Goal: Task Accomplishment & Management: Complete application form

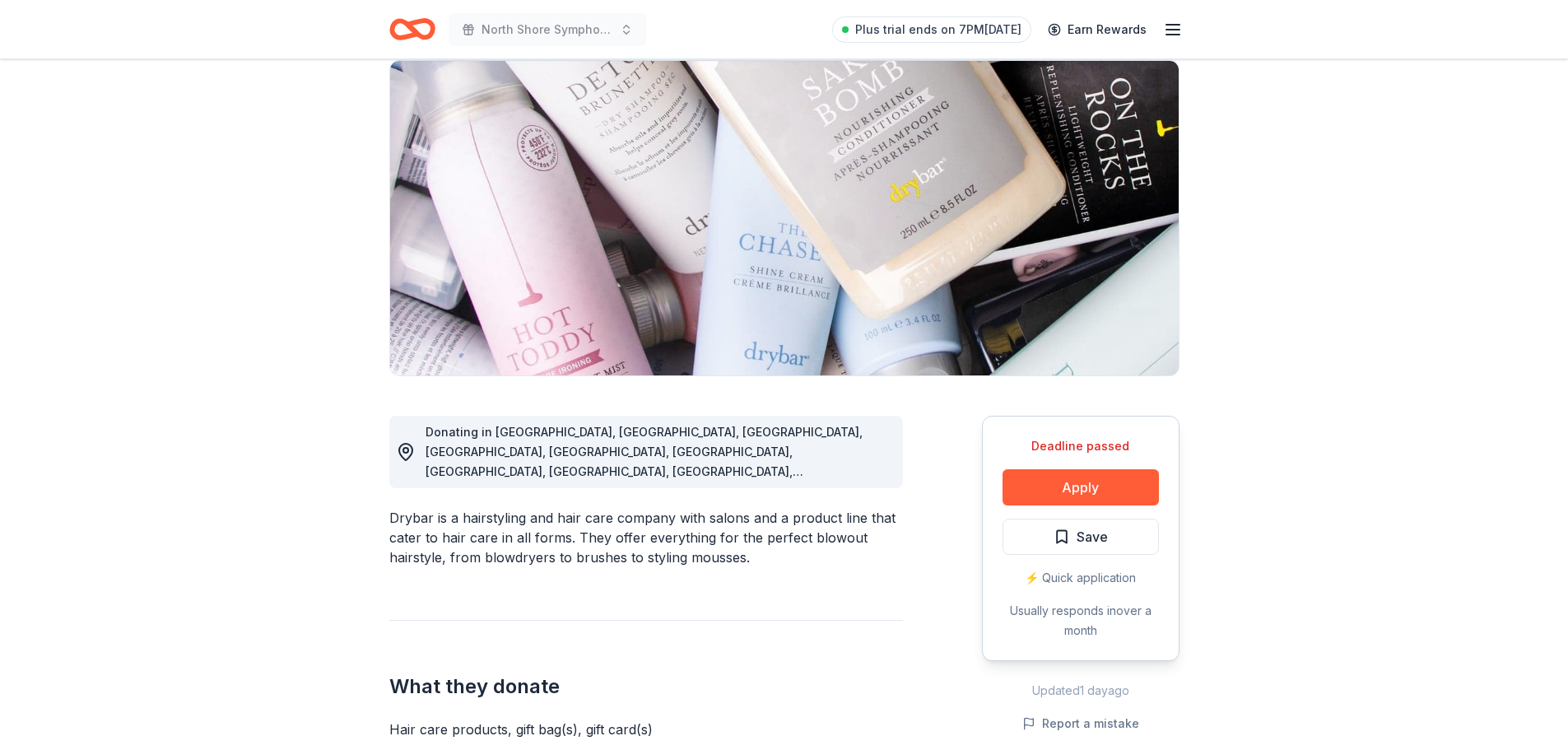
scroll to position [82, 0]
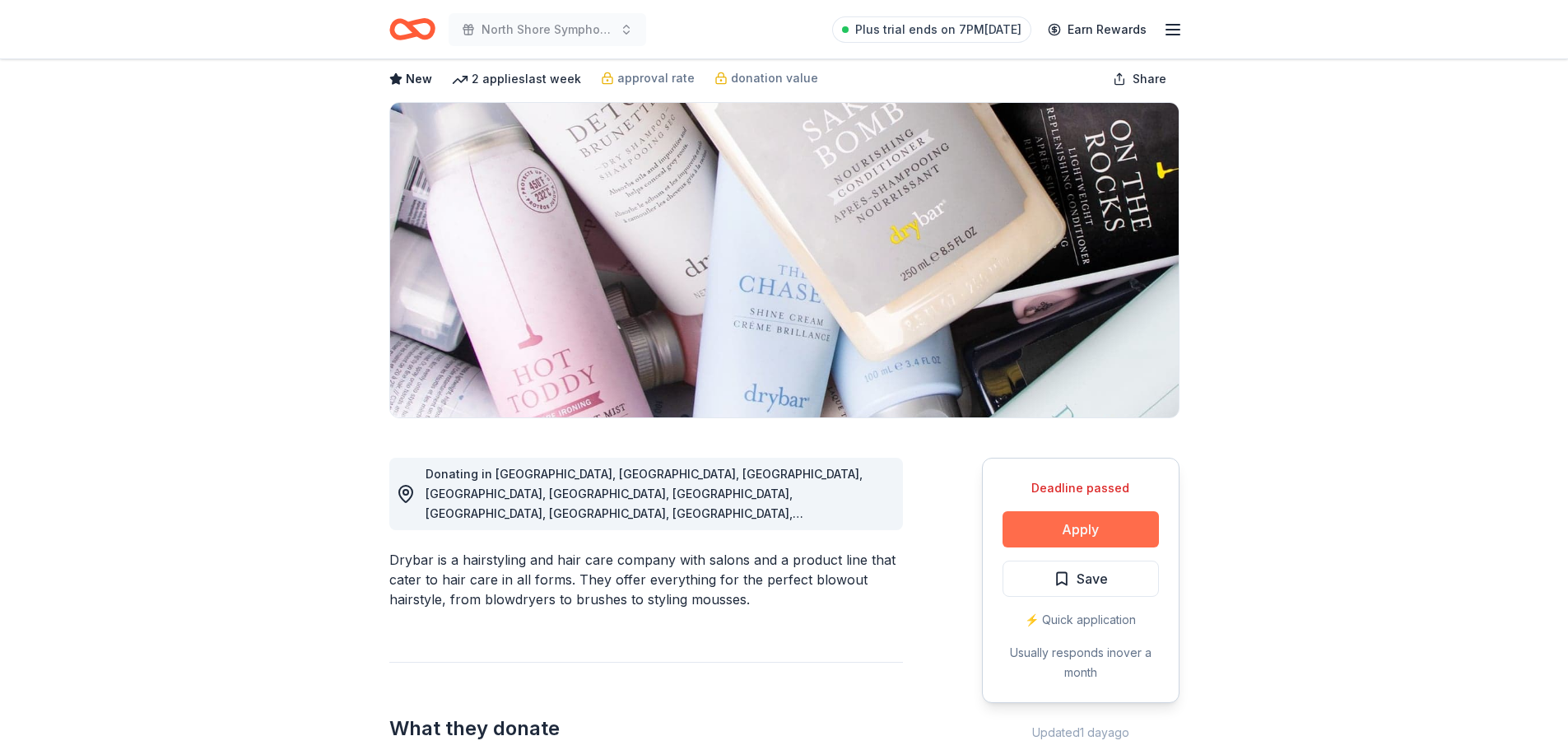
click at [1097, 524] on button "Apply" at bounding box center [1080, 529] width 157 height 36
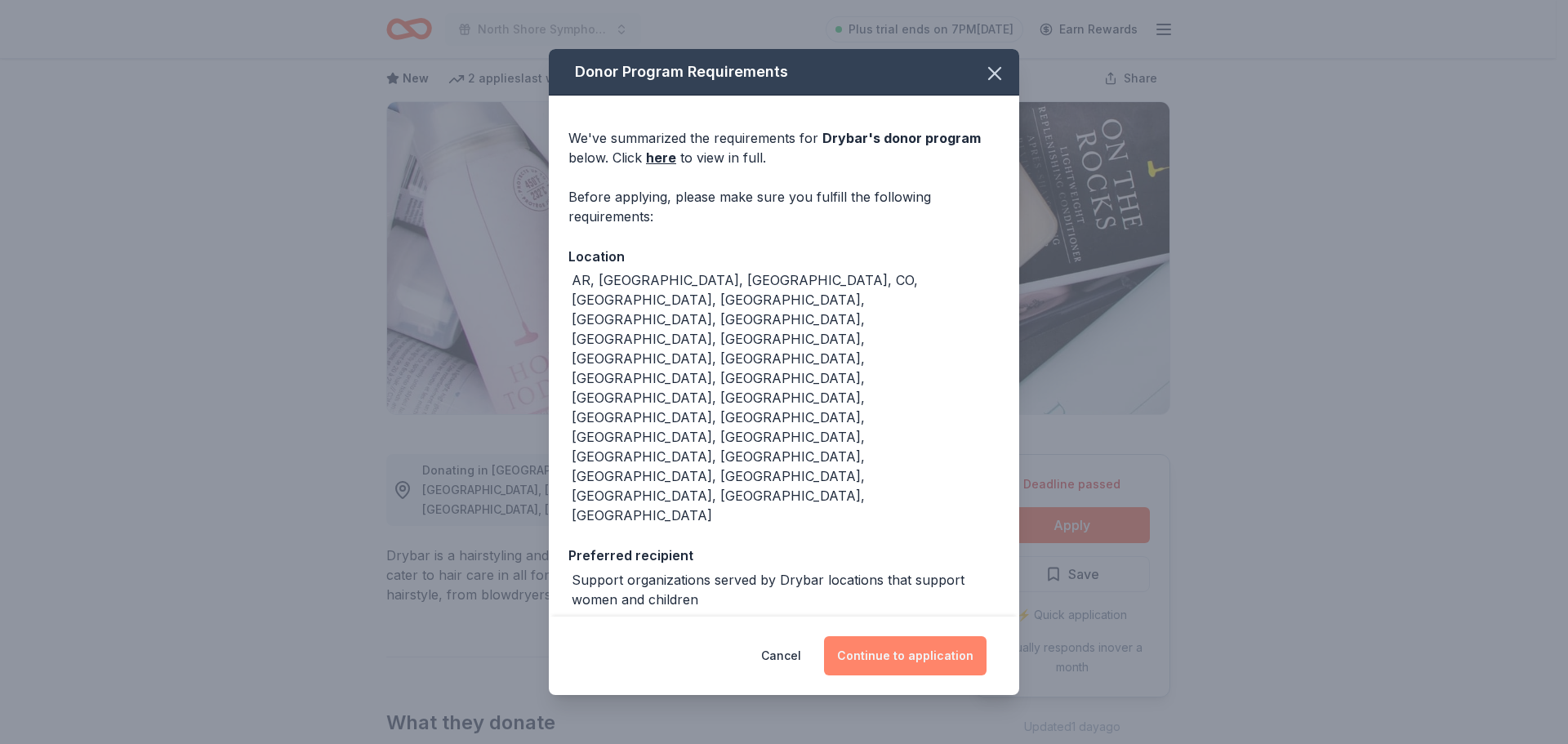
click at [909, 636] on button "Continue to application" at bounding box center [905, 655] width 163 height 39
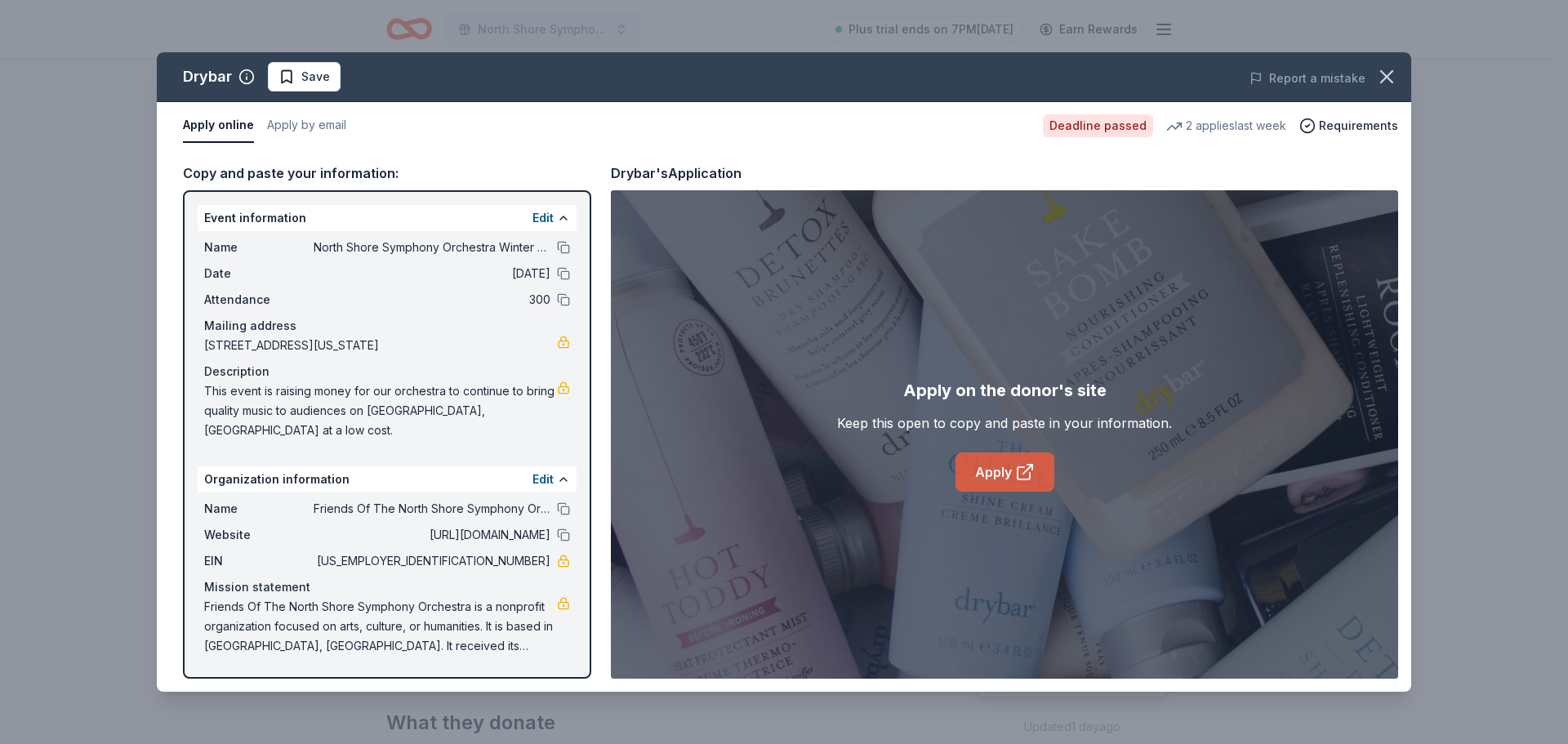
click at [1010, 470] on link "Apply" at bounding box center [1006, 471] width 99 height 39
click at [1388, 76] on icon "button" at bounding box center [1387, 76] width 11 height 11
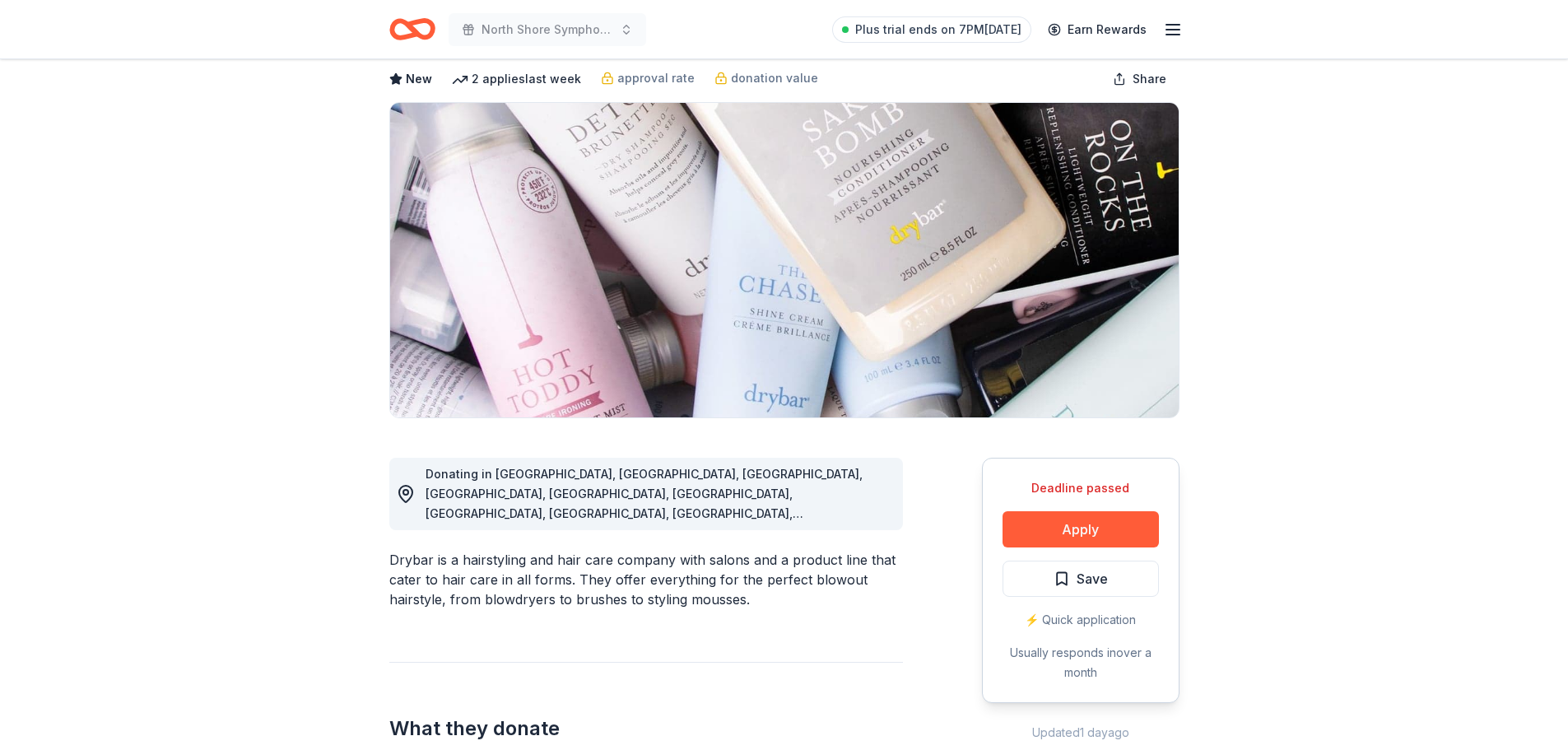
click at [387, 38] on div "North Shore Symphony Orchestra Winter Gala Plus trial ends on 7PM, 10/20 Earn R…" at bounding box center [784, 29] width 843 height 58
click at [402, 31] on icon "Home" at bounding box center [412, 30] width 46 height 39
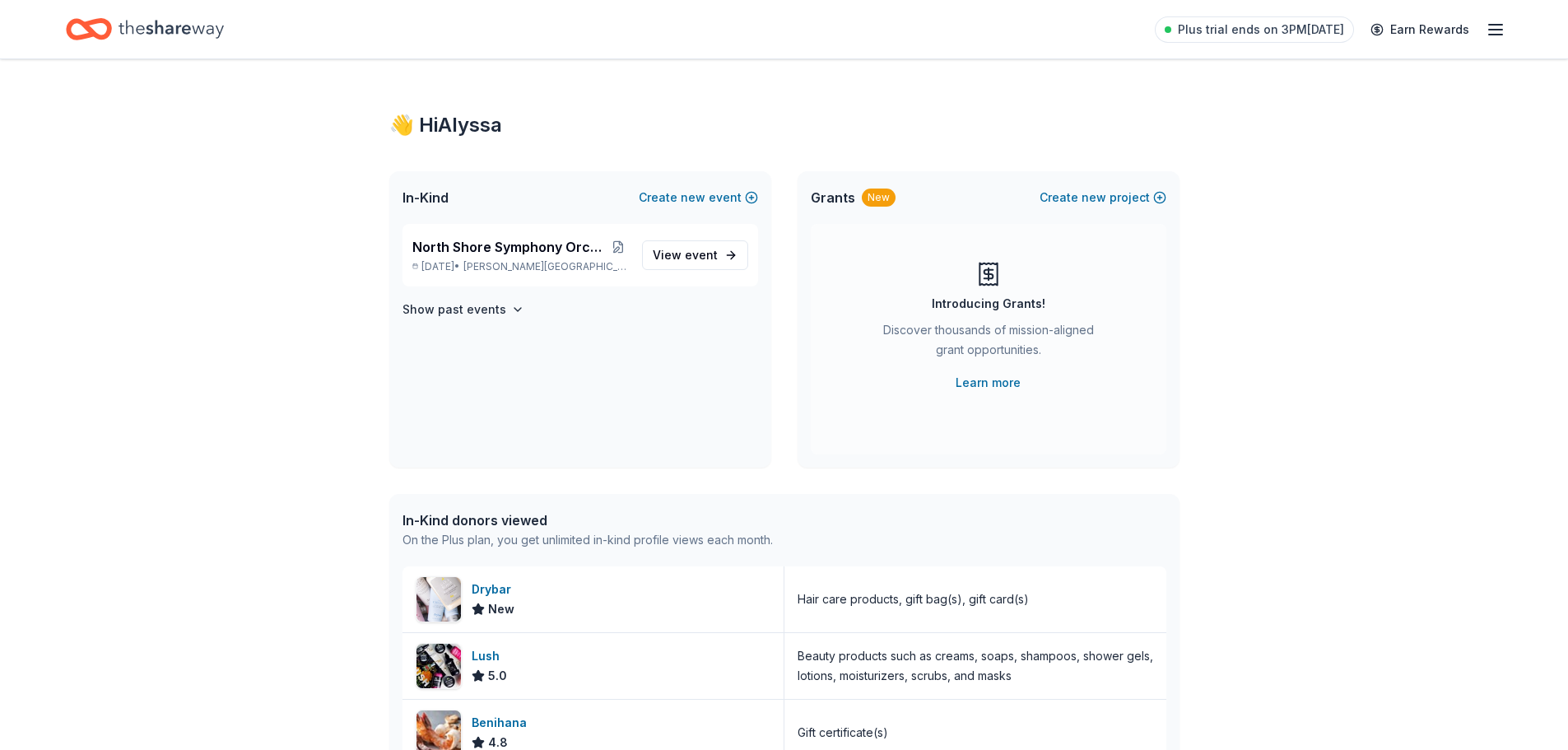
click at [1489, 34] on icon "button" at bounding box center [1495, 29] width 19 height 19
click at [464, 439] on div "North Shore Symphony Orchestra Winter Gala Dec 20, 2025 • Stewart Manor, NY Vie…" at bounding box center [580, 345] width 382 height 244
click at [468, 250] on span "North Shore Symphony Orchestra Winter Gala" at bounding box center [509, 246] width 195 height 19
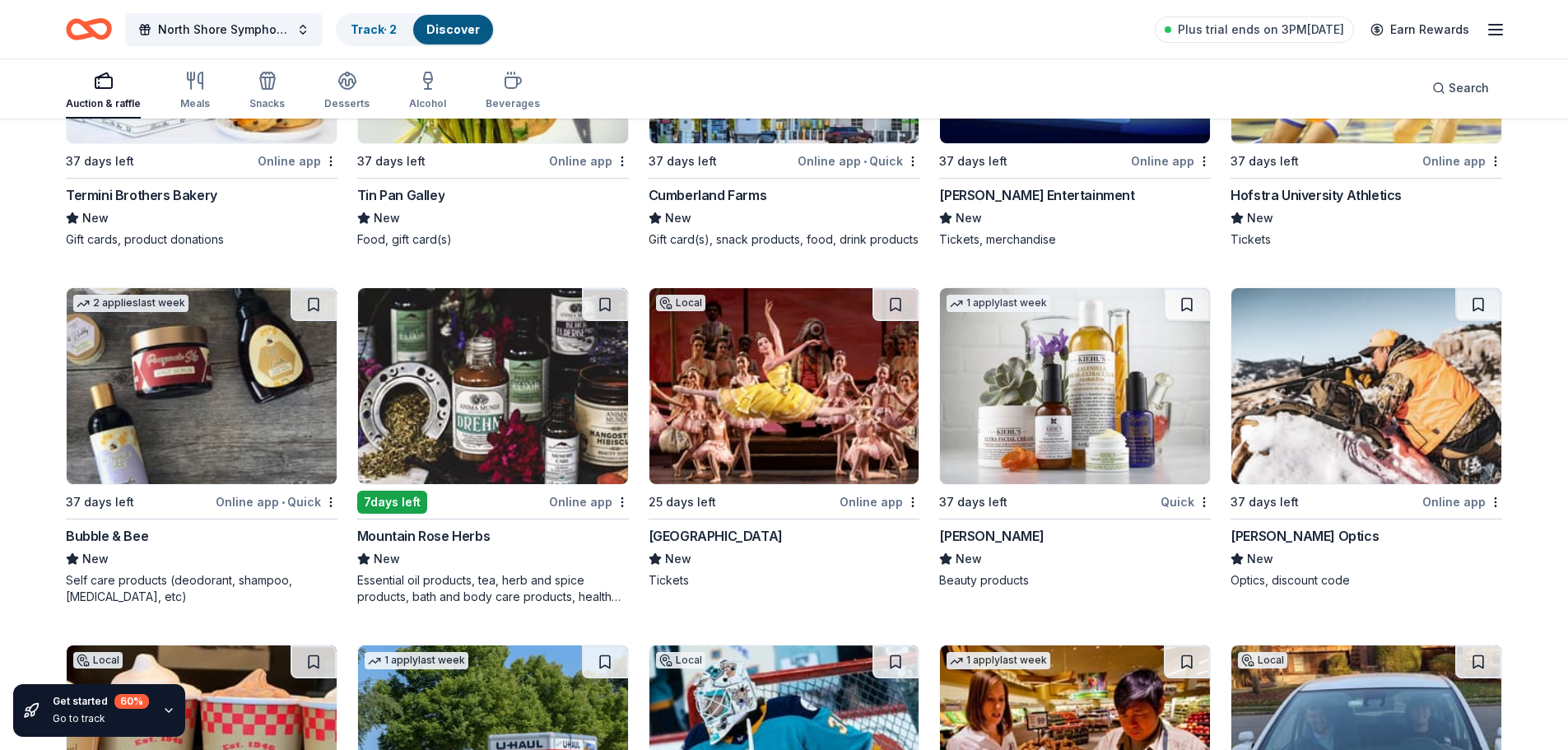
scroll to position [8077, 0]
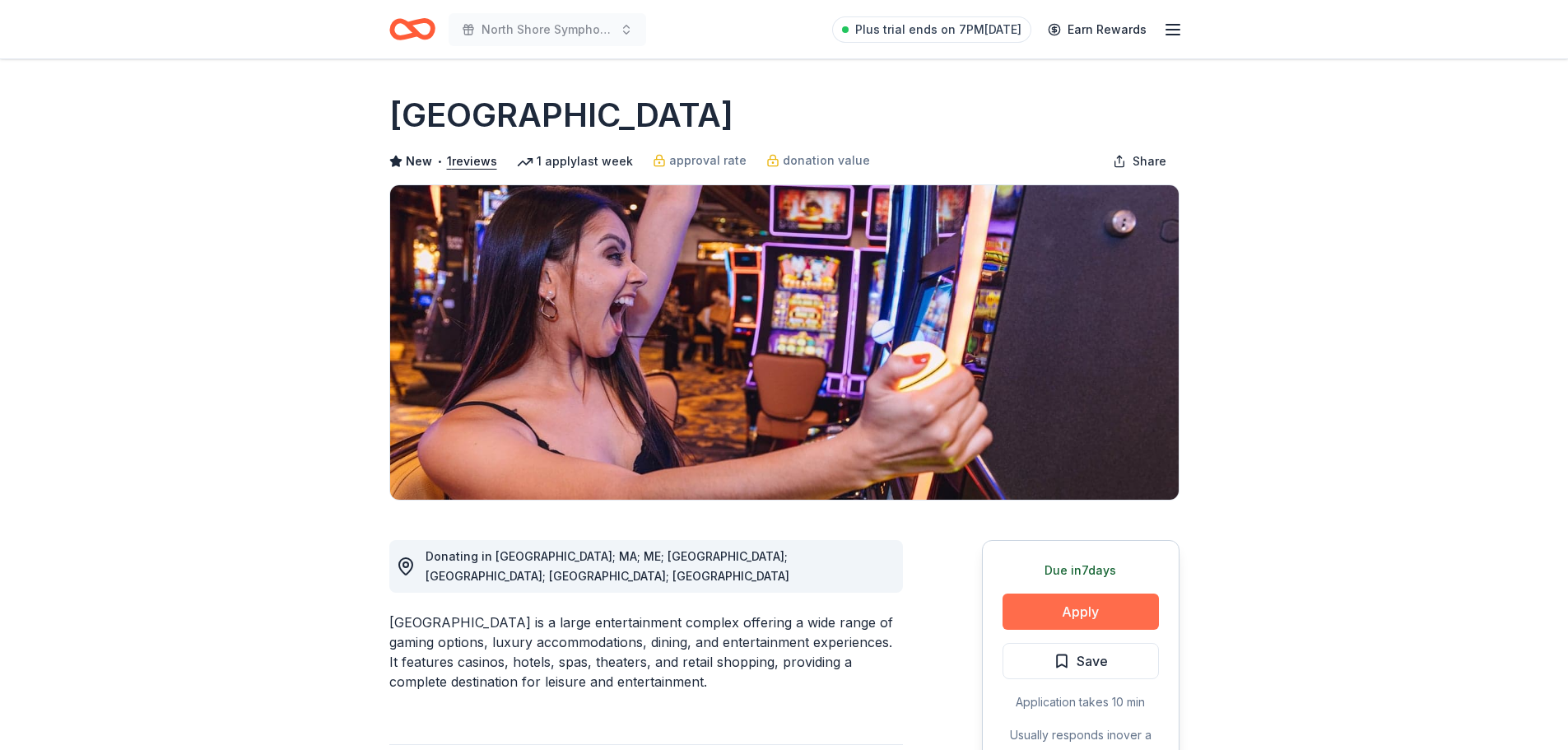
click at [1100, 601] on button "Apply" at bounding box center [1080, 611] width 157 height 36
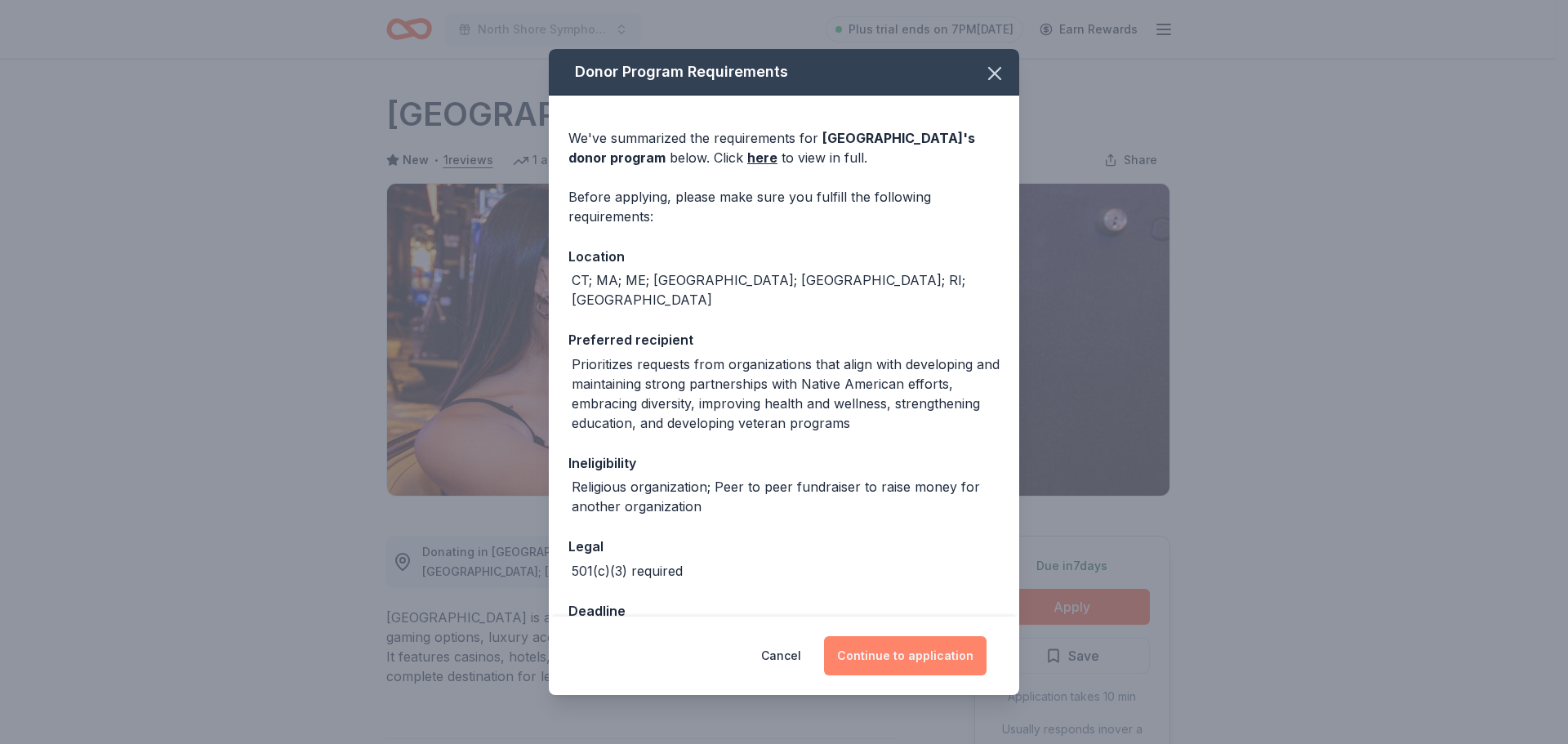
click at [915, 666] on button "Continue to application" at bounding box center [905, 655] width 163 height 39
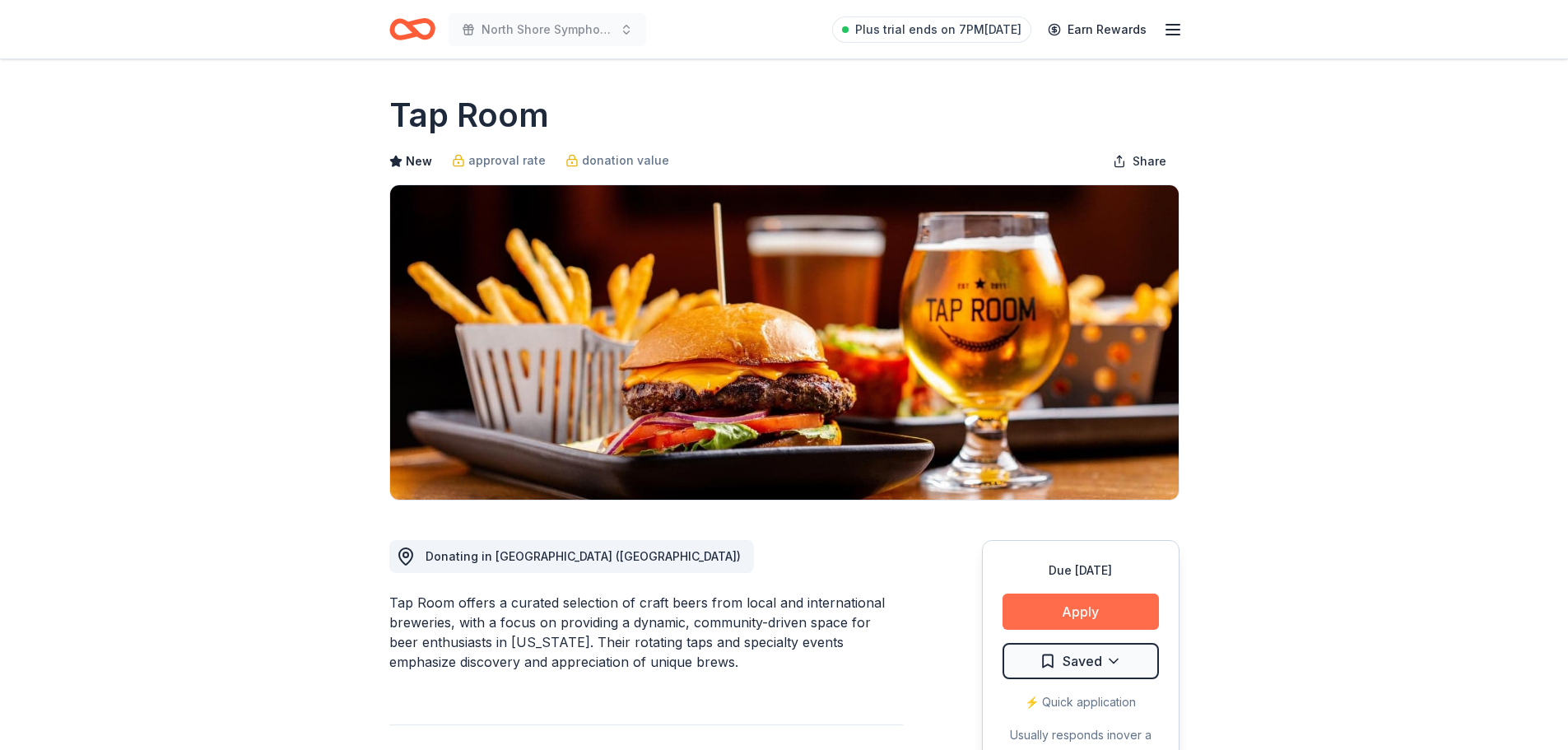
click at [1068, 607] on button "Apply" at bounding box center [1080, 611] width 157 height 36
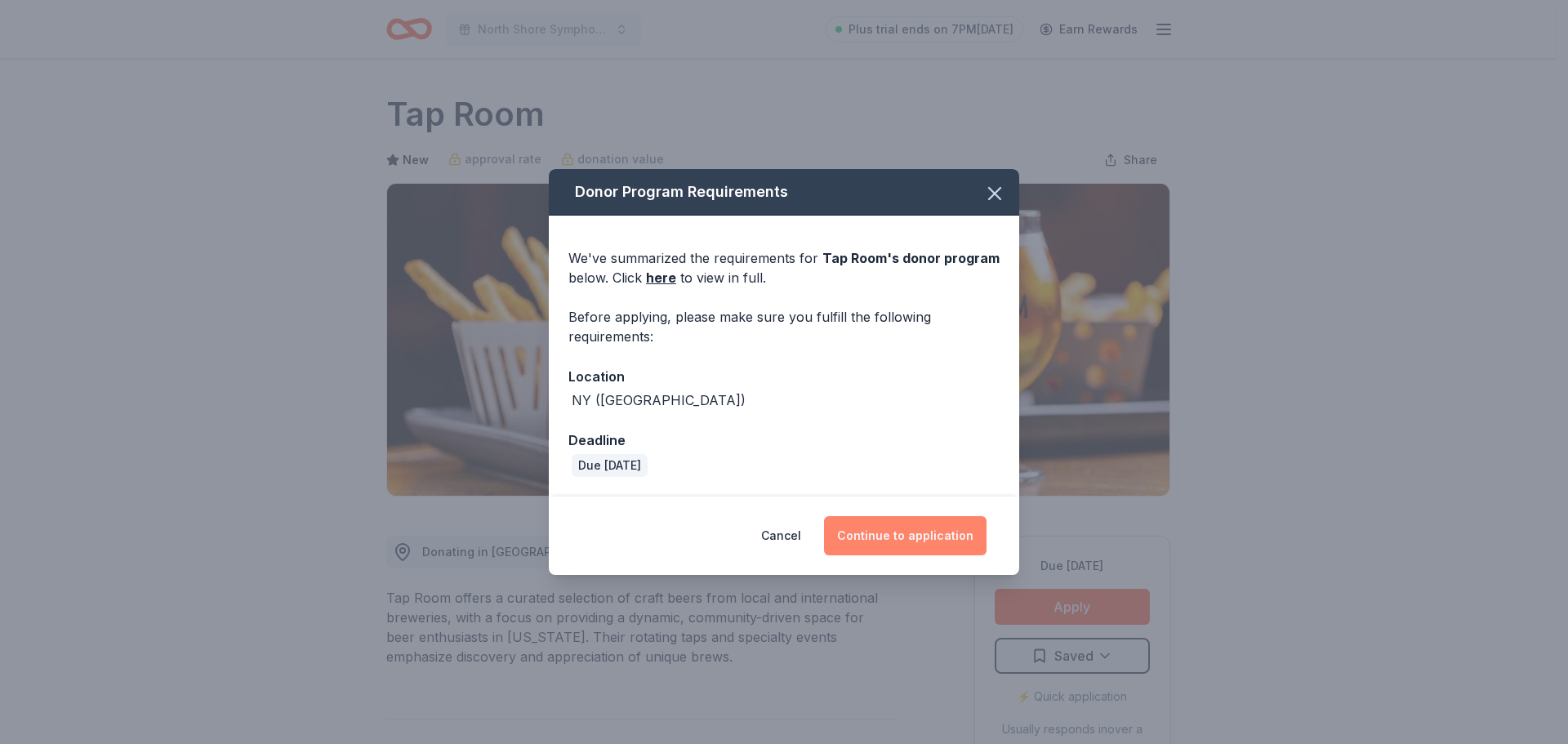
click at [897, 537] on button "Continue to application" at bounding box center [905, 535] width 163 height 39
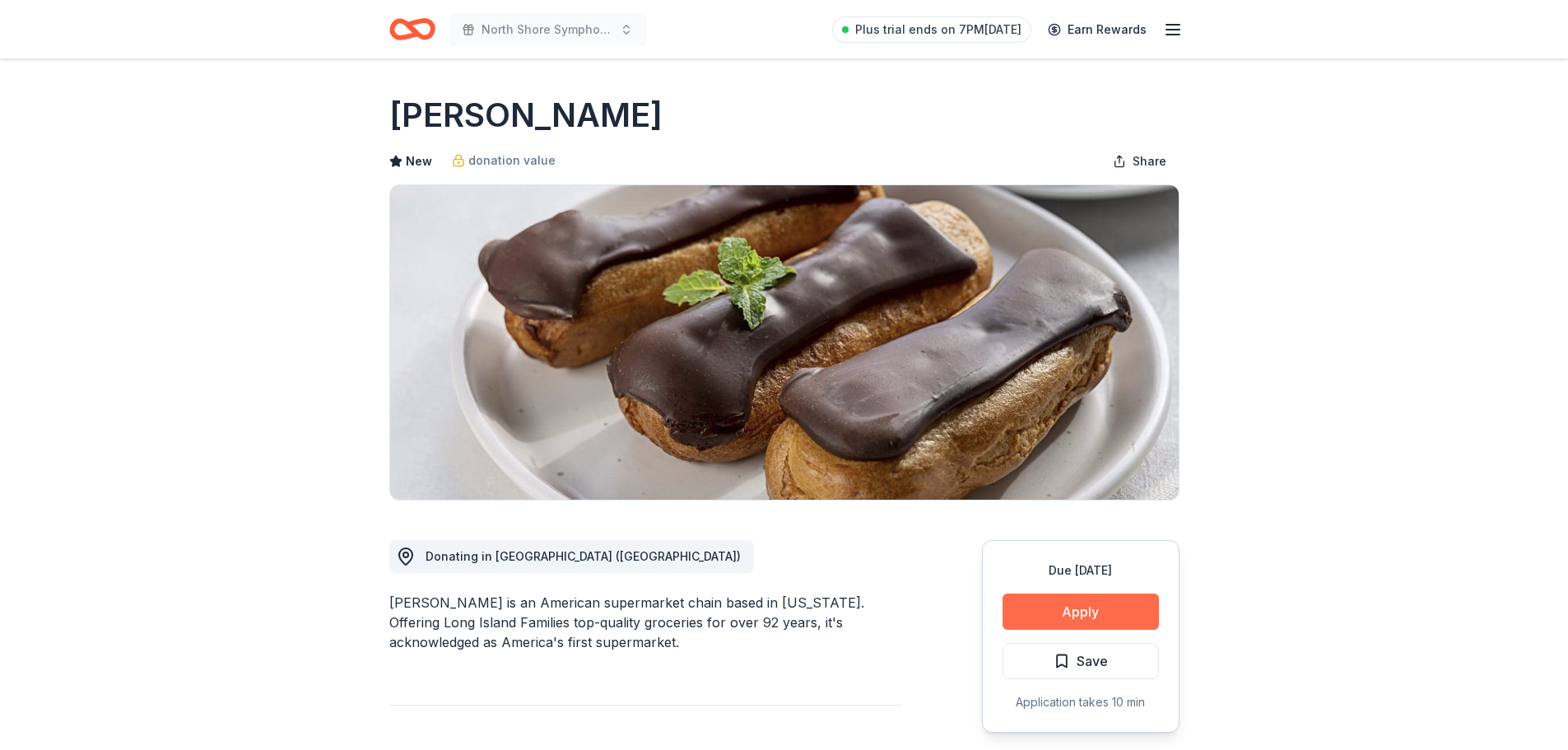
click at [1098, 617] on button "Apply" at bounding box center [1080, 611] width 157 height 36
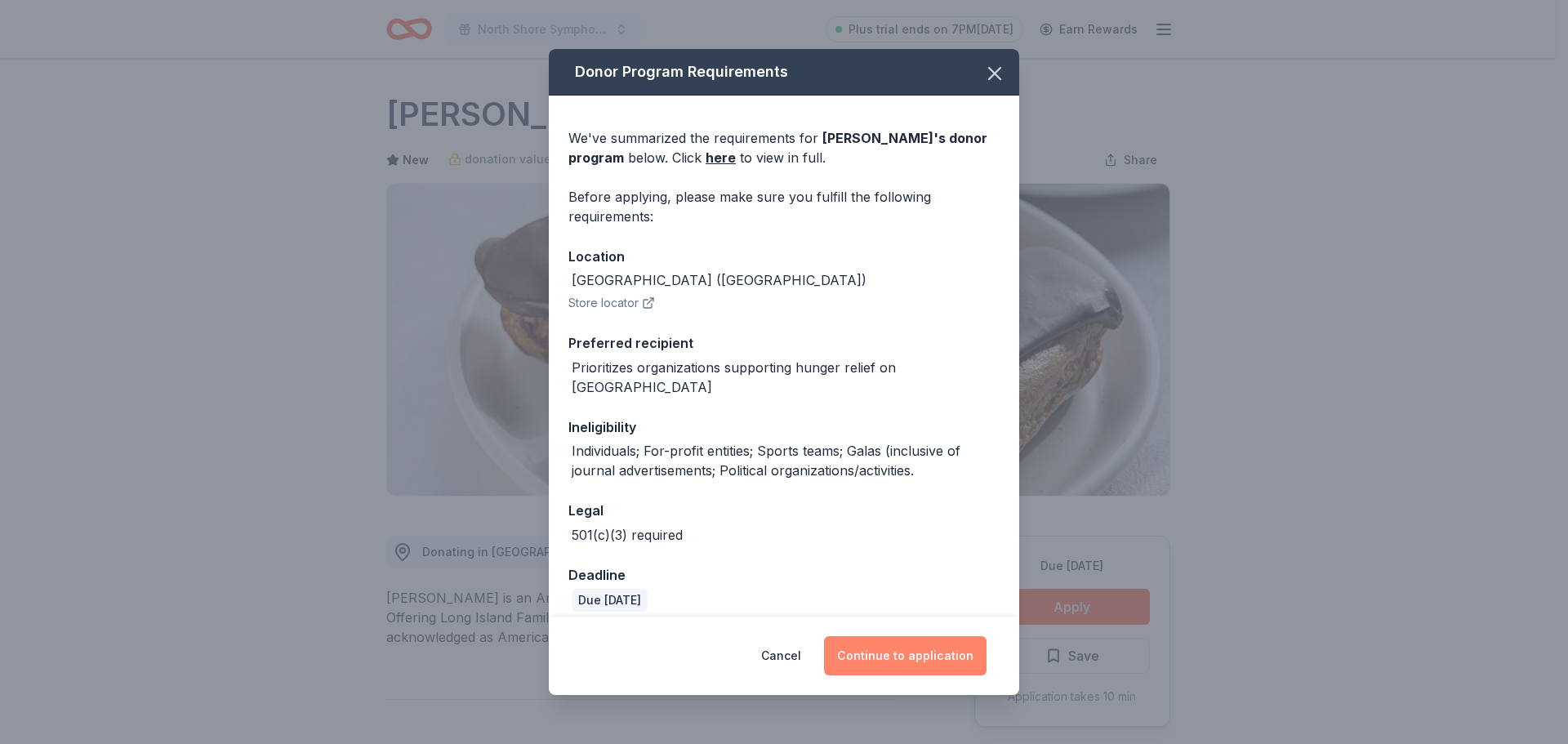
click at [904, 649] on button "Continue to application" at bounding box center [905, 655] width 163 height 39
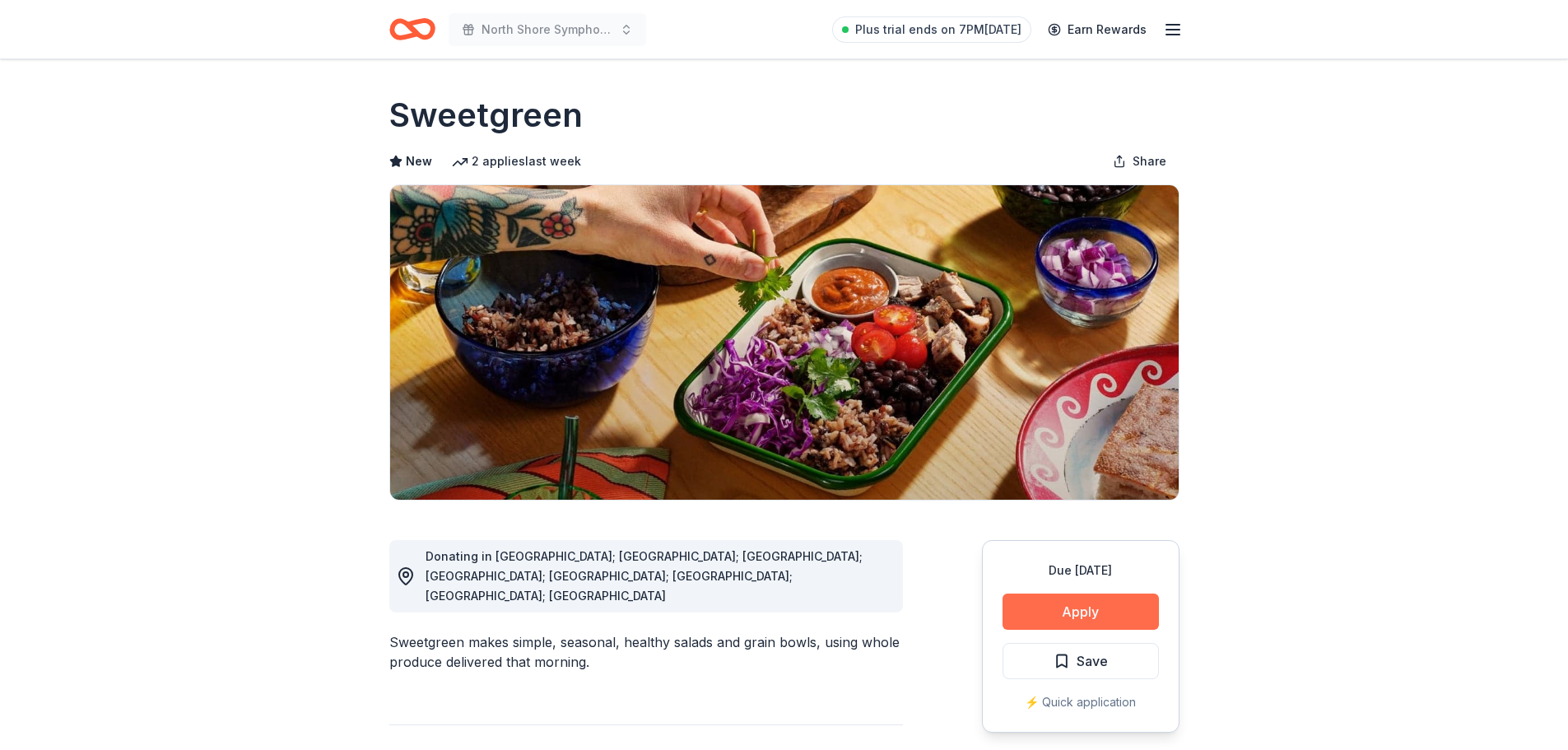
click at [1104, 602] on button "Apply" at bounding box center [1080, 611] width 157 height 36
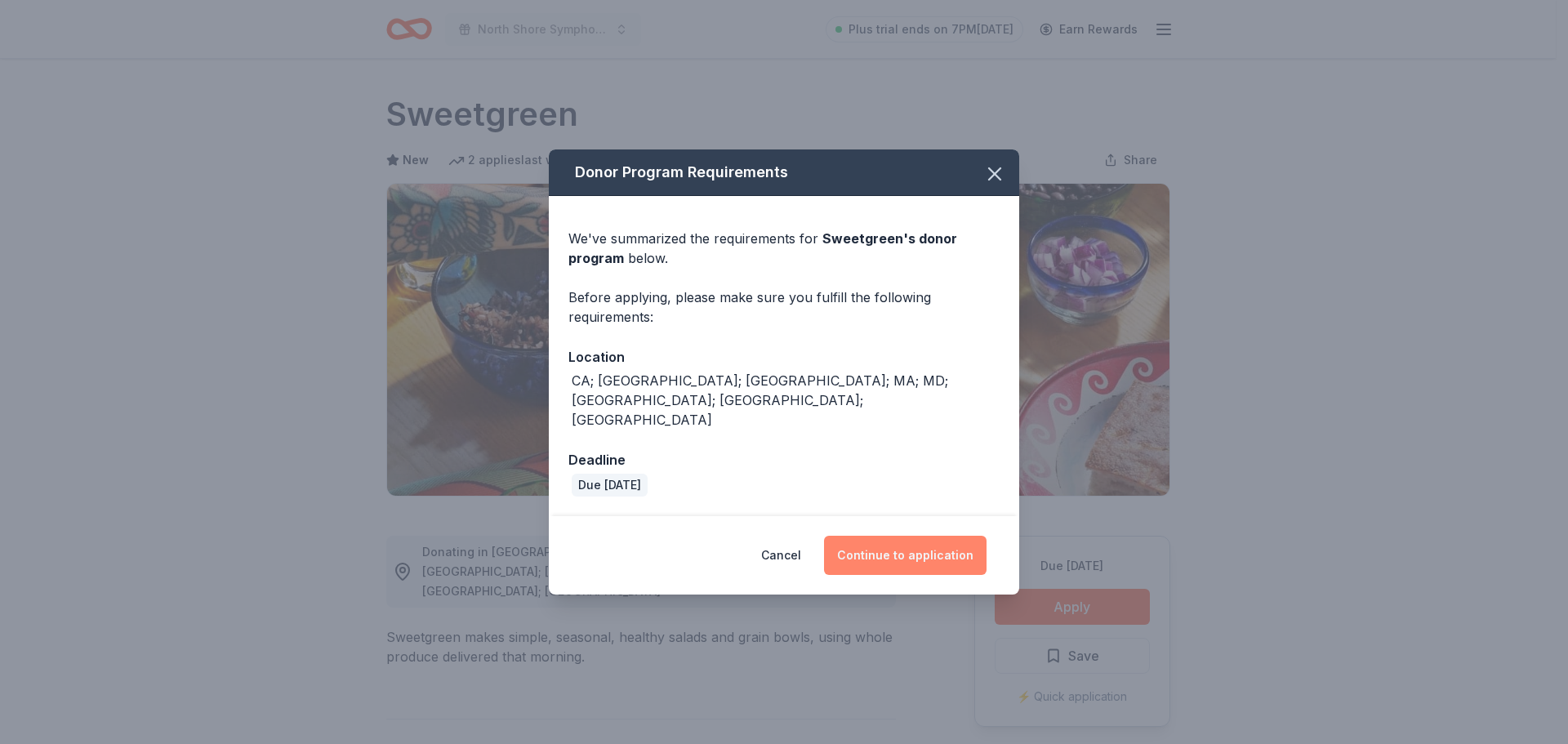
click at [929, 539] on button "Continue to application" at bounding box center [905, 555] width 163 height 39
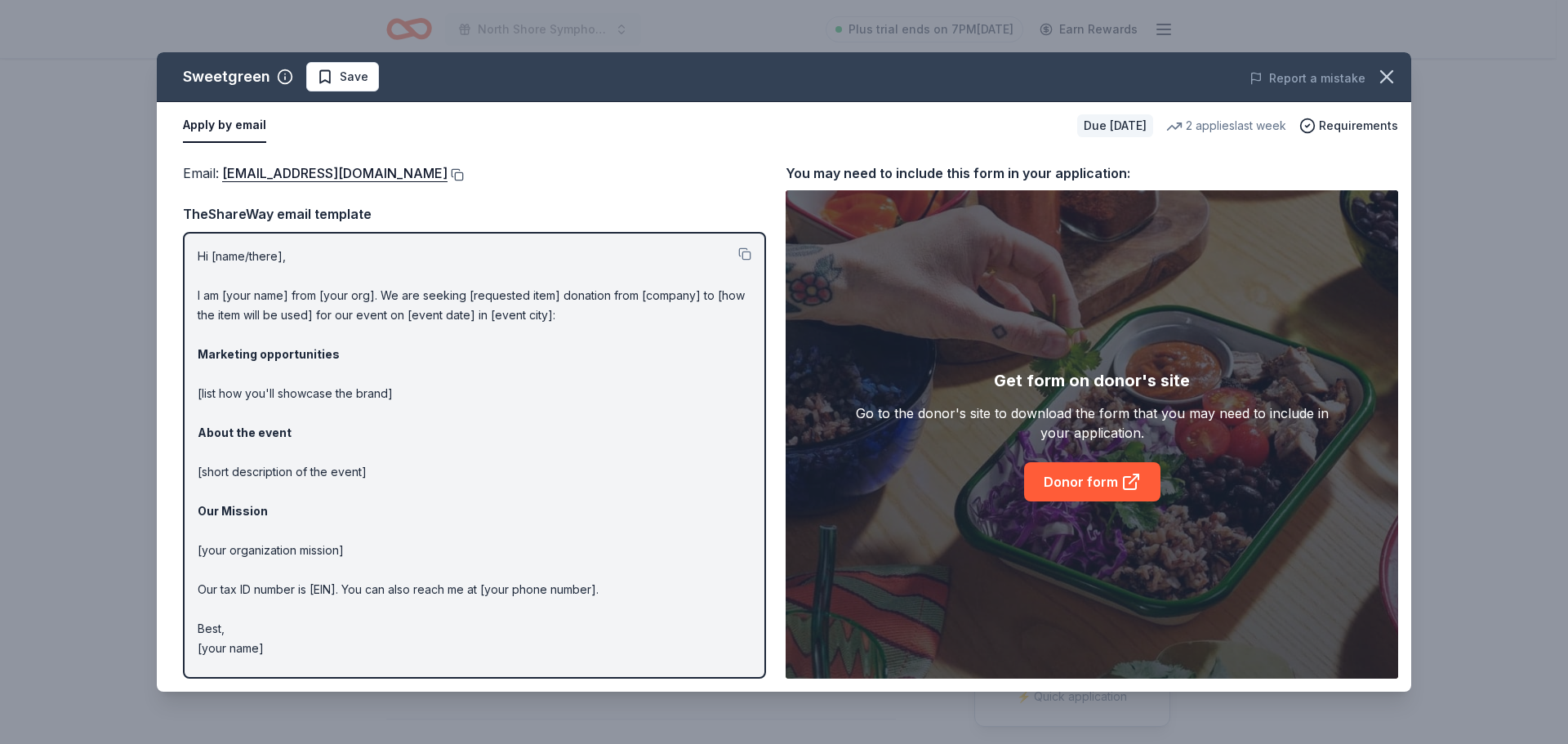
click at [448, 173] on button at bounding box center [456, 175] width 17 height 13
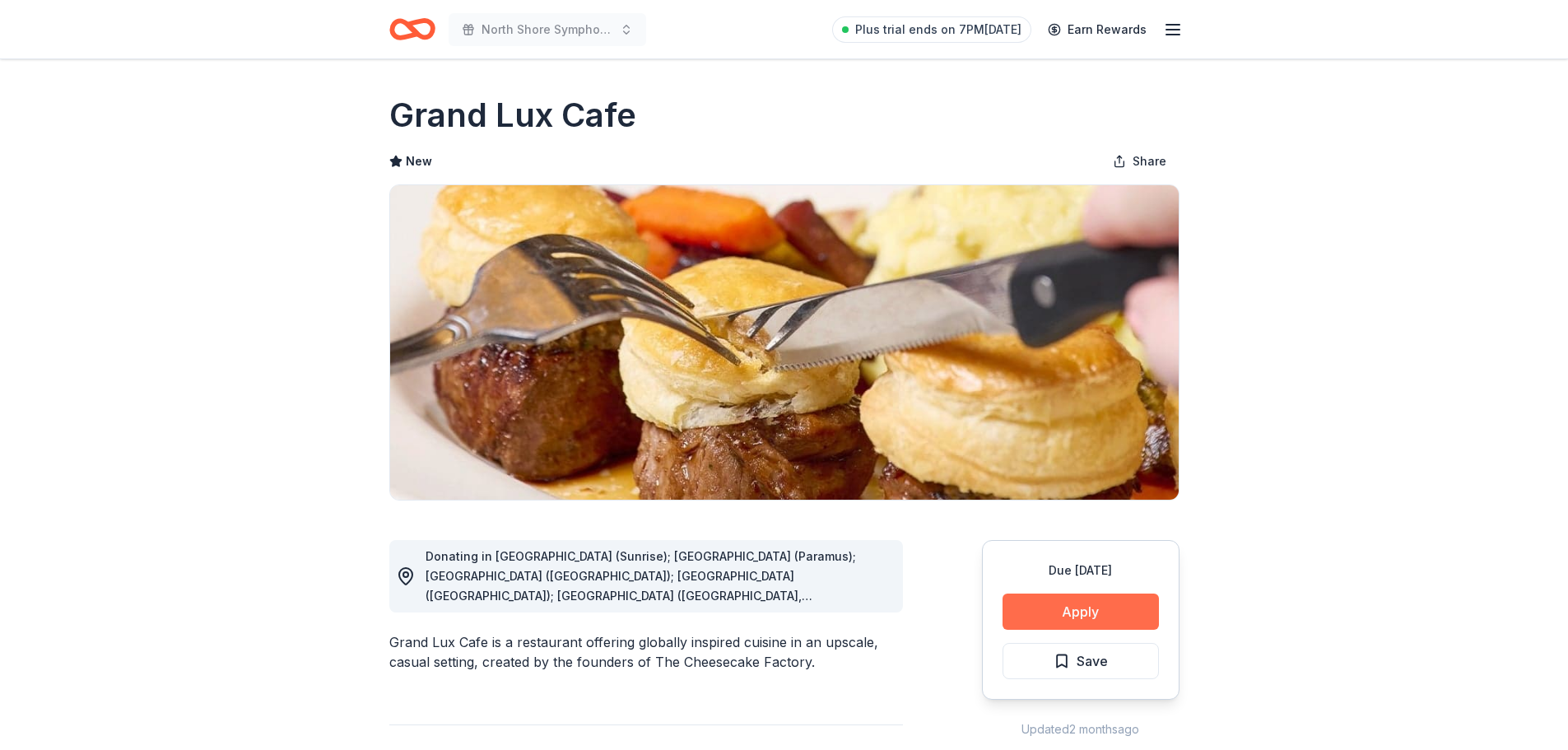
click at [1100, 614] on button "Apply" at bounding box center [1080, 611] width 157 height 36
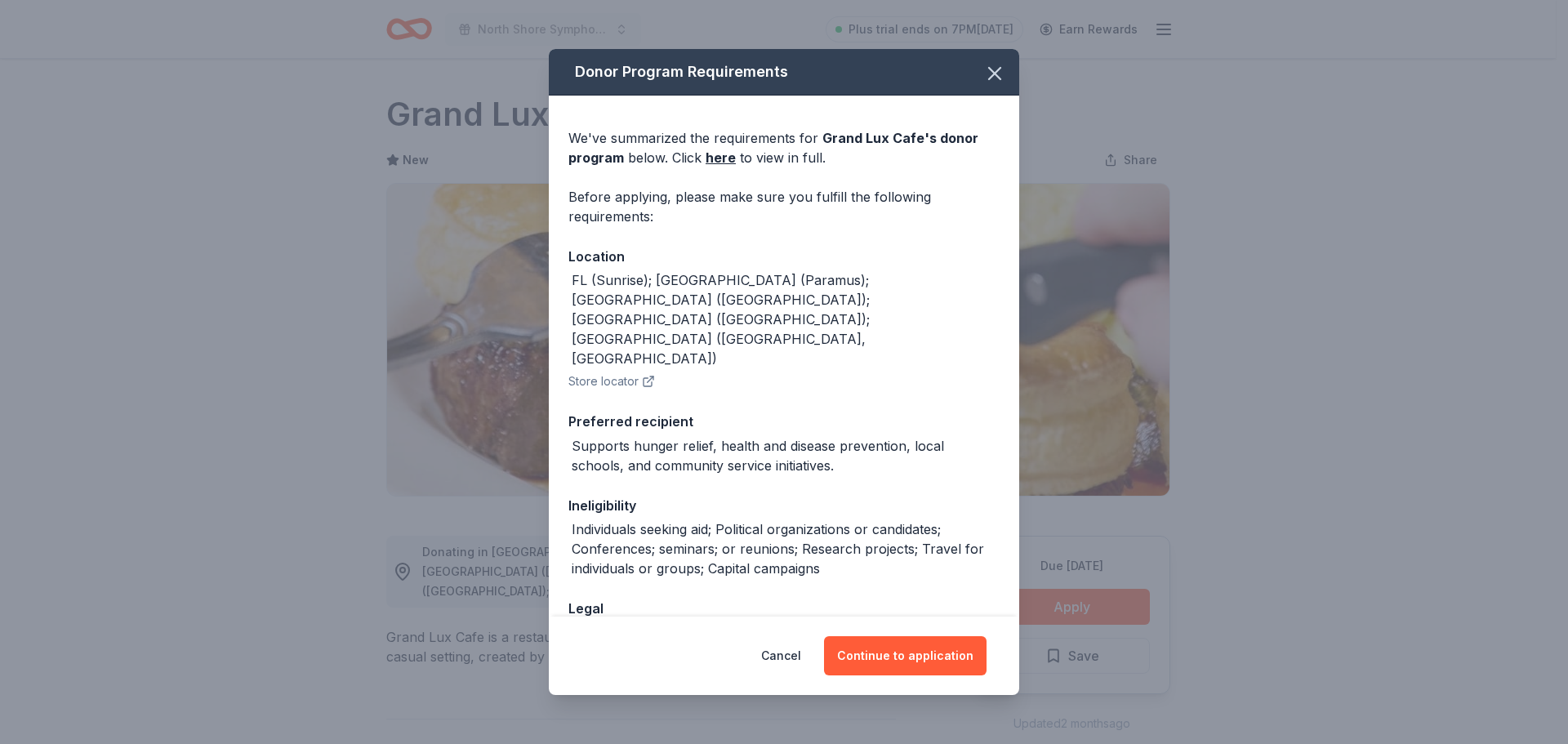
scroll to position [54, 0]
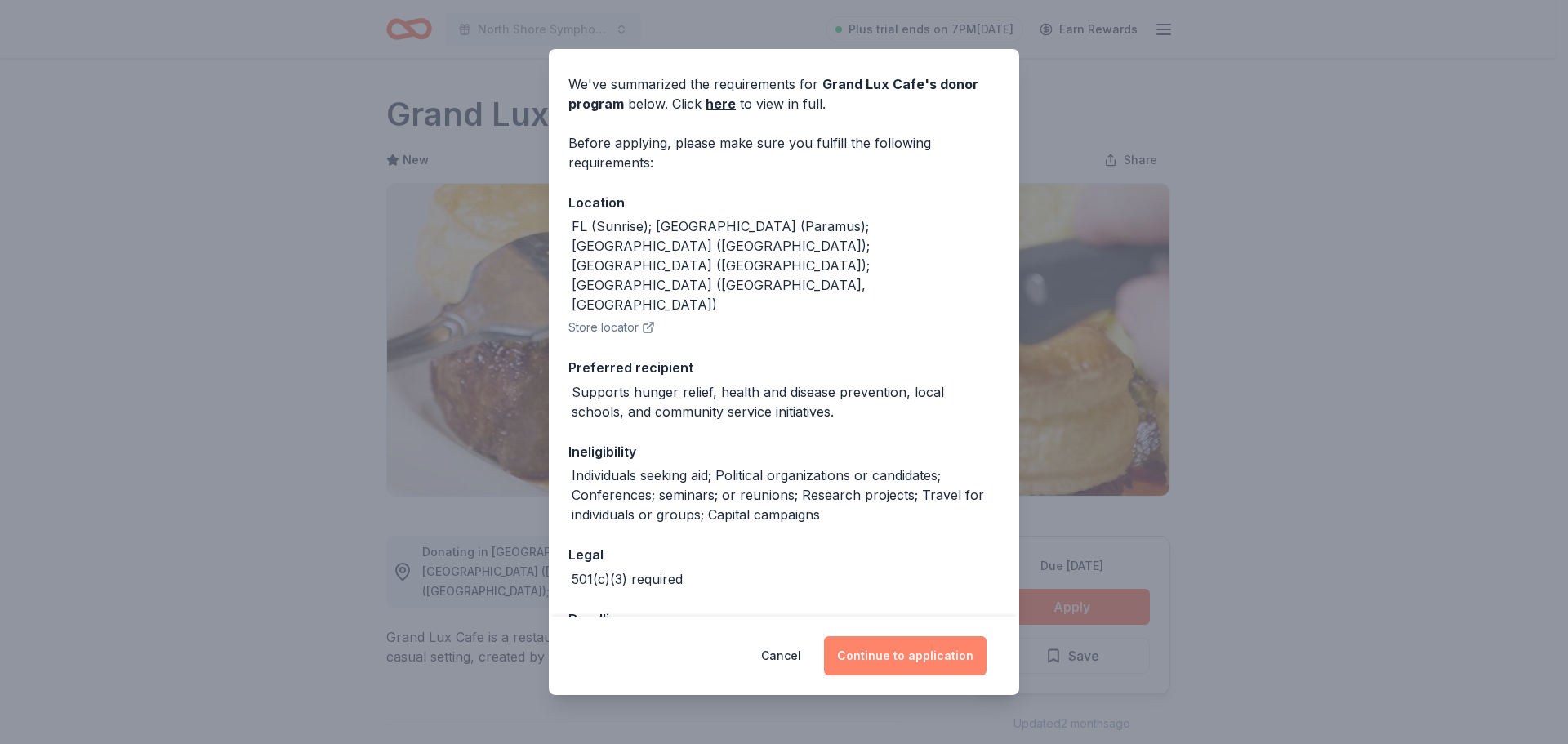
click at [920, 667] on button "Continue to application" at bounding box center [905, 655] width 163 height 39
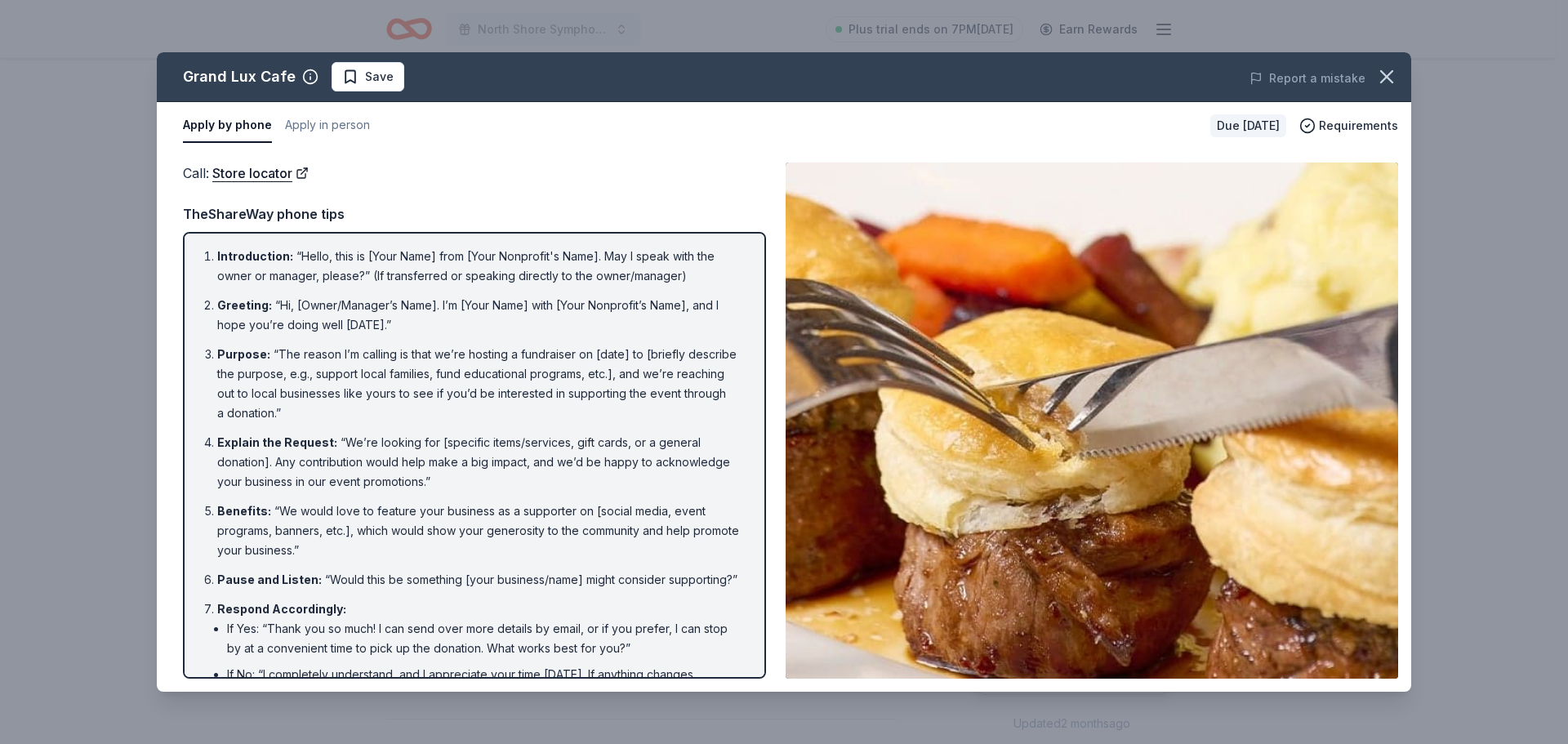
drag, startPoint x: 377, startPoint y: 561, endPoint x: 605, endPoint y: 587, distance: 229.5
click at [604, 587] on ol "Introduction : “Hello, this is [Your Name] from [Your Nonprofit's Name]. May I …" at bounding box center [474, 509] width 553 height 525
drag, startPoint x: 605, startPoint y: 587, endPoint x: 612, endPoint y: 616, distance: 29.8
click at [627, 614] on ol "Introduction : “Hello, this is [Your Name] from [Your Nonprofit's Name]. May I …" at bounding box center [474, 509] width 553 height 525
click at [498, 574] on li "Pause and Listen : “Would this be something [your business/name] might consider…" at bounding box center [479, 579] width 524 height 19
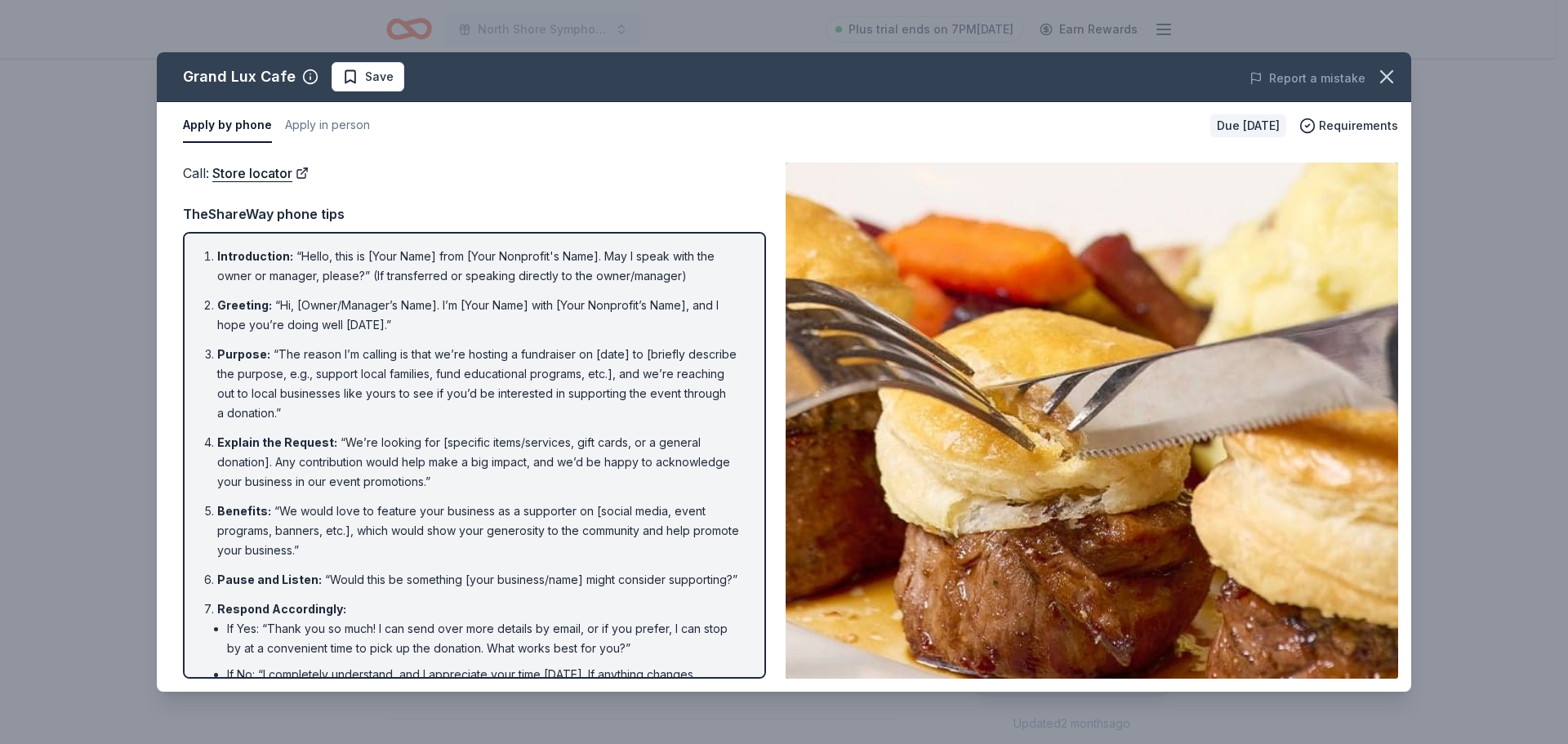
drag, startPoint x: 436, startPoint y: 502, endPoint x: 649, endPoint y: 561, distance: 221.0
click at [649, 561] on ol "Introduction : “Hello, this is [Your Name] from [Your Nonprofit's Name]. May I …" at bounding box center [474, 509] width 553 height 525
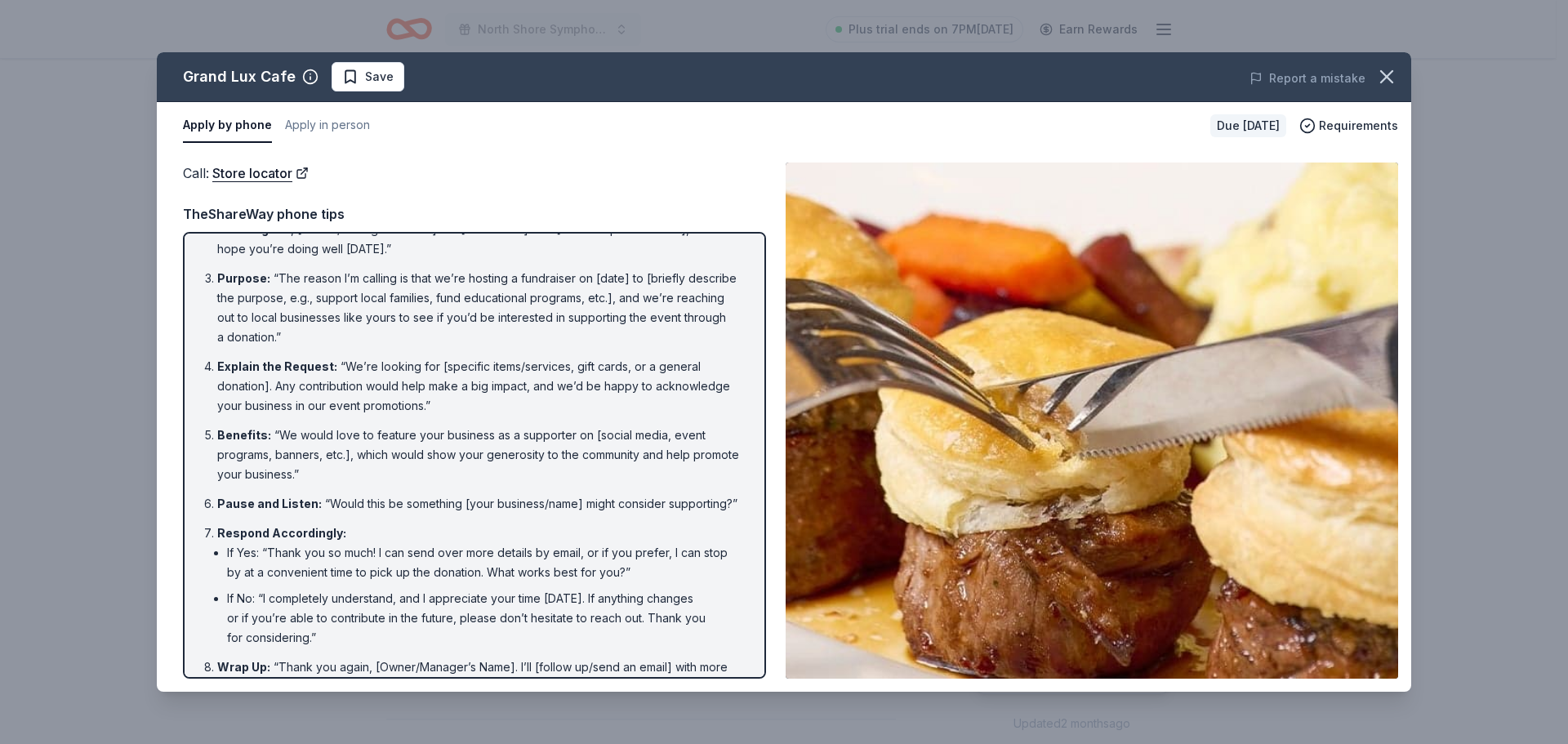
scroll to position [129, 0]
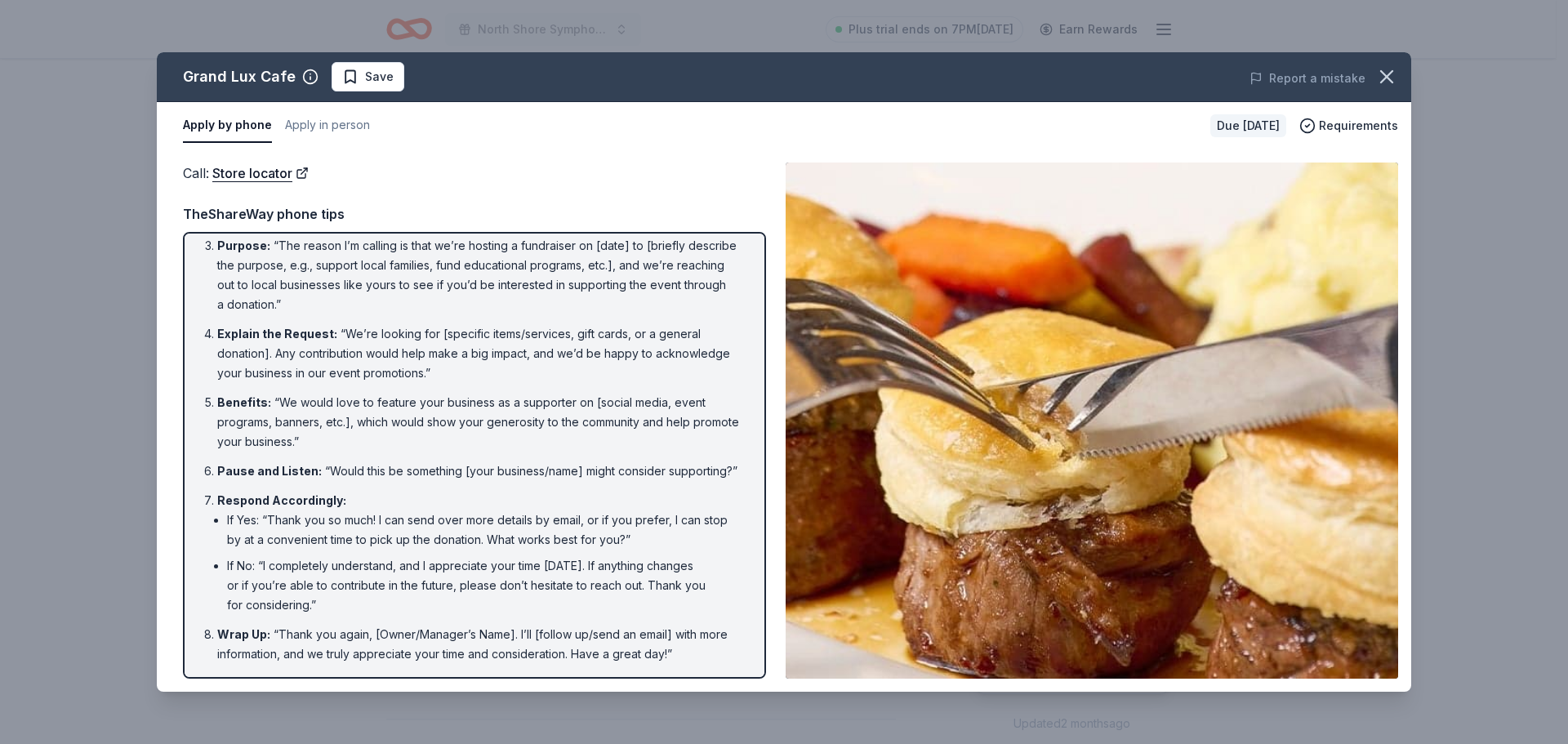
drag, startPoint x: 541, startPoint y: 630, endPoint x: 686, endPoint y: 656, distance: 147.3
click at [686, 656] on li "Wrap Up : “Thank you again, [Owner/Manager’s Name]. I’ll [follow up/send an ema…" at bounding box center [479, 644] width 524 height 39
drag, startPoint x: 701, startPoint y: 660, endPoint x: 381, endPoint y: 538, distance: 342.5
click at [378, 586] on ol "Introduction : “Hello, this is [Your Name] from [Your Nonprofit's Name]. May I …" at bounding box center [474, 400] width 553 height 525
click at [426, 463] on li "Pause and Listen : “Would this be something [your business/name] might consider…" at bounding box center [479, 470] width 524 height 19
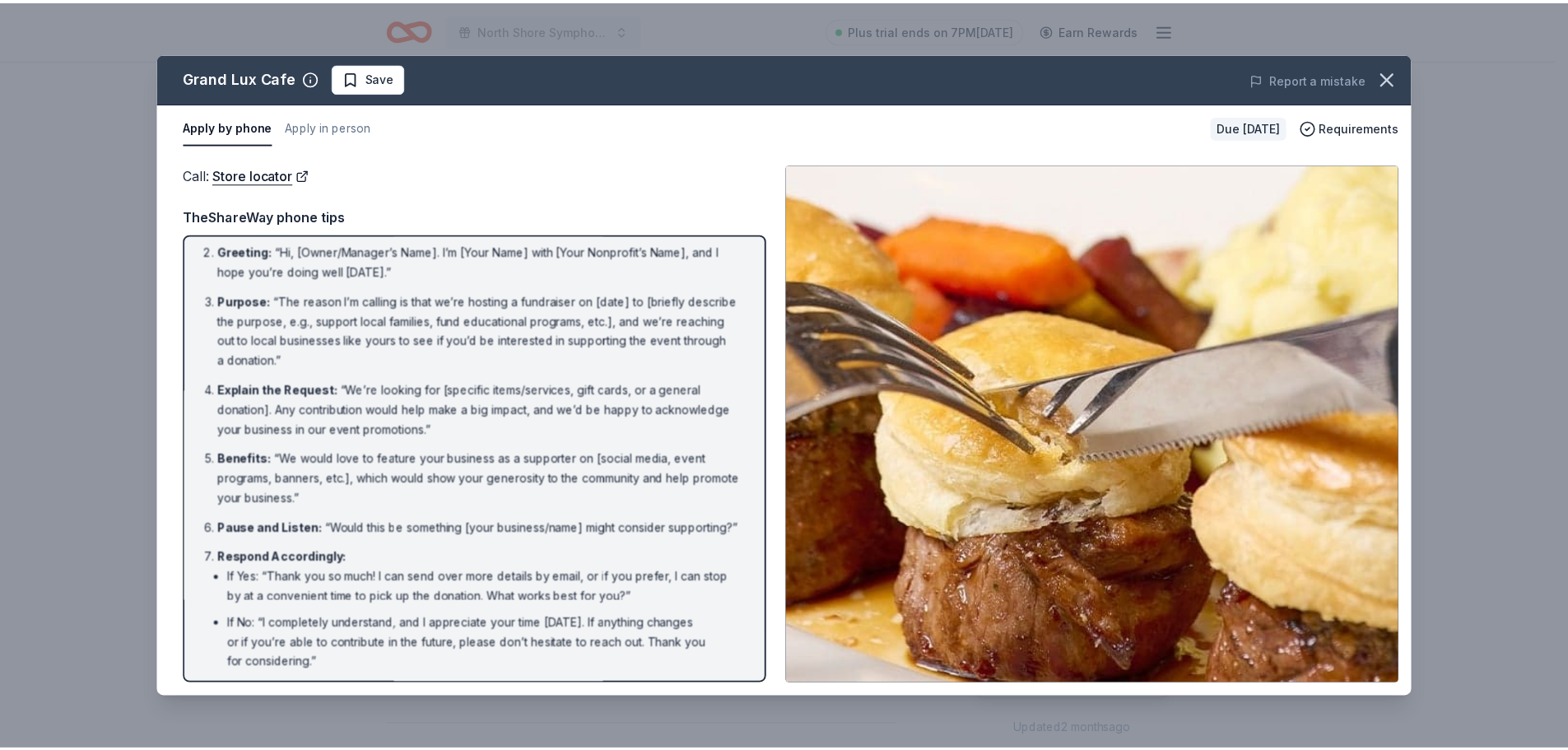
scroll to position [0, 0]
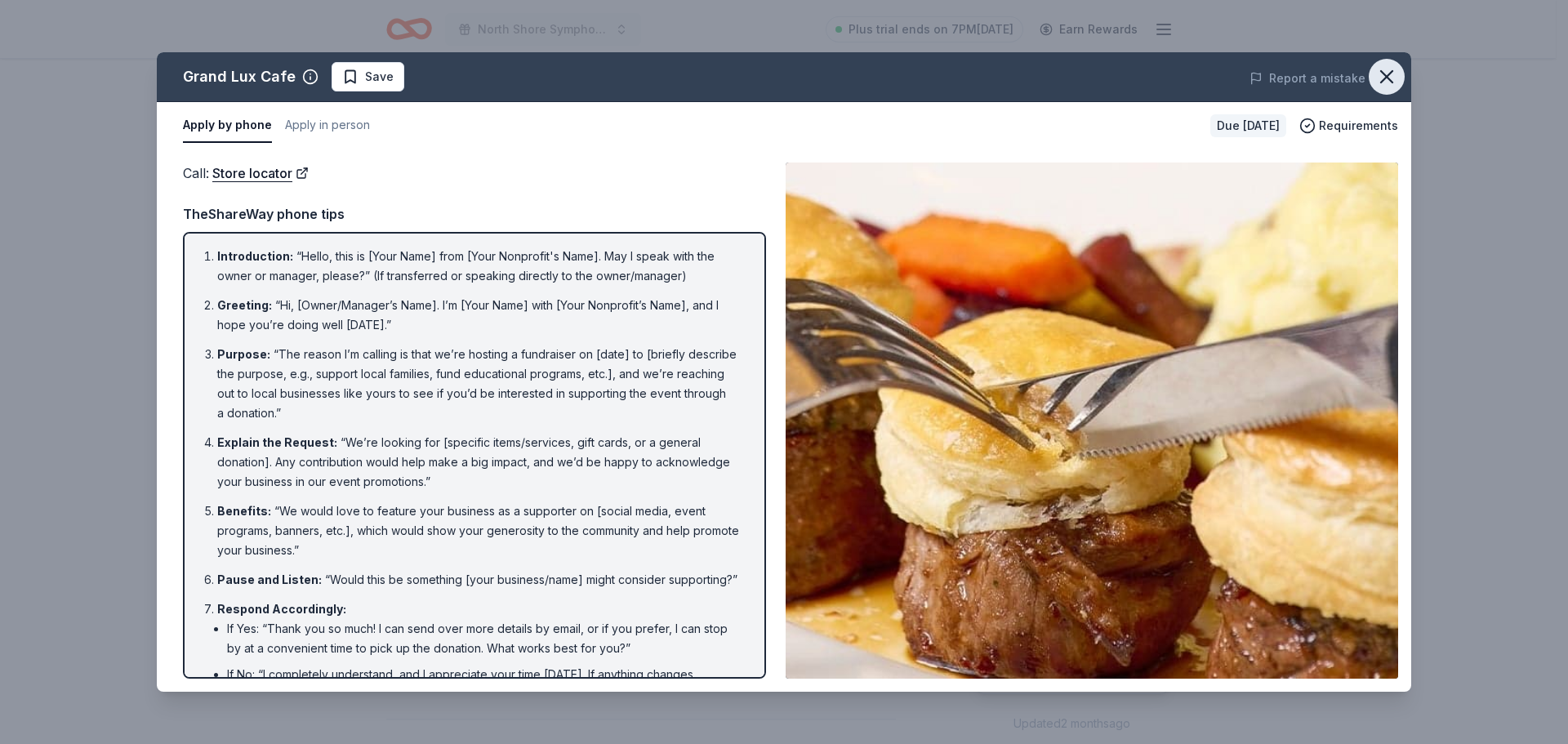
click at [1389, 73] on icon "button" at bounding box center [1386, 76] width 23 height 23
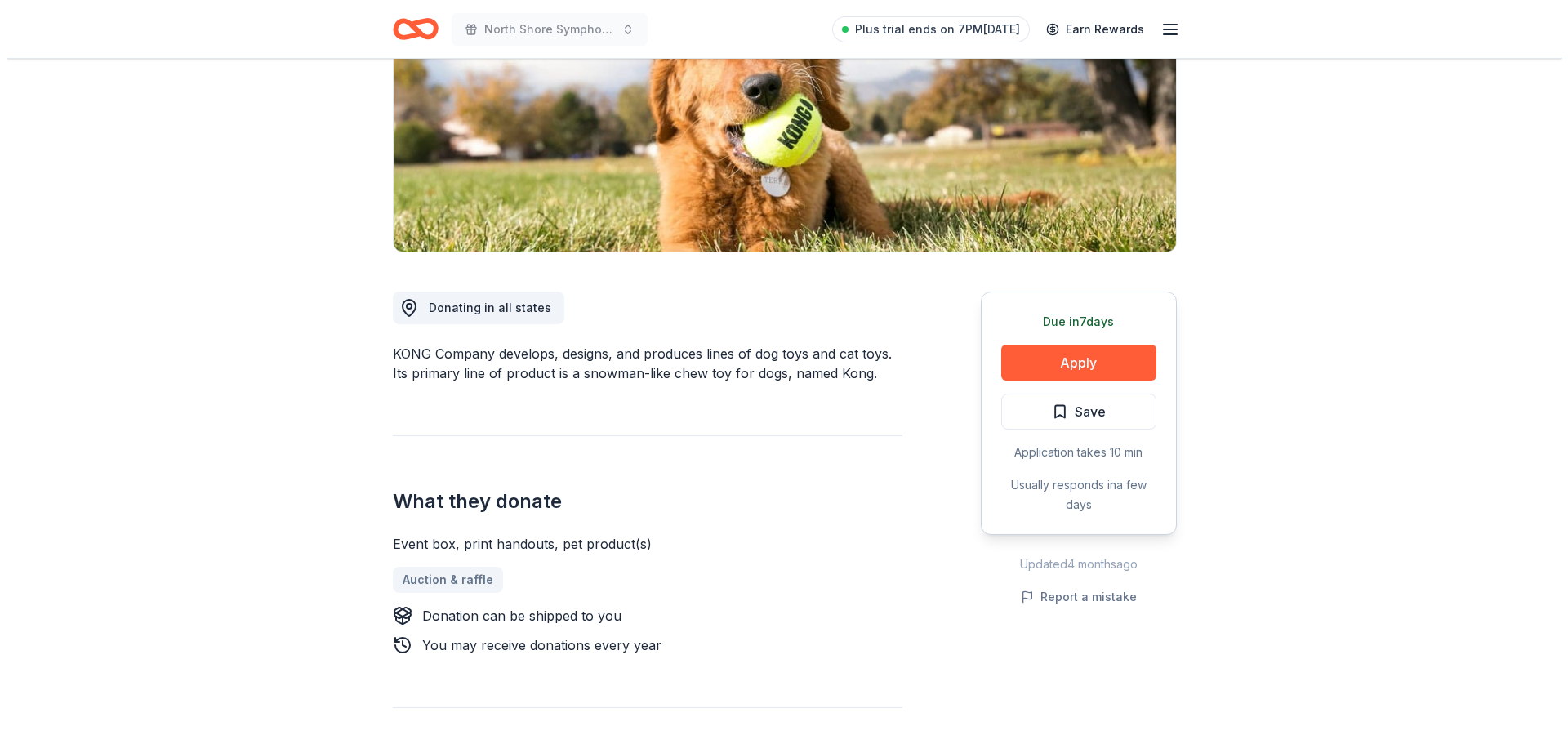
scroll to position [245, 0]
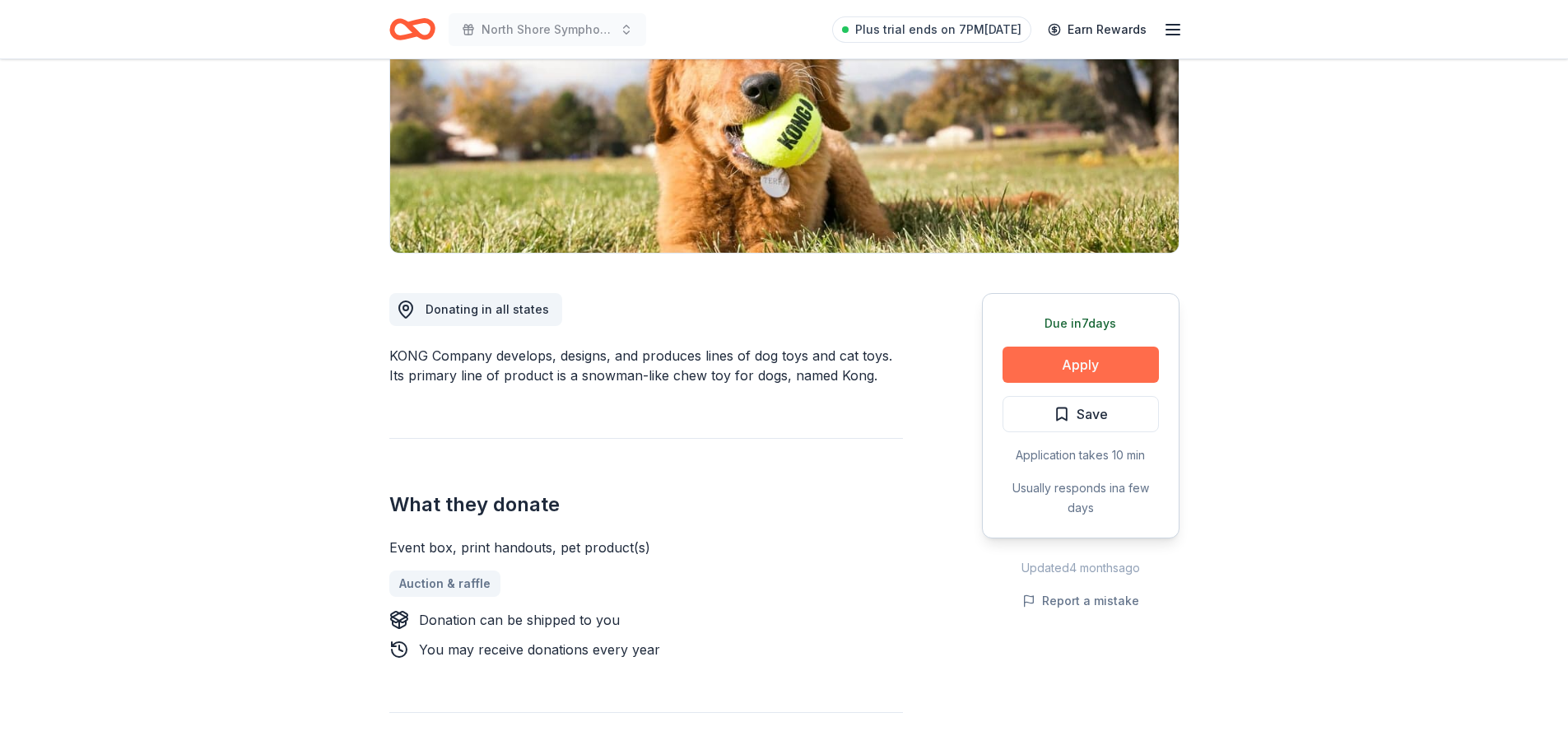
click at [1098, 355] on button "Apply" at bounding box center [1080, 364] width 157 height 36
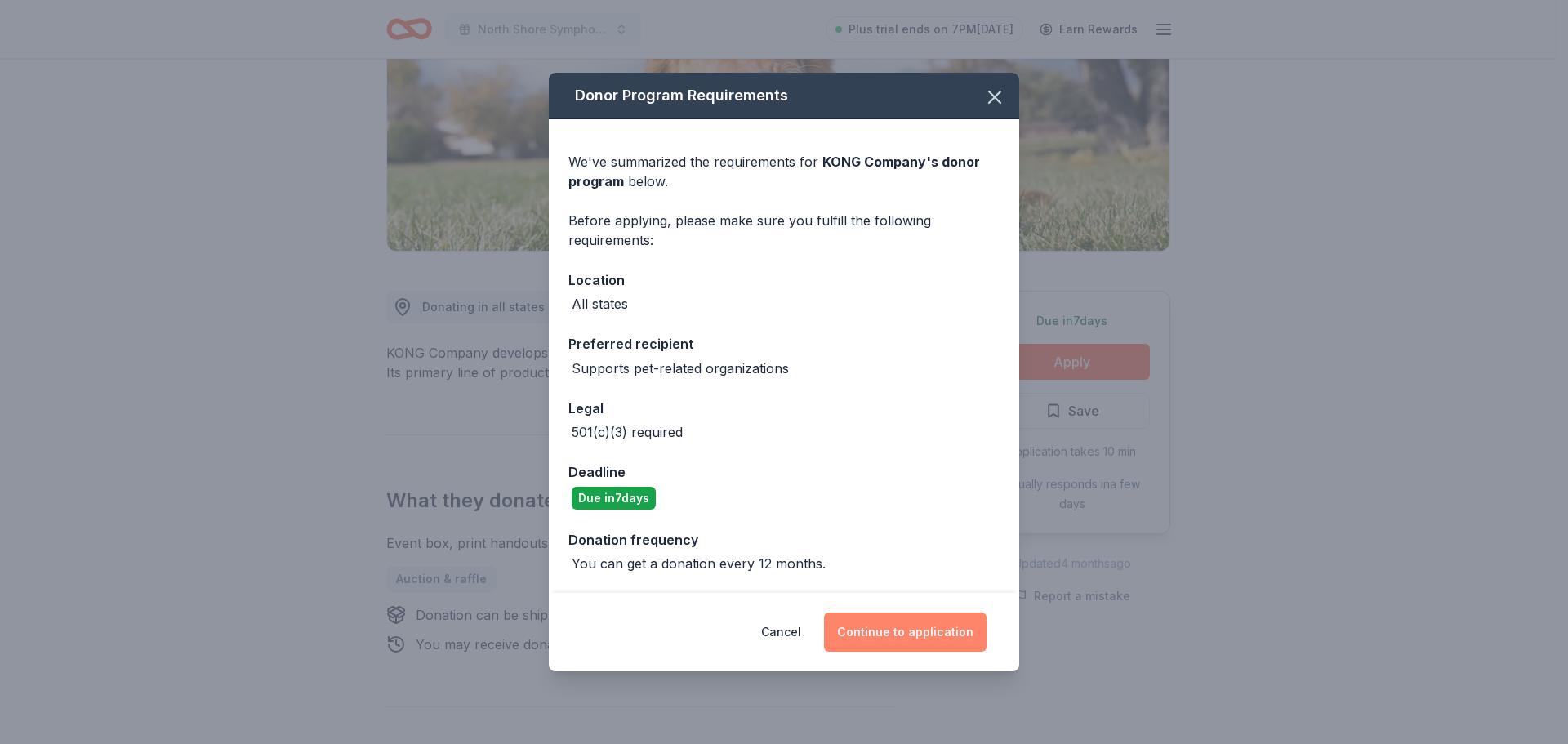
click at [915, 644] on button "Continue to application" at bounding box center [905, 631] width 163 height 39
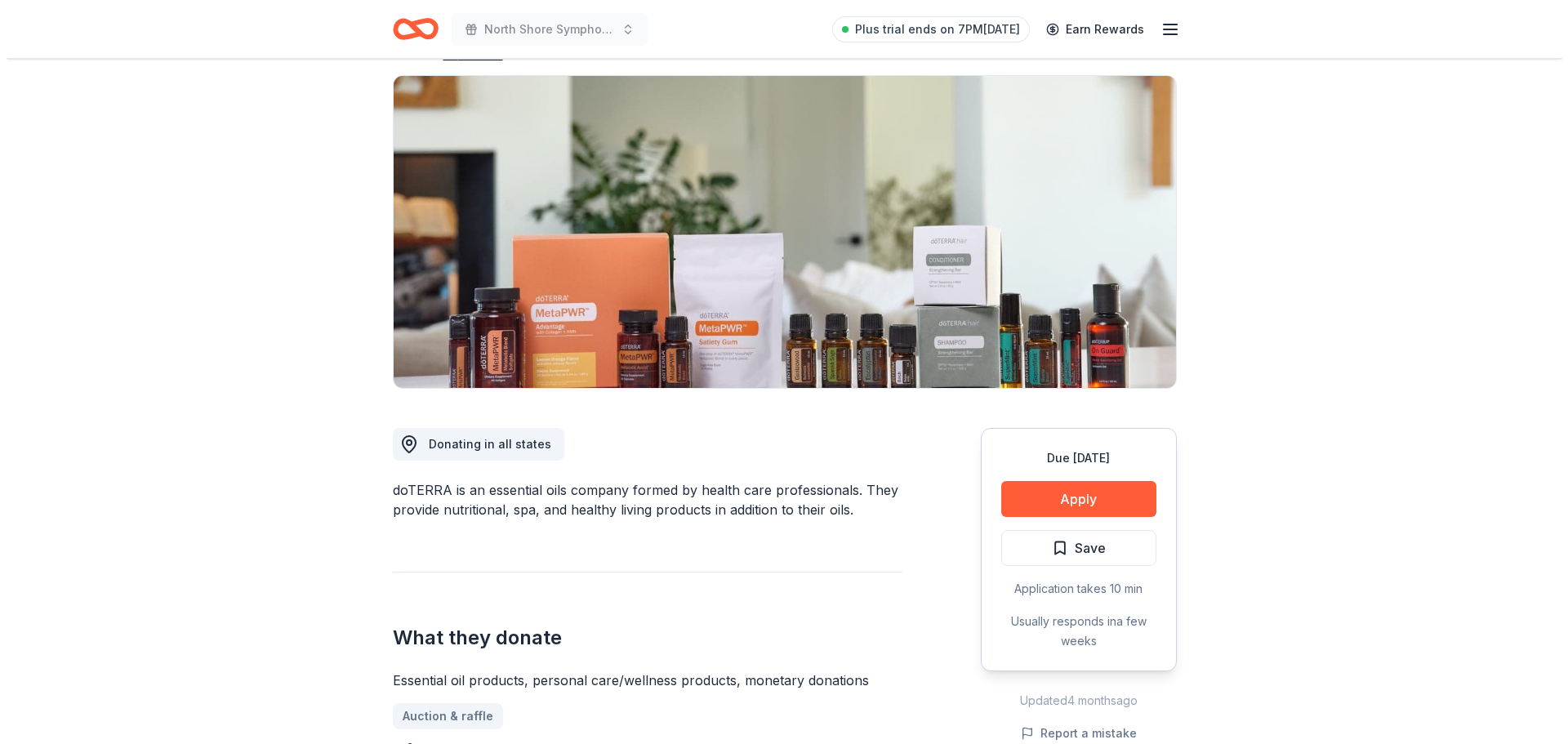
scroll to position [163, 0]
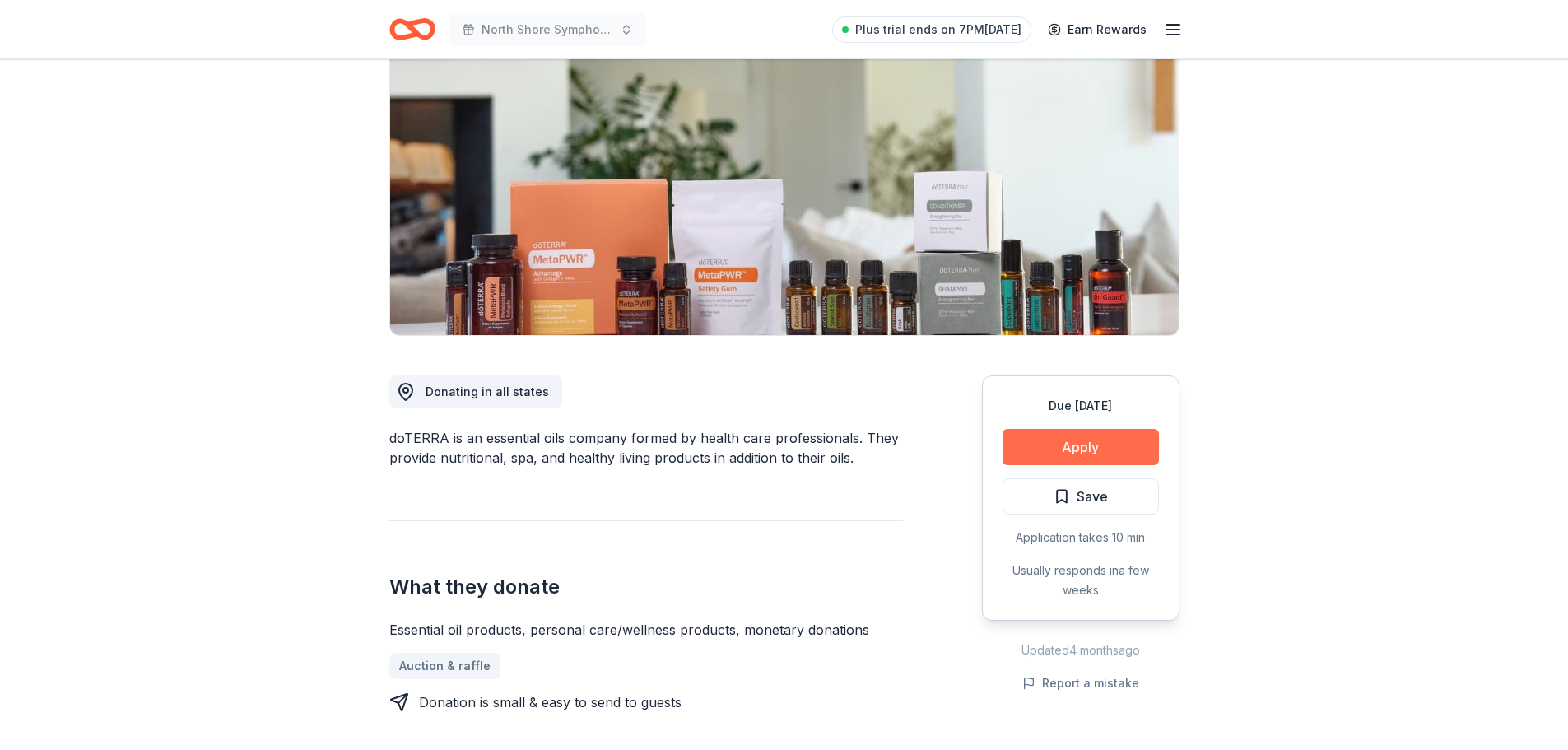
click at [1084, 450] on button "Apply" at bounding box center [1080, 446] width 157 height 36
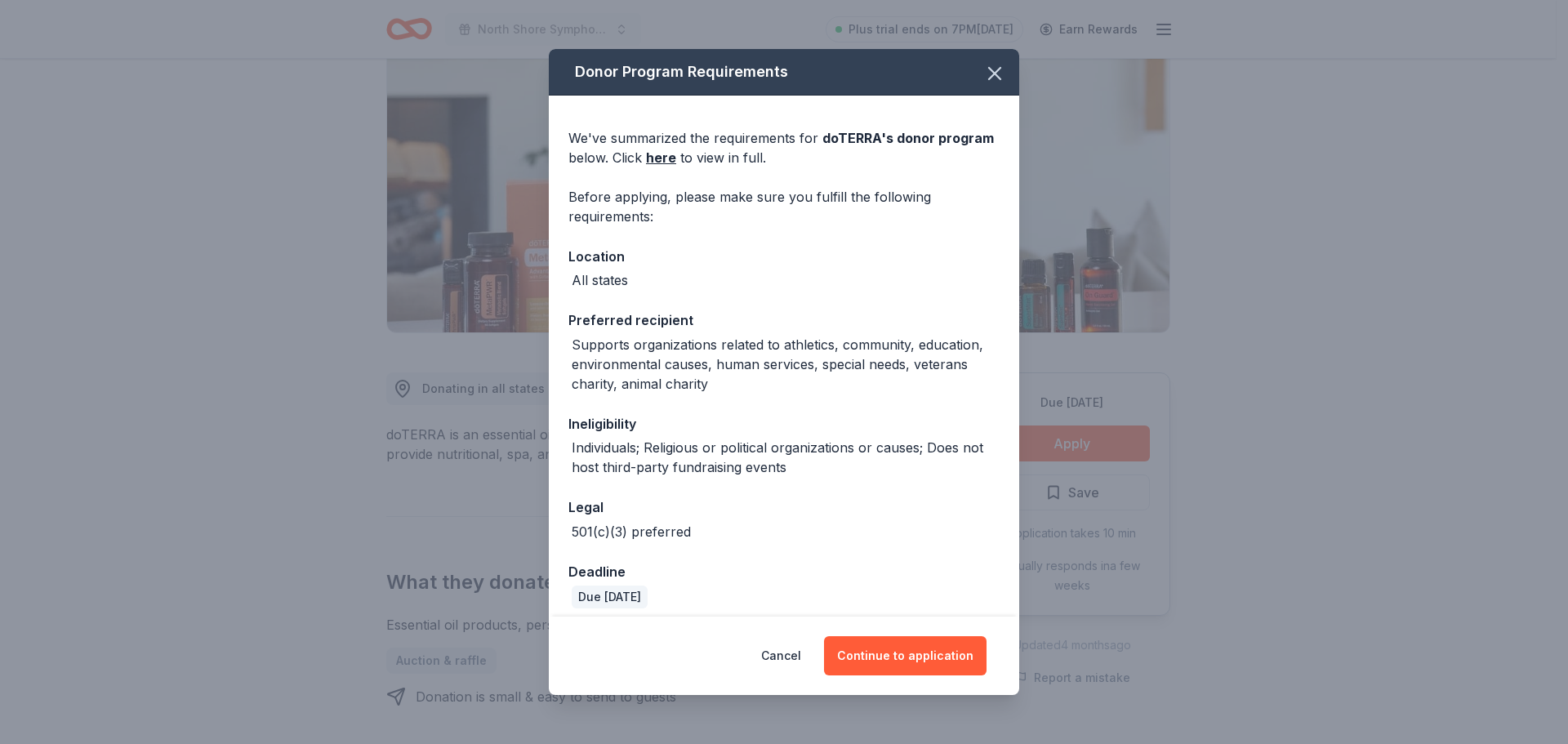
scroll to position [11, 0]
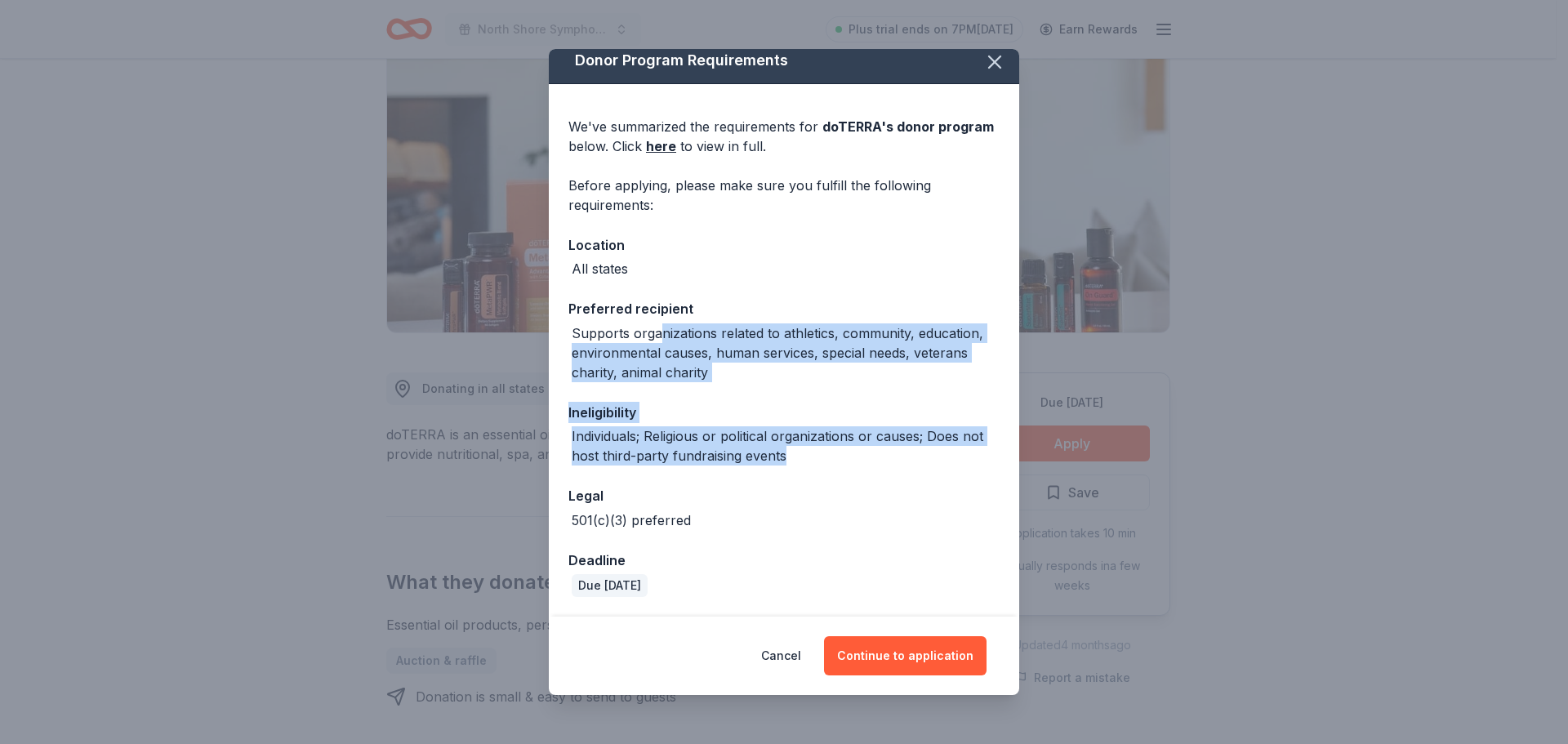
drag, startPoint x: 661, startPoint y: 333, endPoint x: 927, endPoint y: 480, distance: 303.9
click at [964, 475] on div "We've summarized the requirements for doTERRA 's donor program below. Click her…" at bounding box center [784, 350] width 471 height 532
click at [845, 481] on div "We've summarized the requirements for doTERRA 's donor program below. Click her…" at bounding box center [784, 350] width 471 height 532
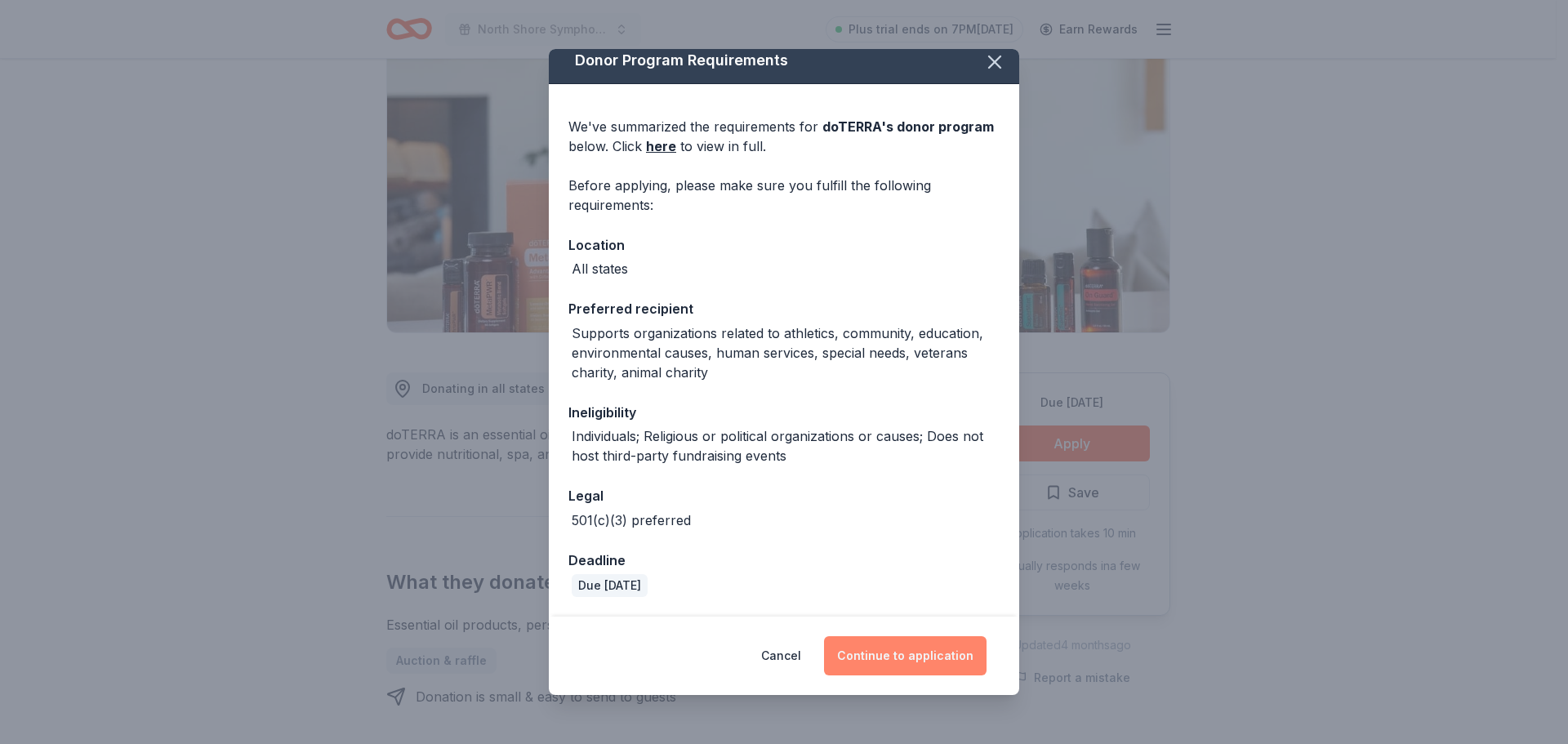
click at [915, 654] on button "Continue to application" at bounding box center [905, 655] width 163 height 39
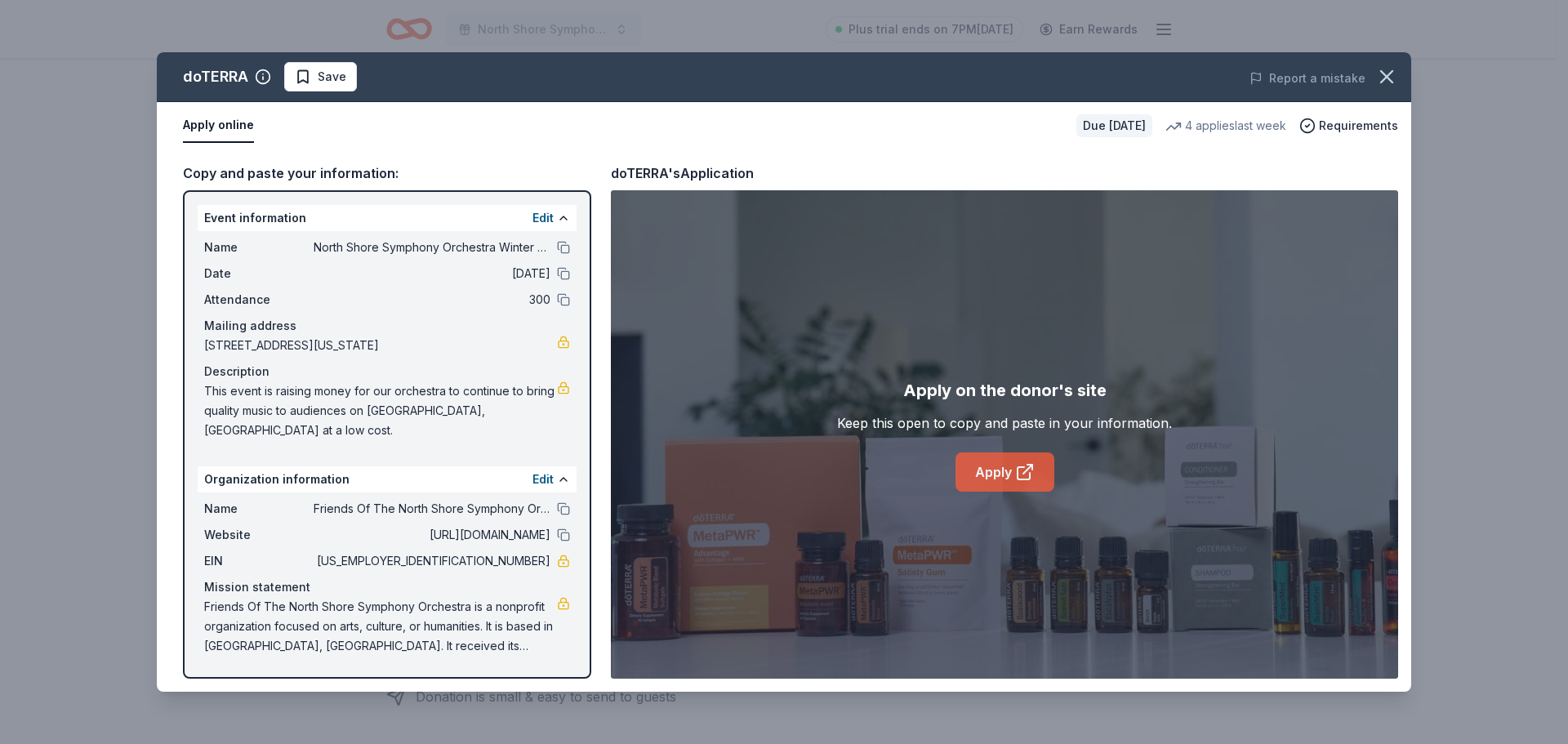
click at [1006, 468] on link "Apply" at bounding box center [1006, 471] width 99 height 39
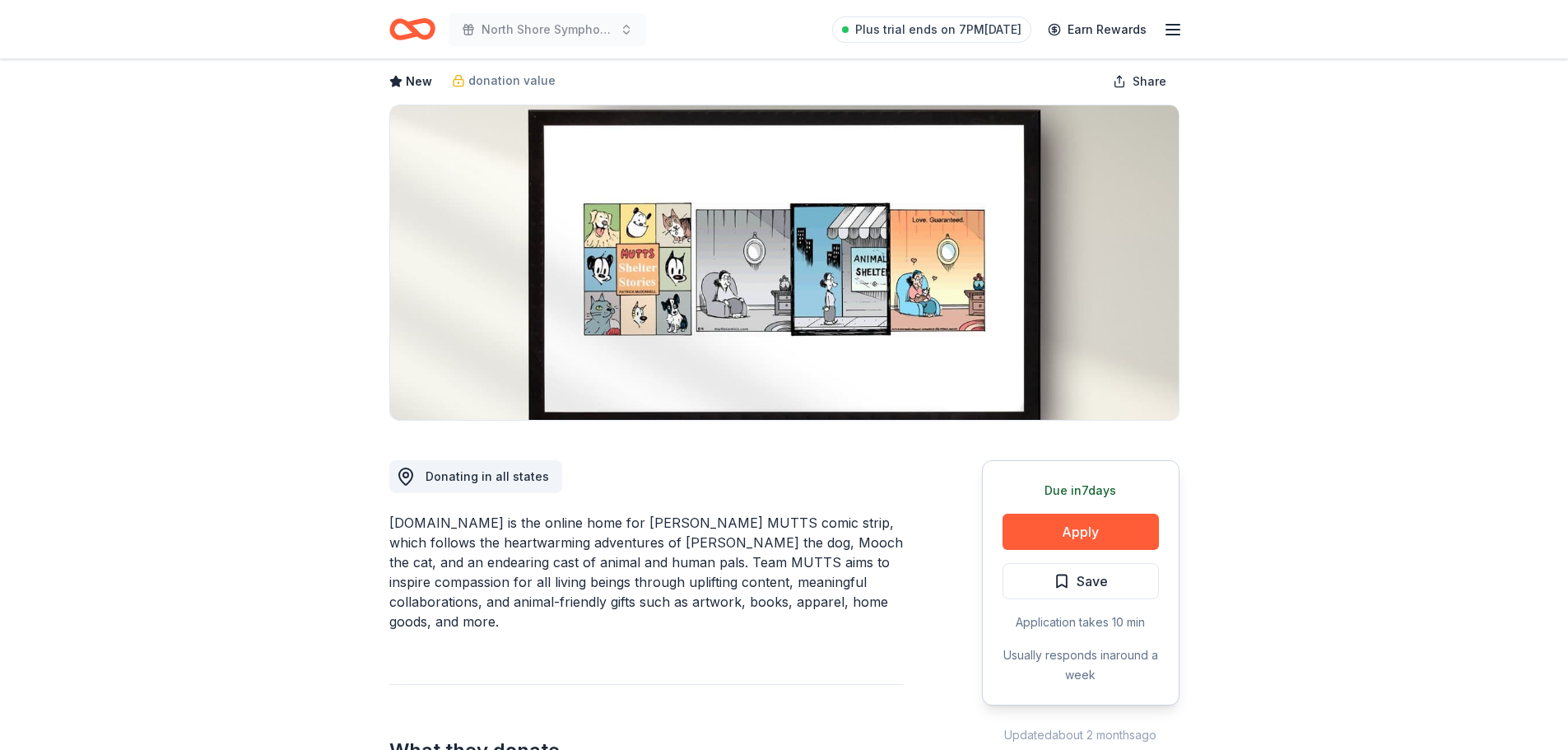
scroll to position [165, 0]
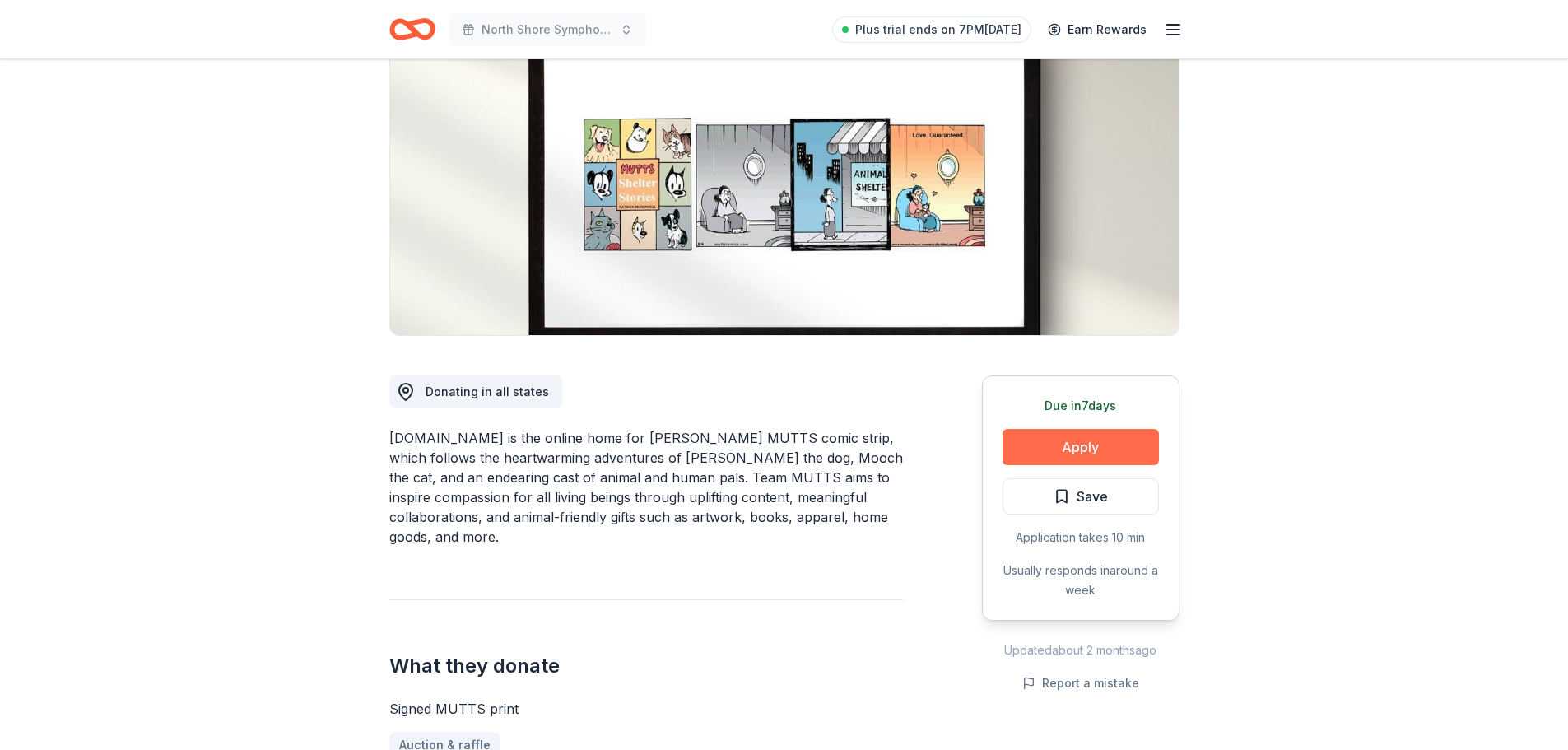
click at [1091, 449] on button "Apply" at bounding box center [1080, 446] width 157 height 36
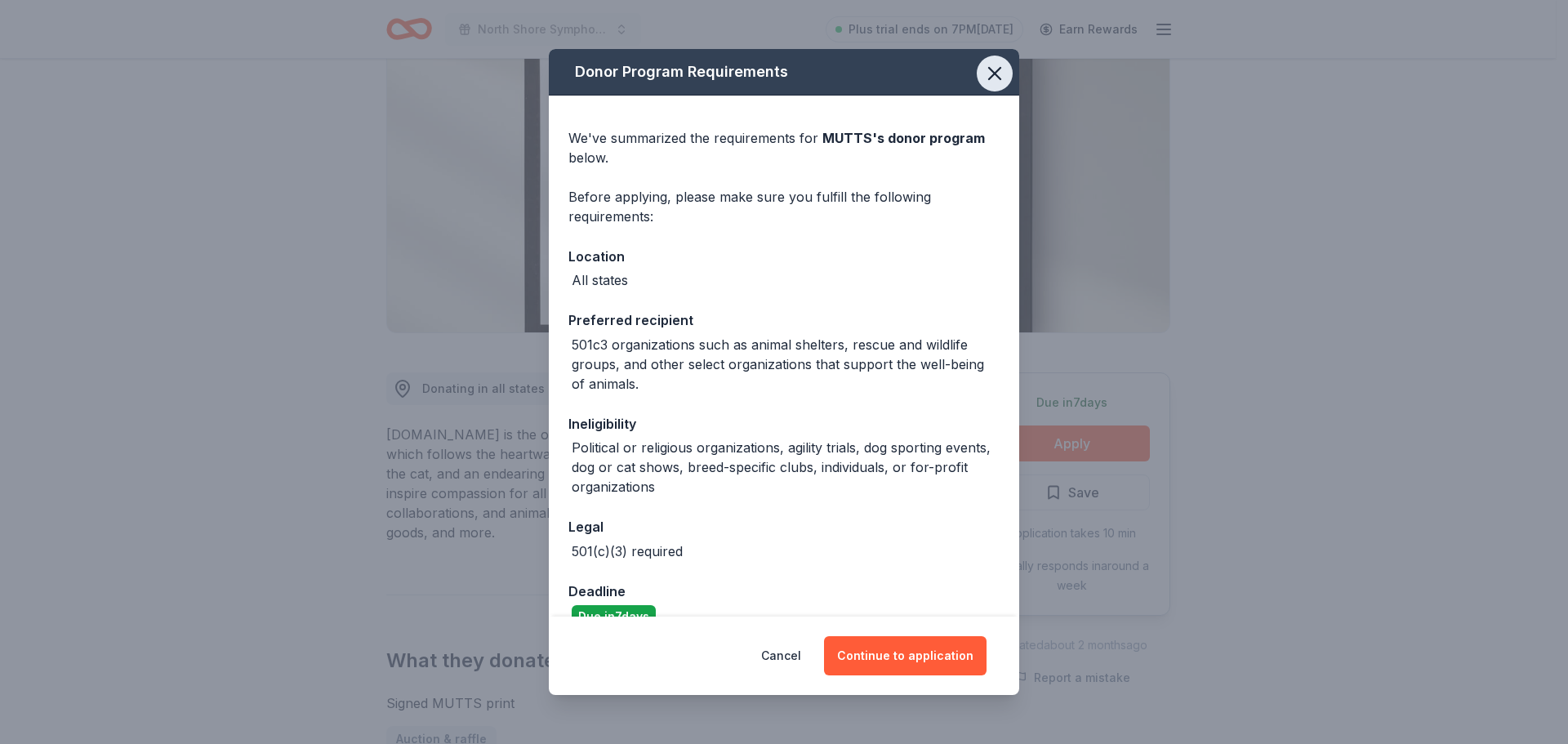
click at [988, 71] on icon "button" at bounding box center [994, 73] width 23 height 23
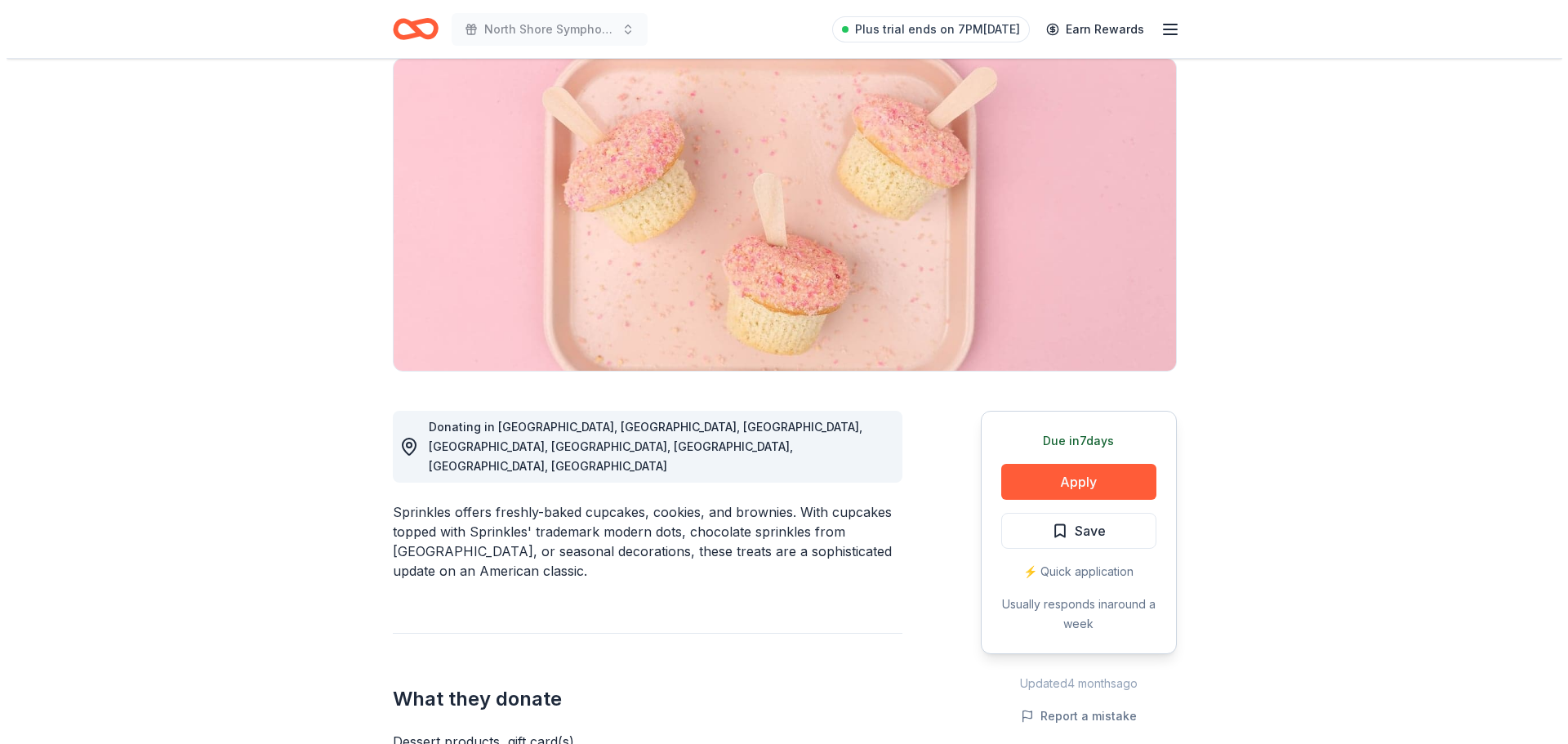
scroll to position [163, 0]
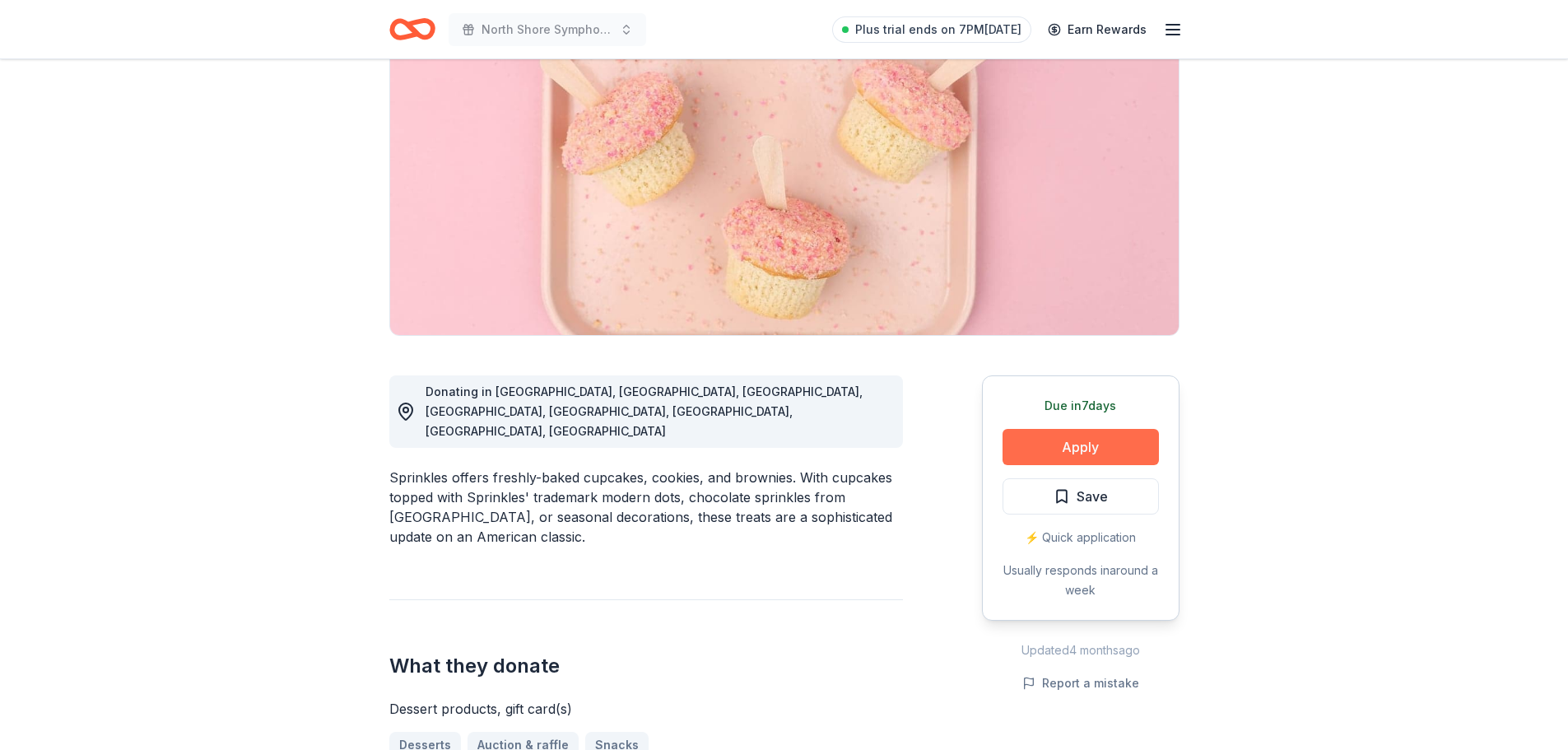
click at [1102, 448] on button "Apply" at bounding box center [1080, 446] width 157 height 36
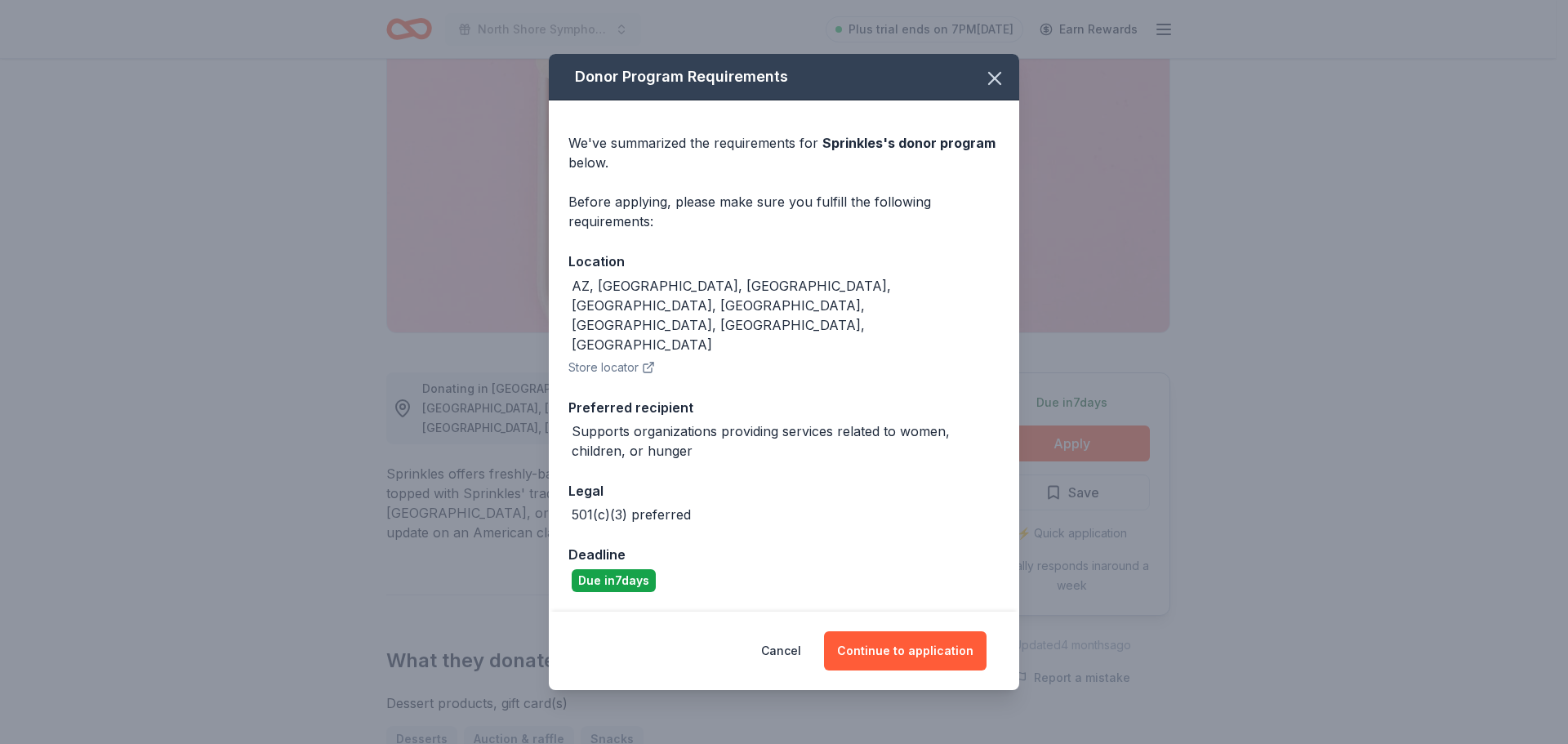
click at [929, 643] on div "Cancel Continue to application" at bounding box center [784, 650] width 471 height 78
drag, startPoint x: 935, startPoint y: 609, endPoint x: 946, endPoint y: 611, distance: 11.2
click at [937, 631] on button "Continue to application" at bounding box center [905, 650] width 163 height 39
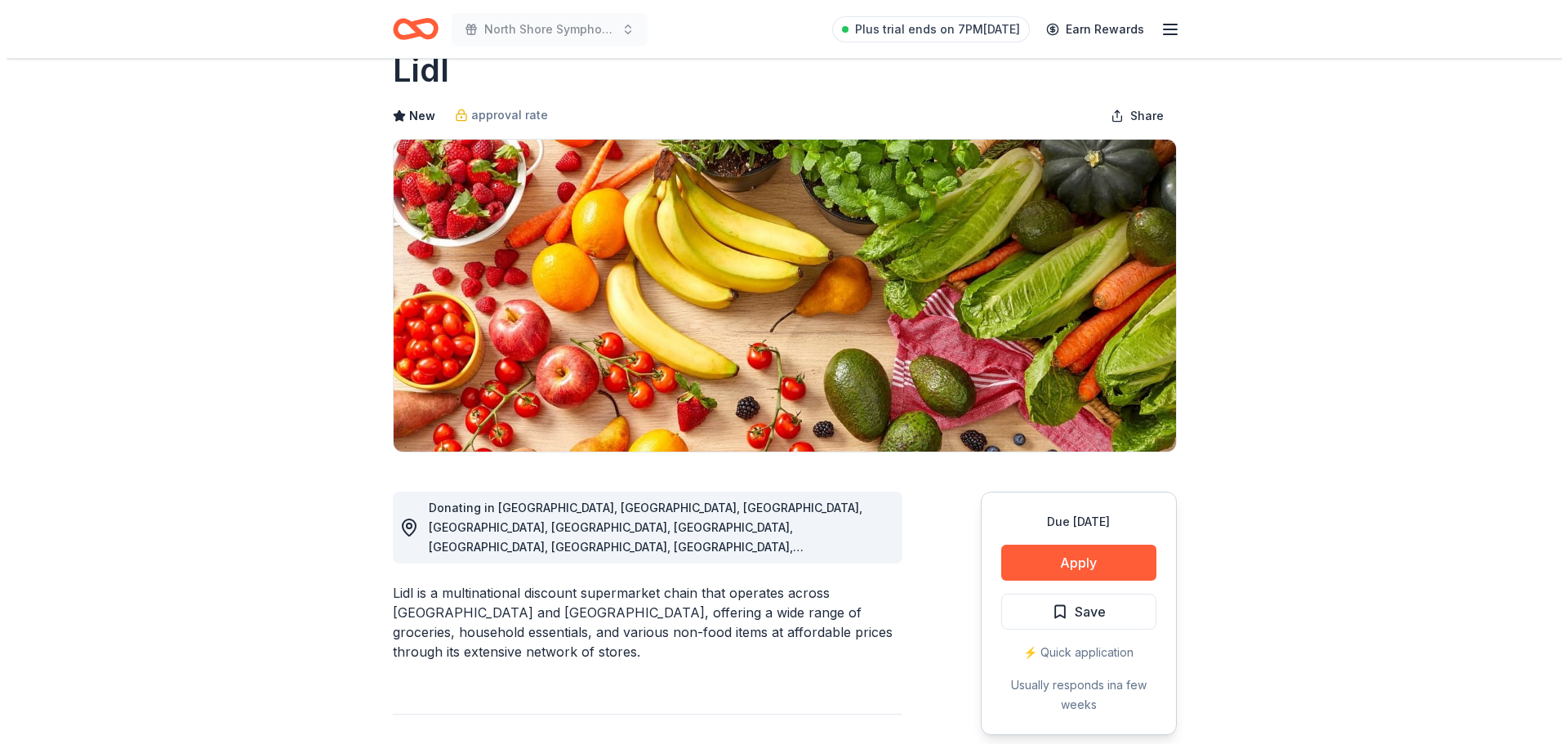
scroll to position [82, 0]
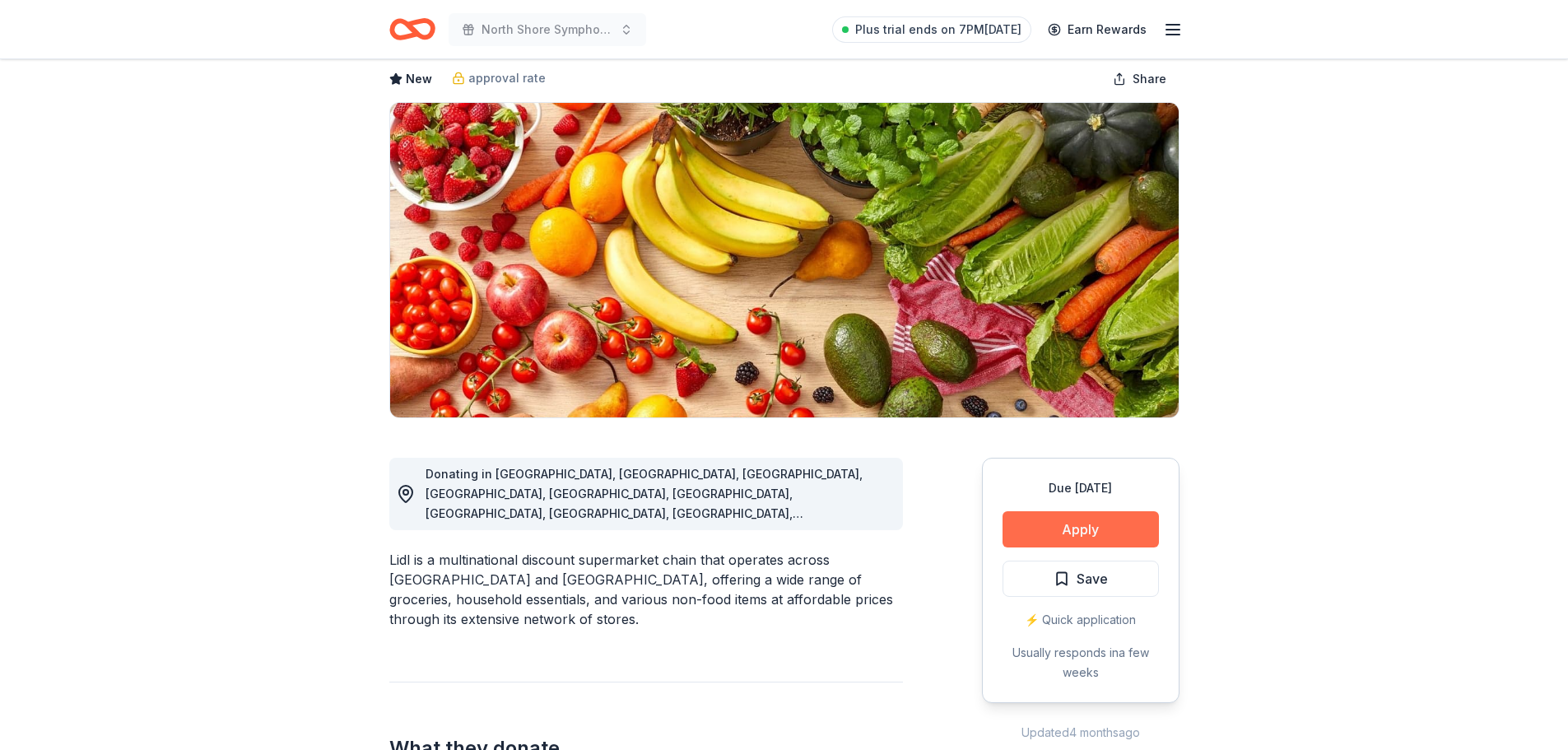
click at [1085, 531] on button "Apply" at bounding box center [1080, 529] width 157 height 36
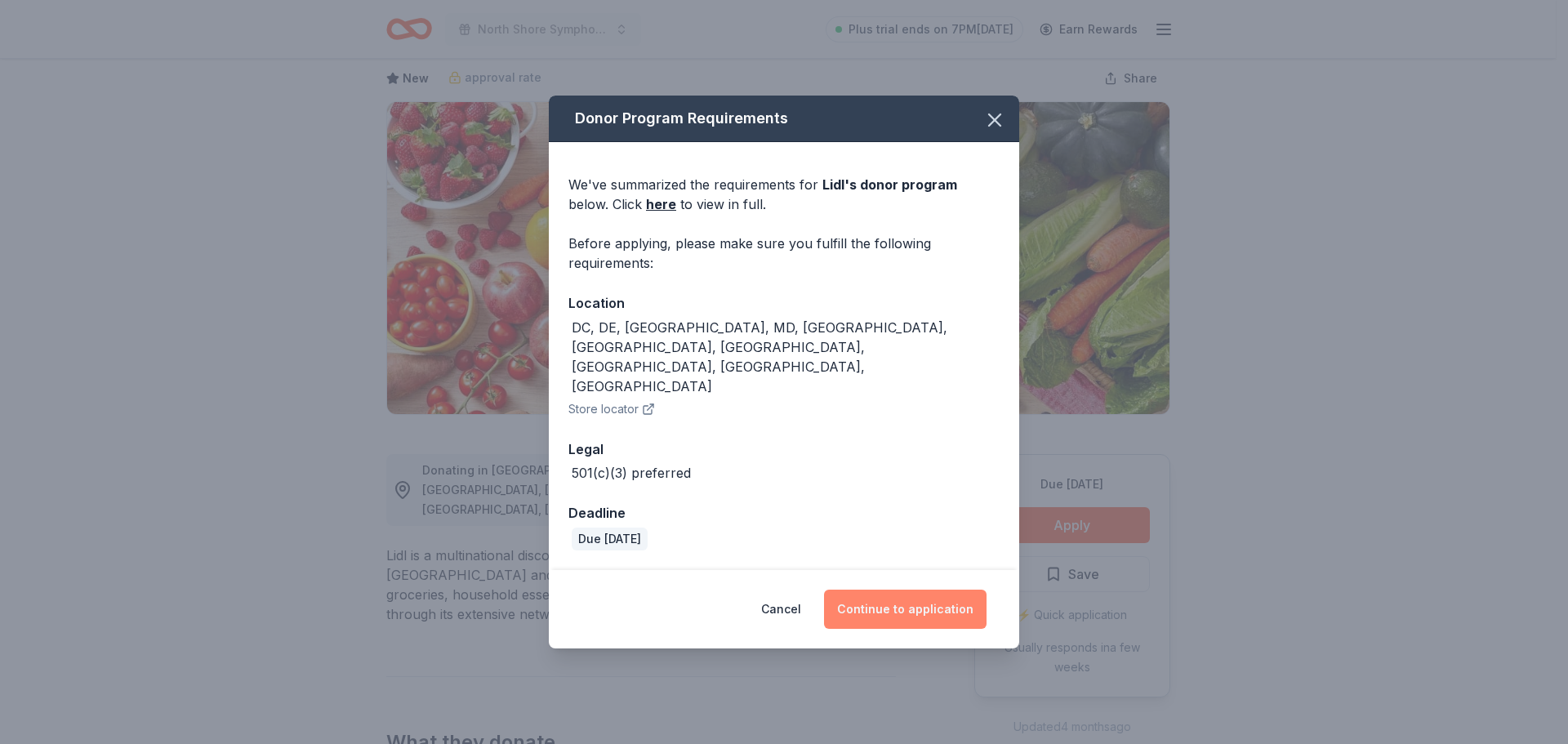
click at [912, 590] on button "Continue to application" at bounding box center [905, 609] width 163 height 39
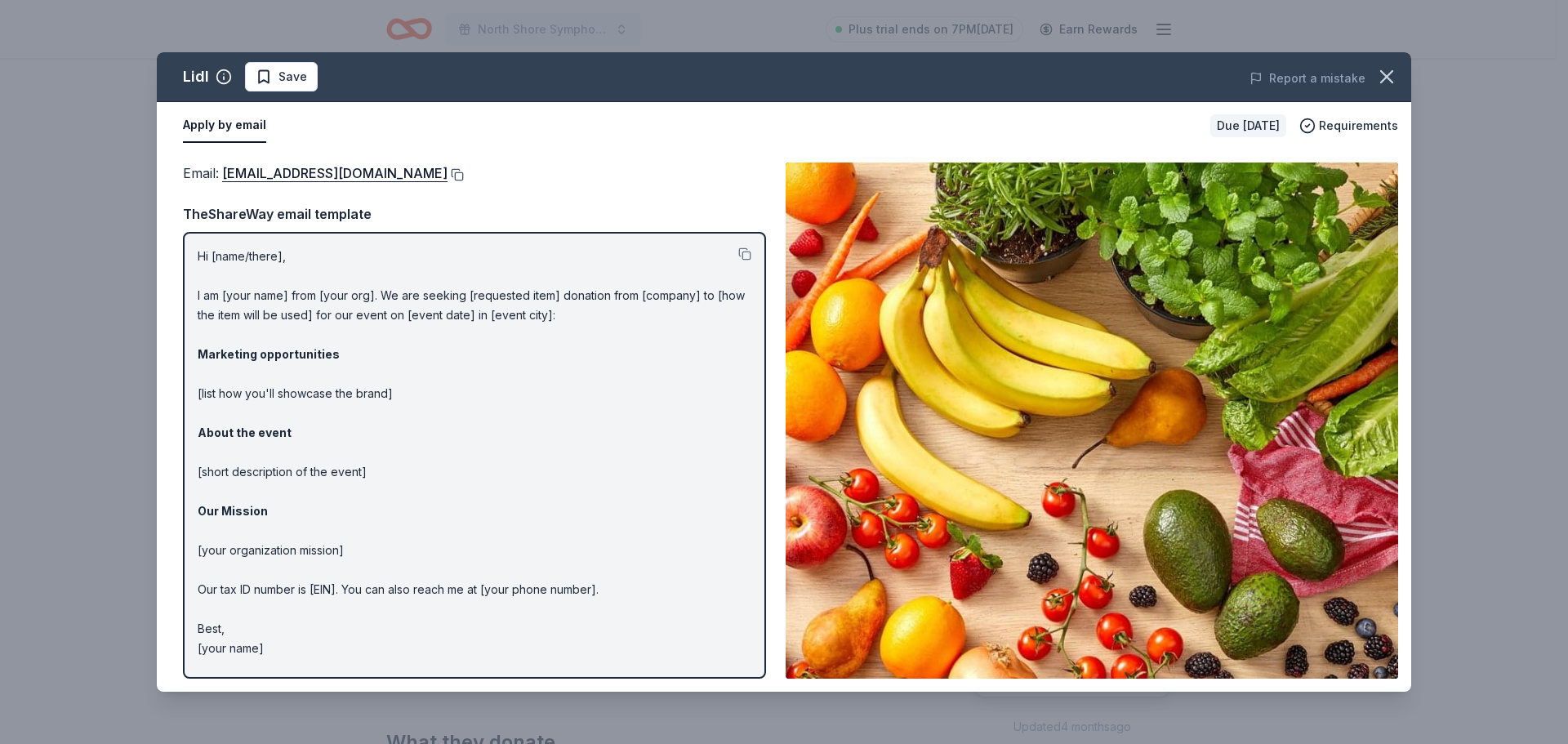
click at [448, 175] on button at bounding box center [456, 175] width 17 height 13
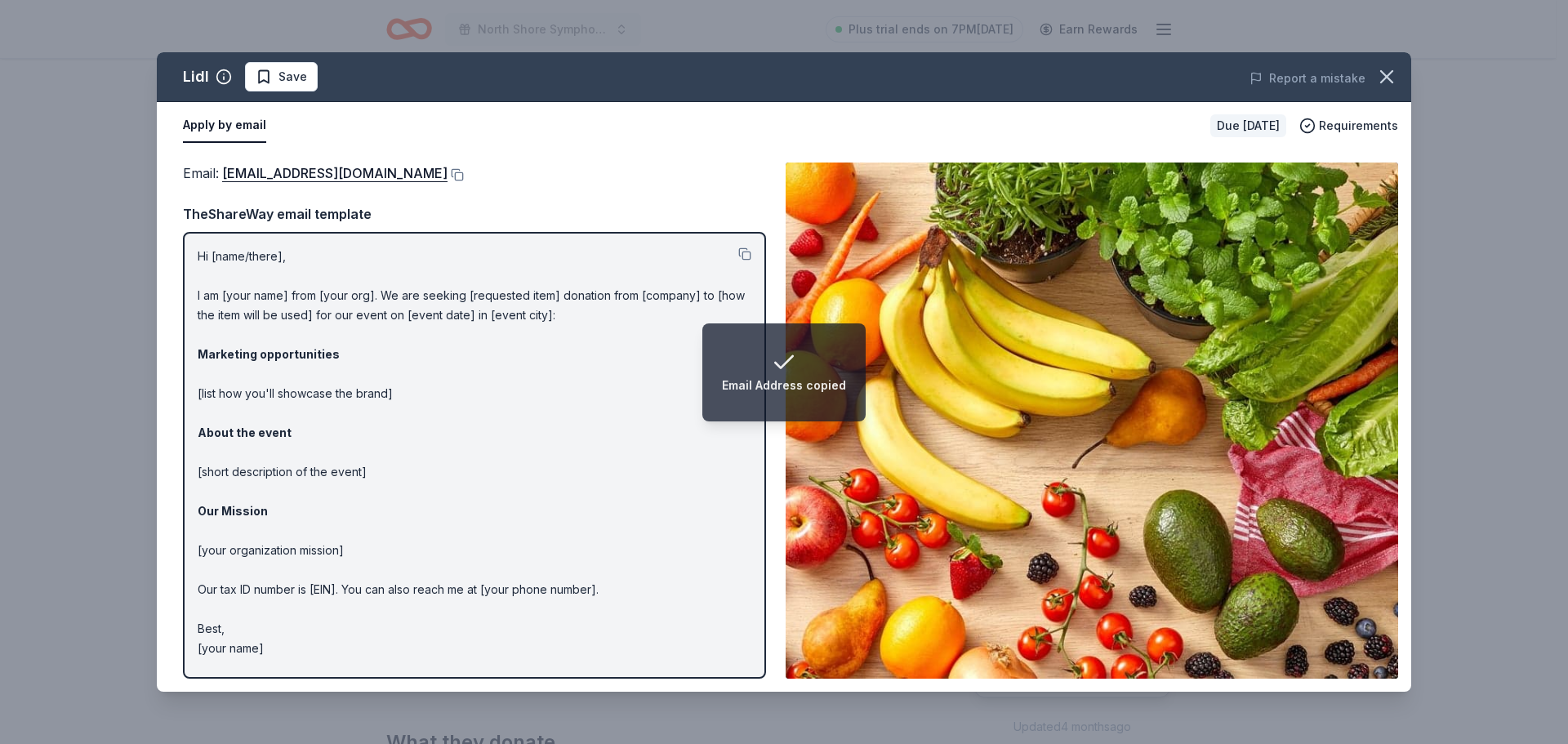
click at [416, 378] on p "Hi [name/there], I am [your name] from [your org]. We are seeking [requested it…" at bounding box center [474, 452] width 553 height 411
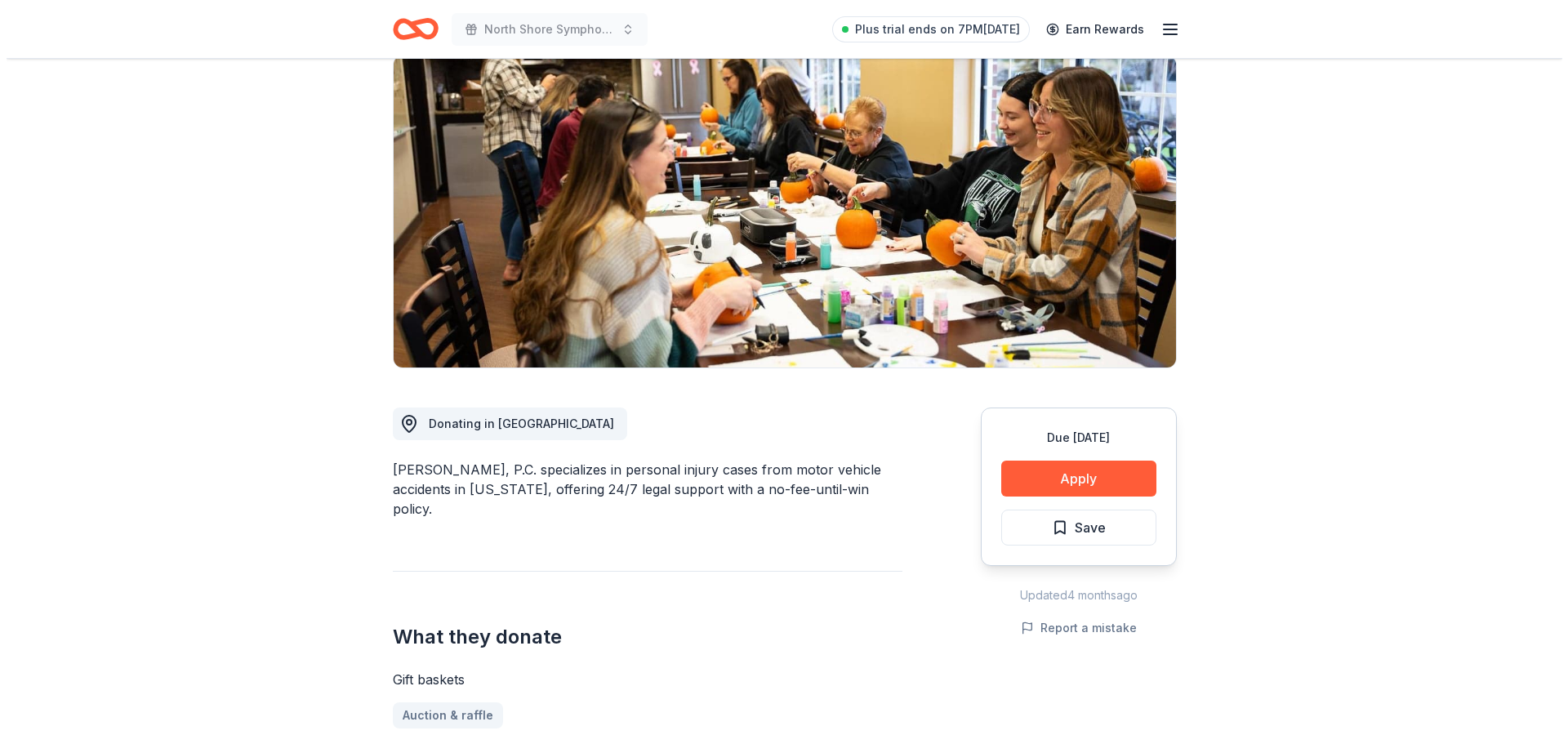
scroll to position [163, 0]
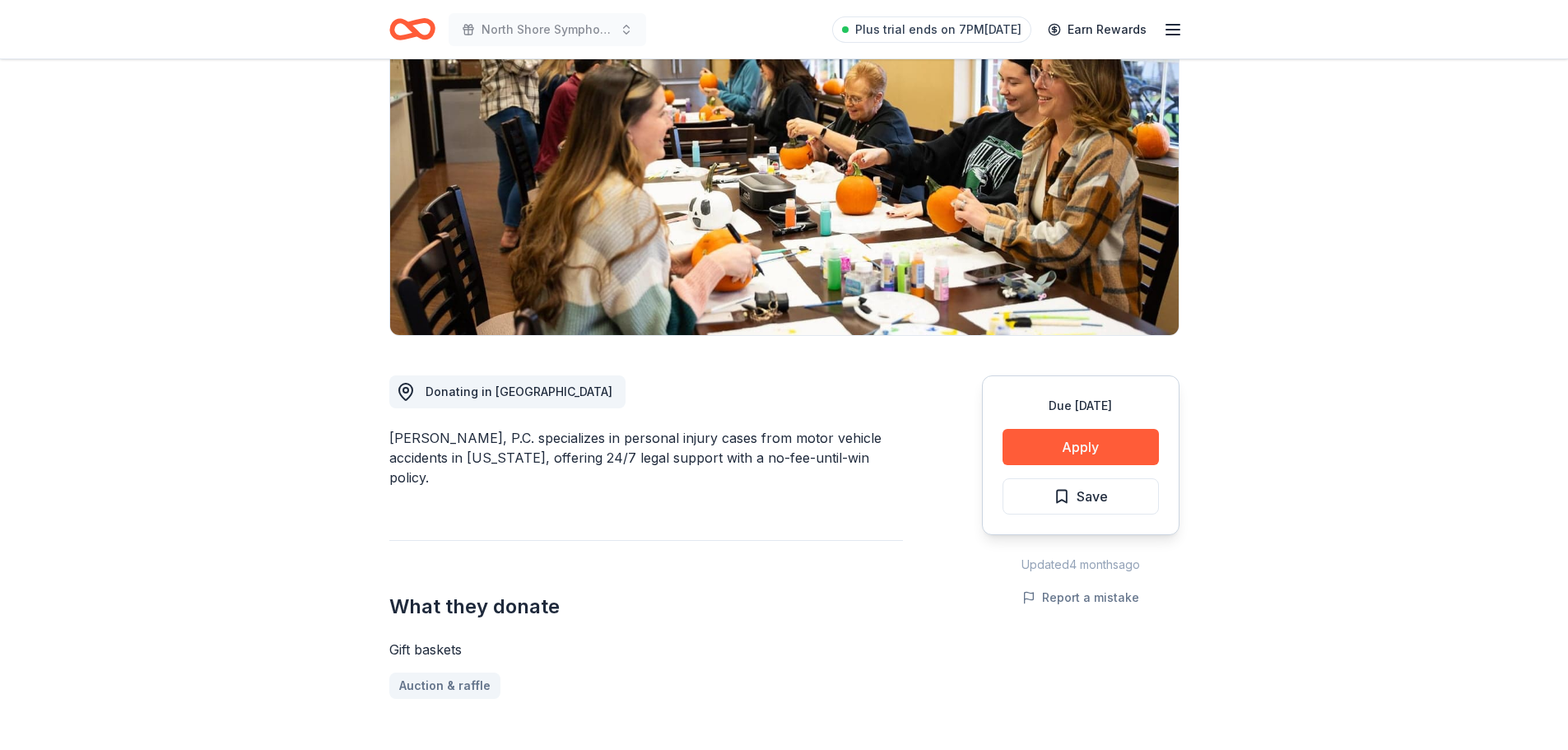
drag, startPoint x: 622, startPoint y: 432, endPoint x: 921, endPoint y: 455, distance: 299.9
click at [921, 455] on div "Donating in [GEOGRAPHIC_DATA] [PERSON_NAME], P.C. specializes in personal injur…" at bounding box center [784, 754] width 790 height 835
click at [847, 458] on div "[PERSON_NAME], P.C. specializes in personal injury cases from motor vehicle acc…" at bounding box center [646, 457] width 513 height 59
click at [871, 470] on div "Donating in [GEOGRAPHIC_DATA] [PERSON_NAME], P.C. specializes in personal injur…" at bounding box center [646, 754] width 513 height 835
click at [1082, 446] on button "Apply" at bounding box center [1080, 446] width 157 height 36
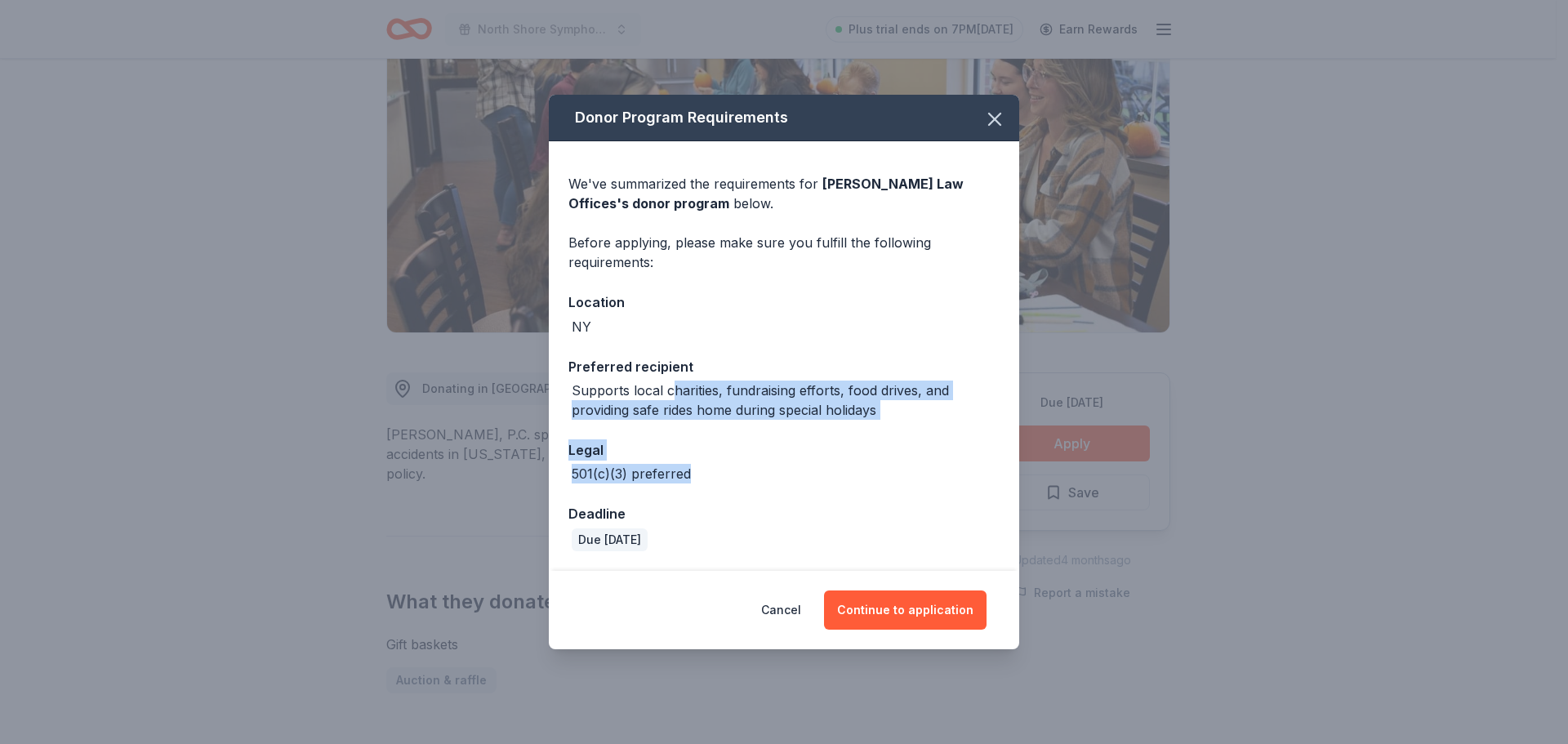
drag, startPoint x: 675, startPoint y: 392, endPoint x: 898, endPoint y: 484, distance: 241.2
click at [898, 484] on div "We've summarized the requirements for William Mattar Law Offices 's donor progr…" at bounding box center [784, 355] width 471 height 429
click at [846, 402] on div "Supports local charities, fundraising efforts, food drives, and providing safe …" at bounding box center [786, 400] width 428 height 39
drag, startPoint x: 687, startPoint y: 390, endPoint x: 890, endPoint y: 436, distance: 208.1
click at [890, 436] on div "We've summarized the requirements for William Mattar Law Offices 's donor progr…" at bounding box center [784, 355] width 471 height 429
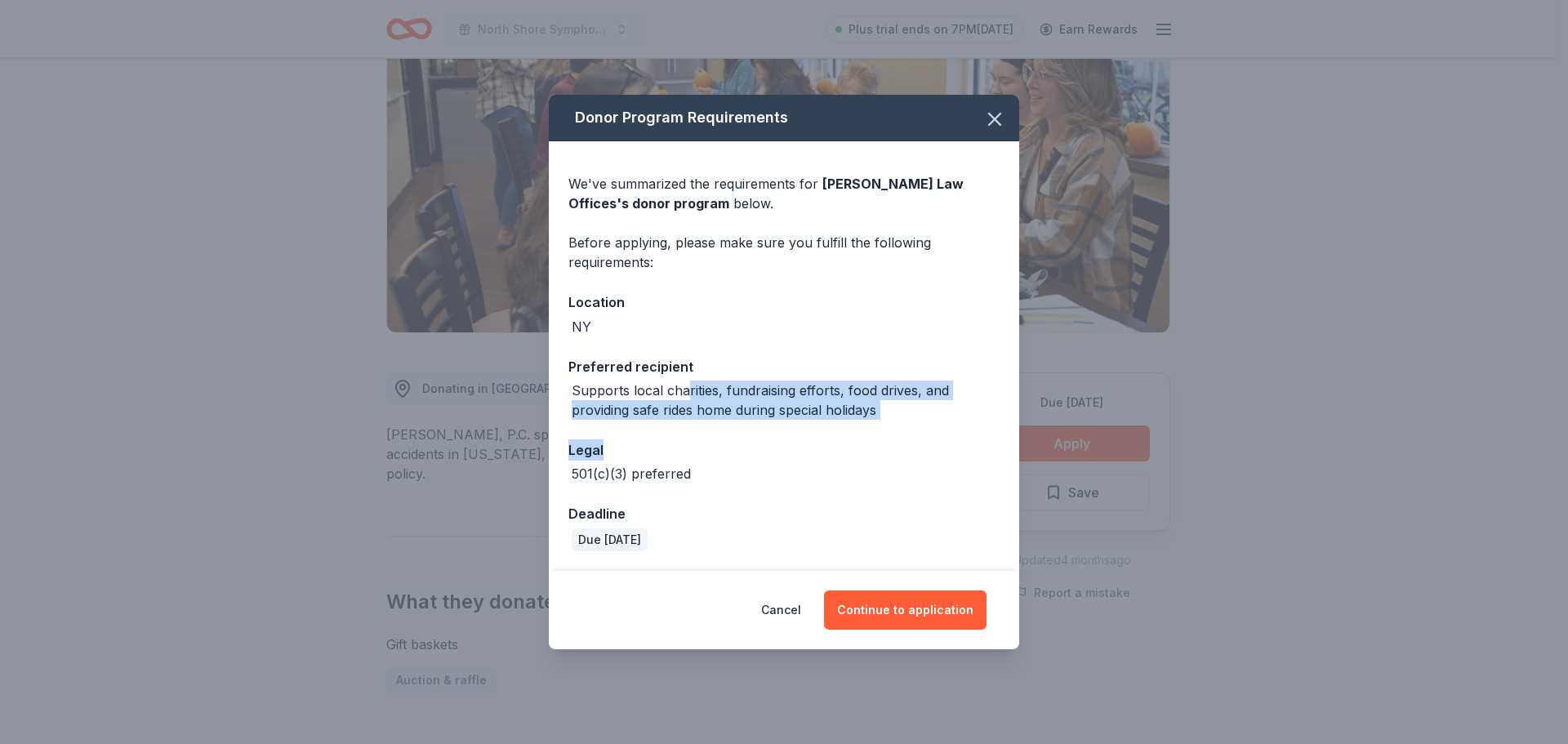
click at [813, 412] on div "Supports local charities, fundraising efforts, food drives, and providing safe …" at bounding box center [786, 400] width 428 height 39
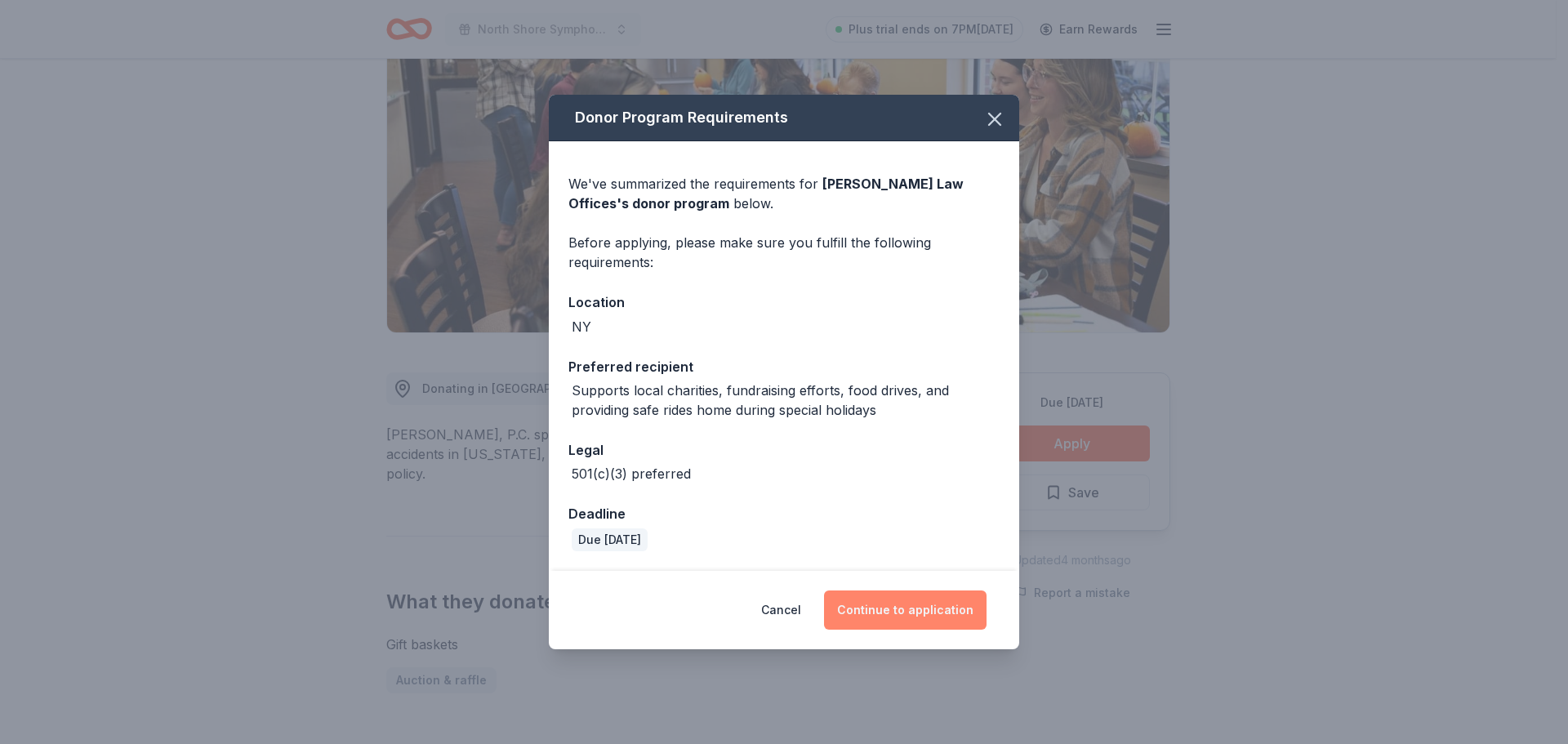
click at [929, 613] on button "Continue to application" at bounding box center [905, 609] width 163 height 39
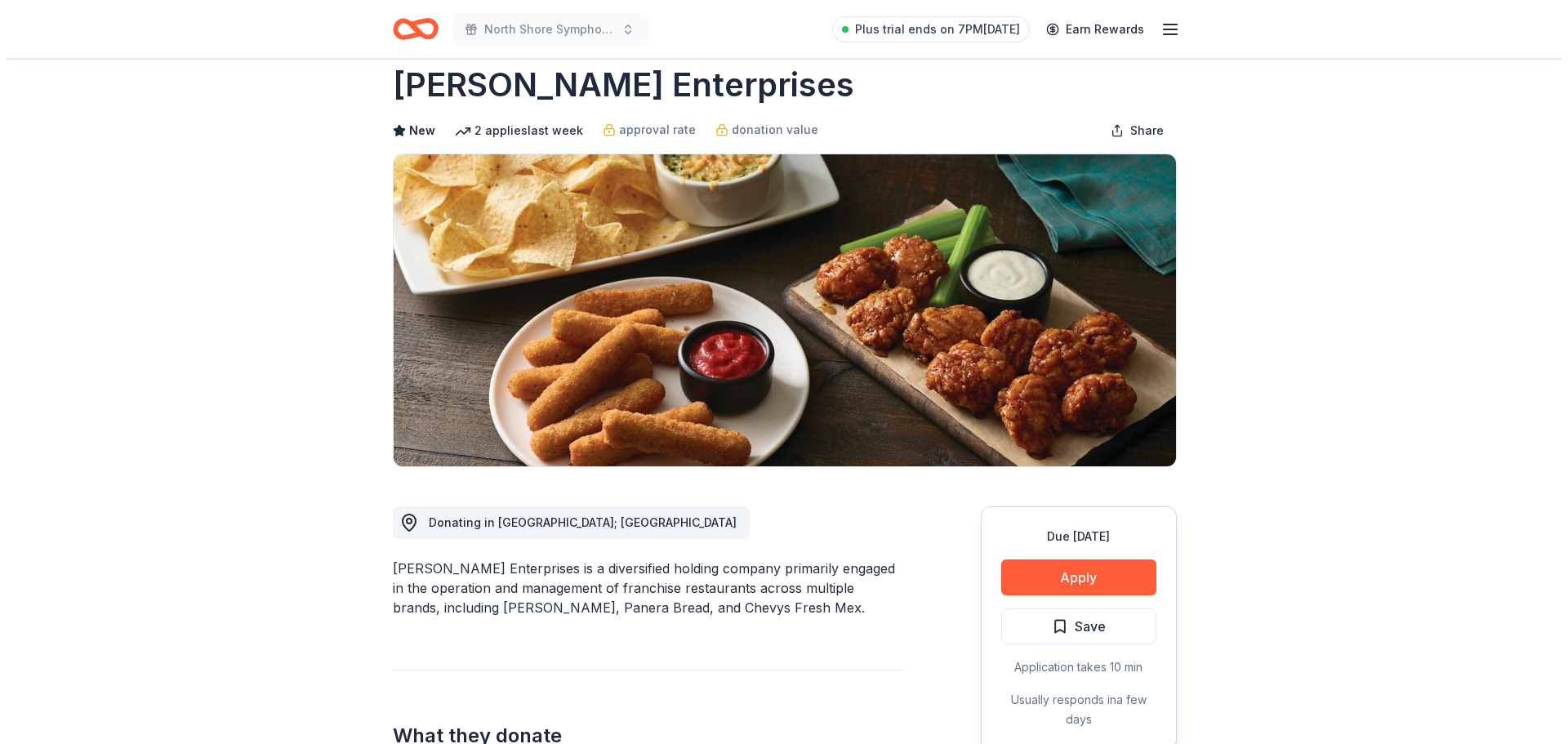
scroll to position [82, 0]
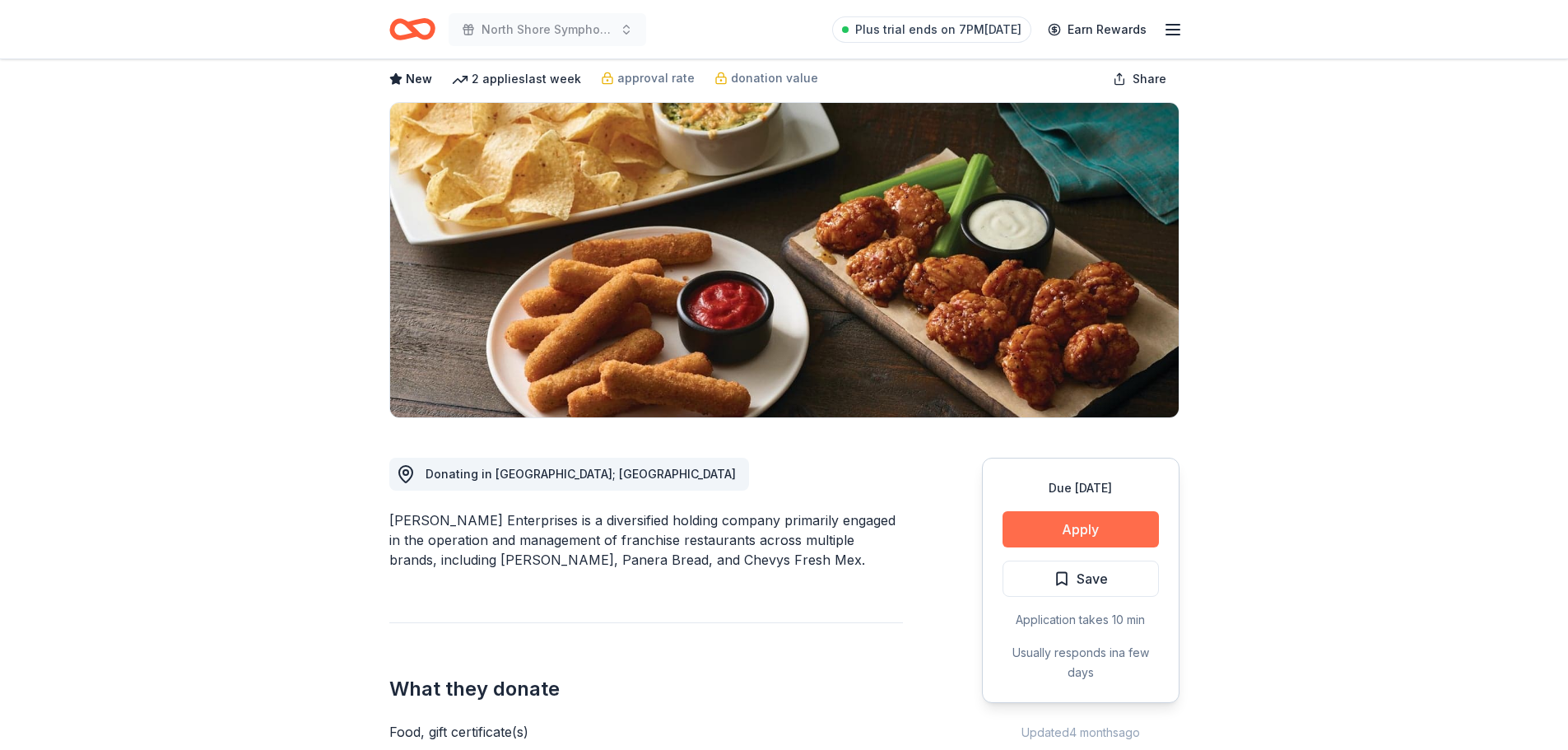
click at [1076, 529] on button "Apply" at bounding box center [1080, 529] width 157 height 36
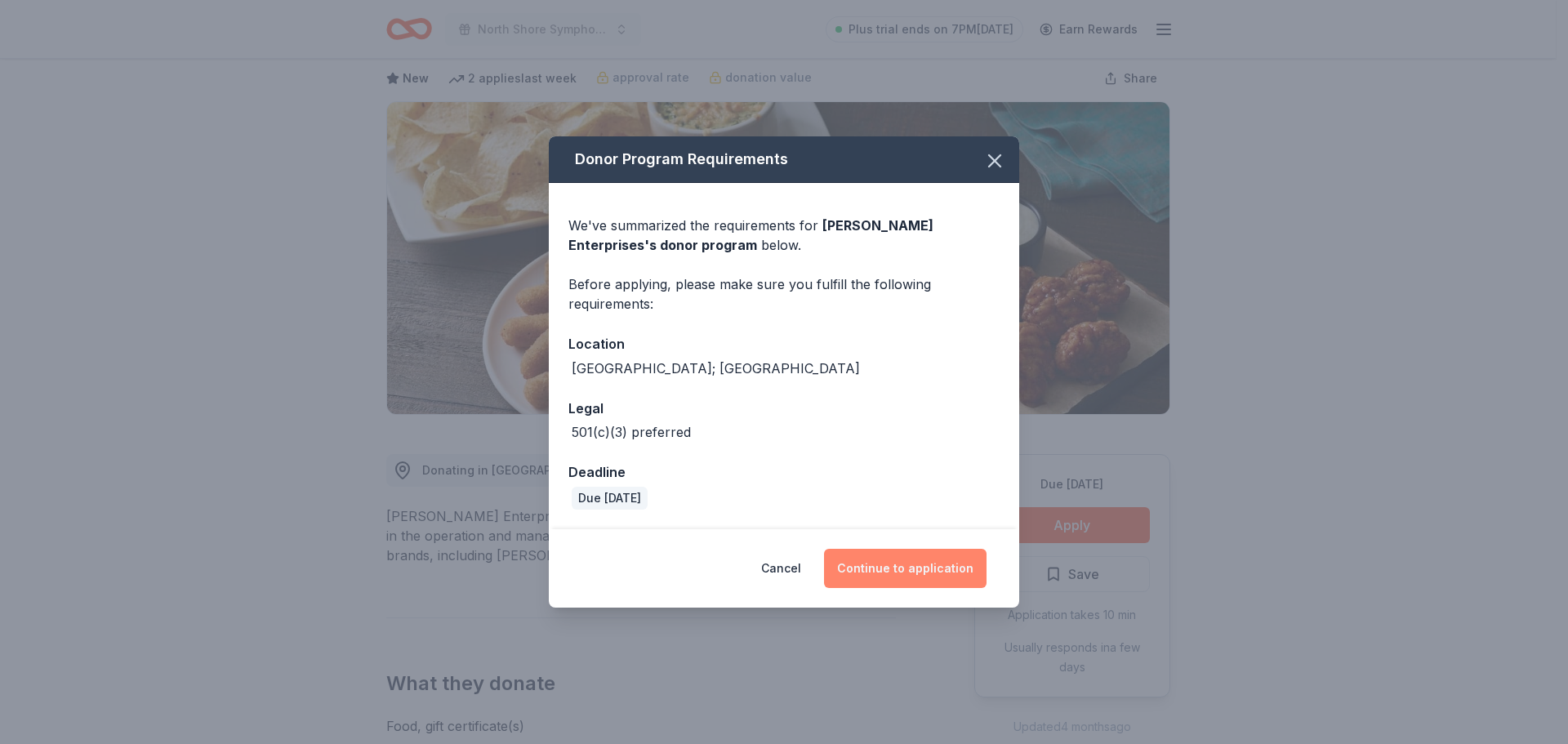
click at [915, 587] on div "Cancel Continue to application" at bounding box center [784, 568] width 471 height 78
click at [926, 572] on button "Continue to application" at bounding box center [905, 568] width 163 height 39
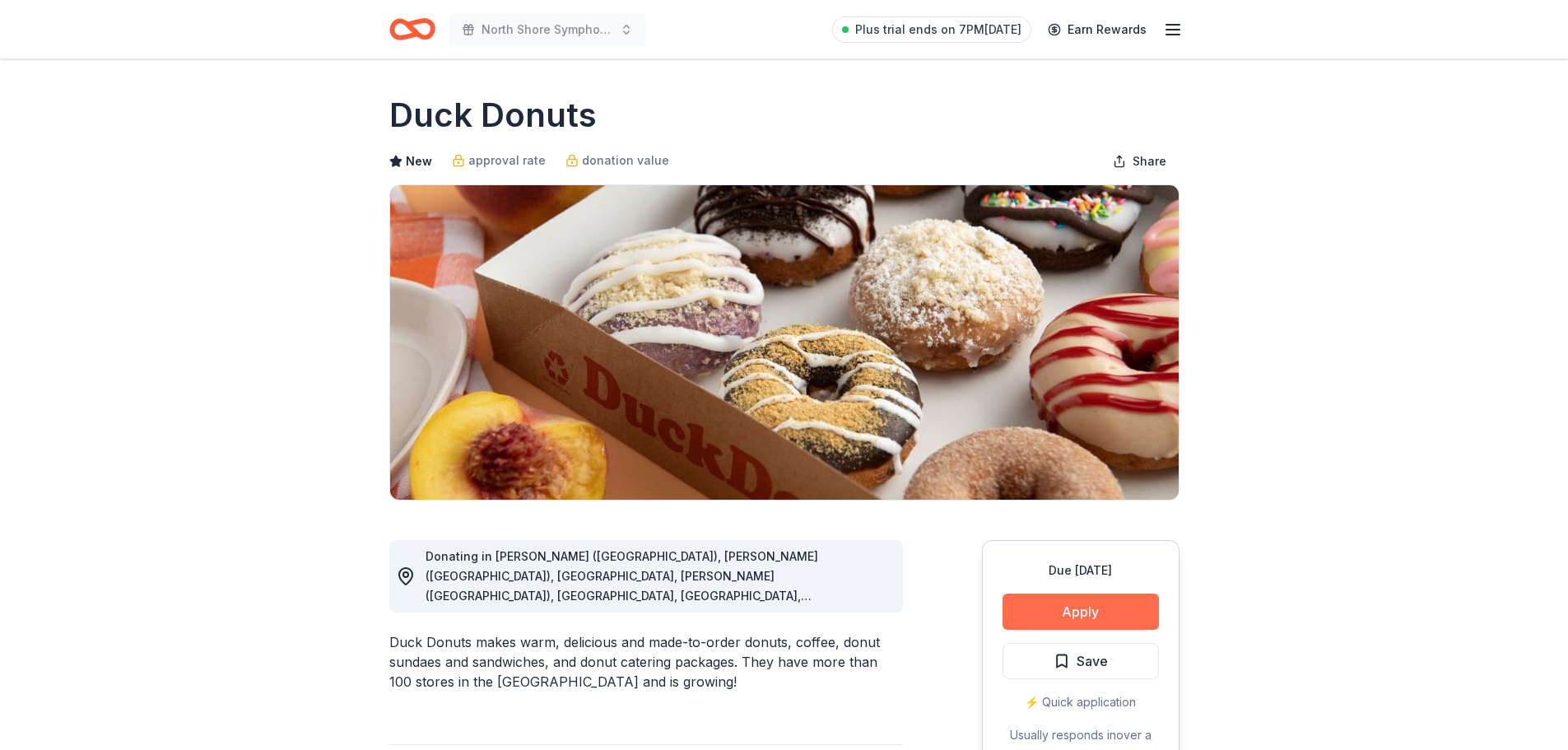
click at [1098, 611] on button "Apply" at bounding box center [1080, 611] width 157 height 36
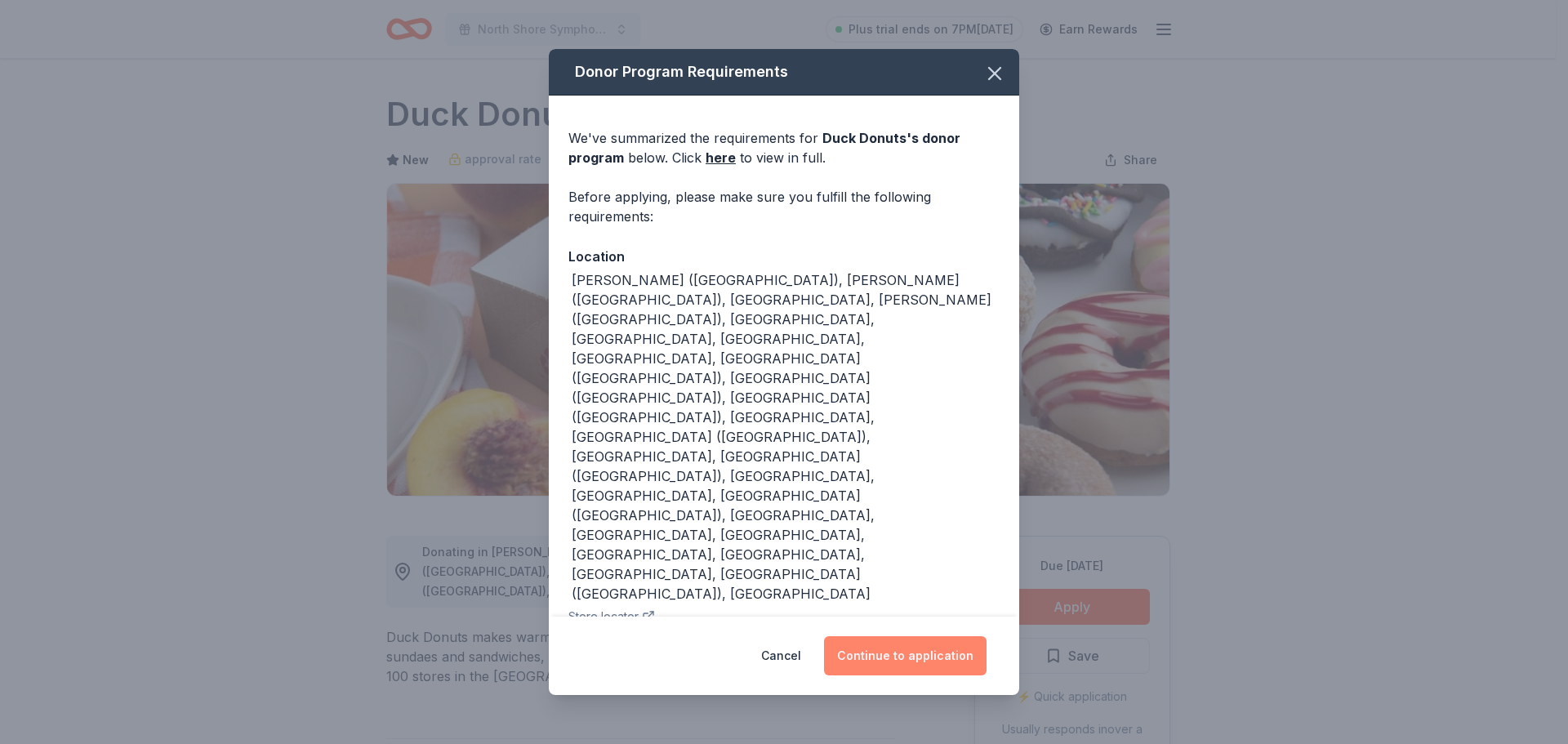
click at [927, 636] on button "Continue to application" at bounding box center [905, 655] width 163 height 39
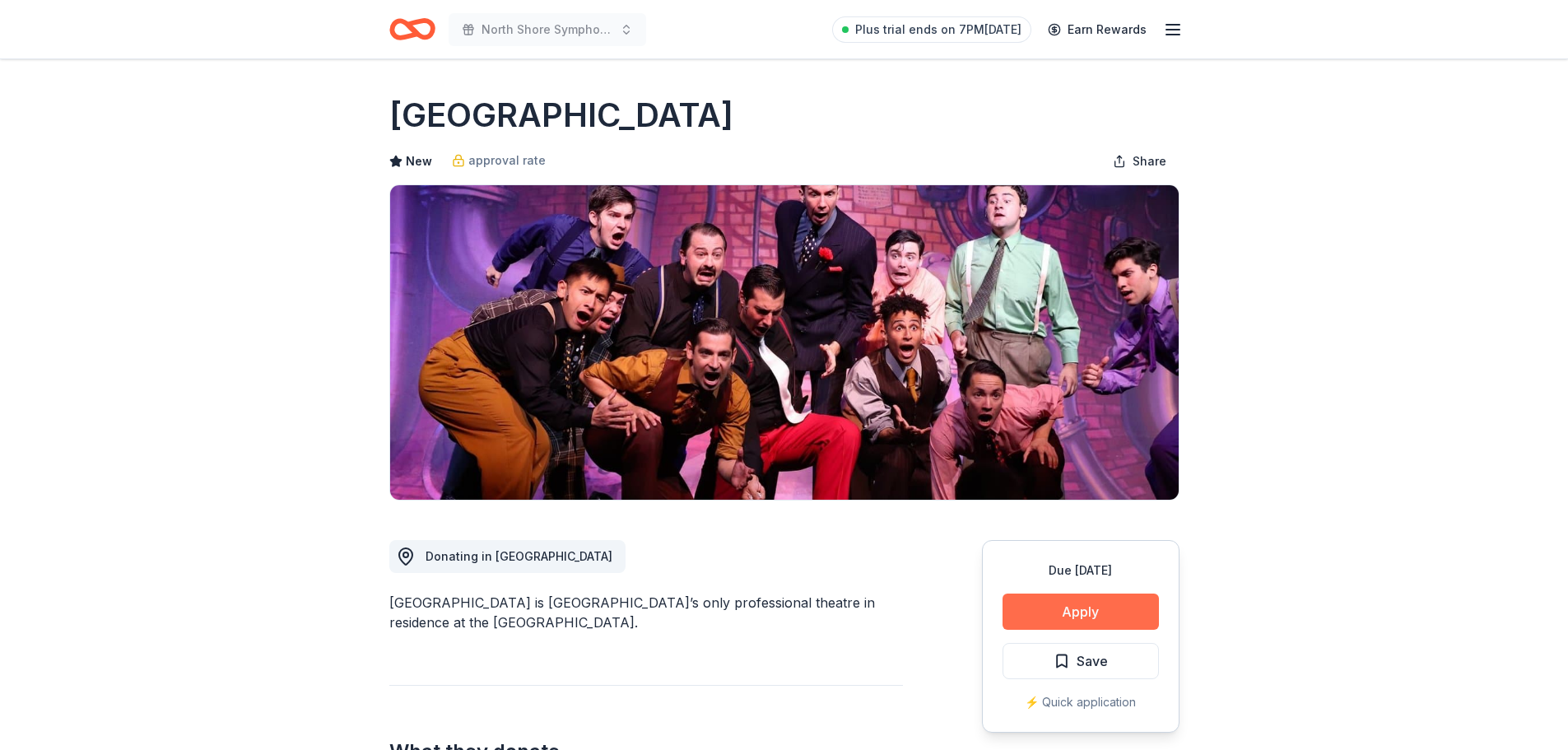
click at [1098, 612] on button "Apply" at bounding box center [1080, 611] width 157 height 36
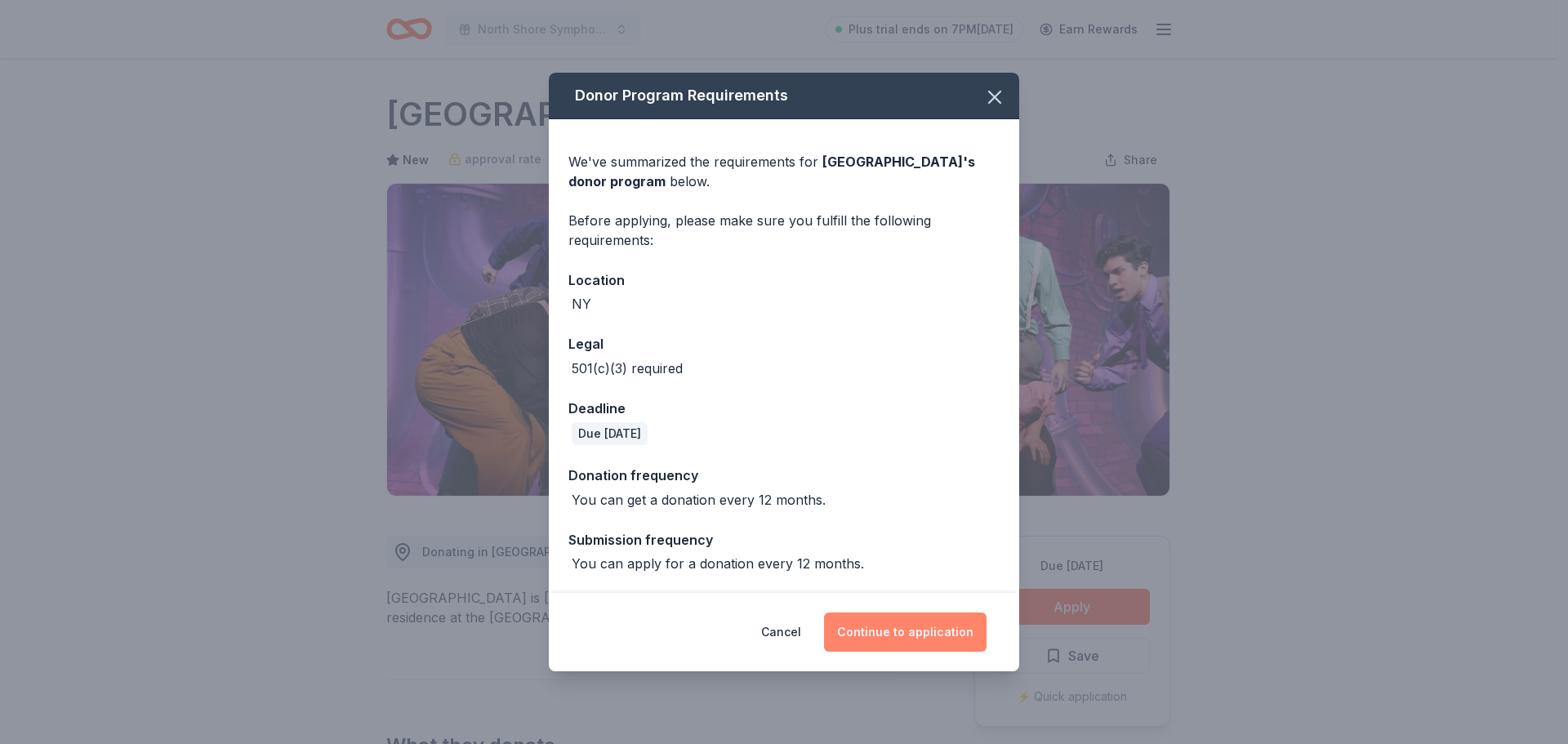
click at [918, 633] on button "Continue to application" at bounding box center [905, 631] width 163 height 39
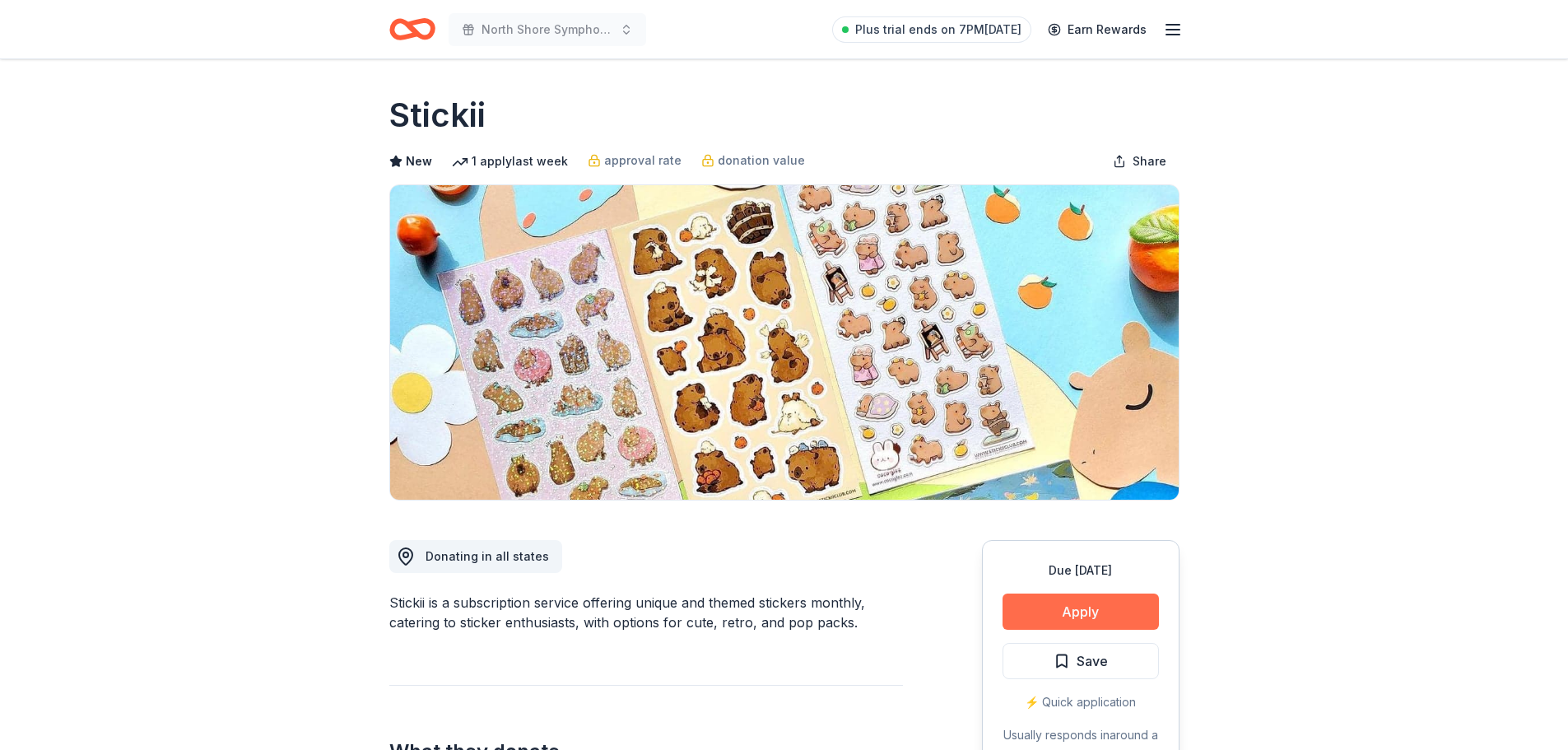
click at [1076, 606] on button "Apply" at bounding box center [1080, 611] width 157 height 36
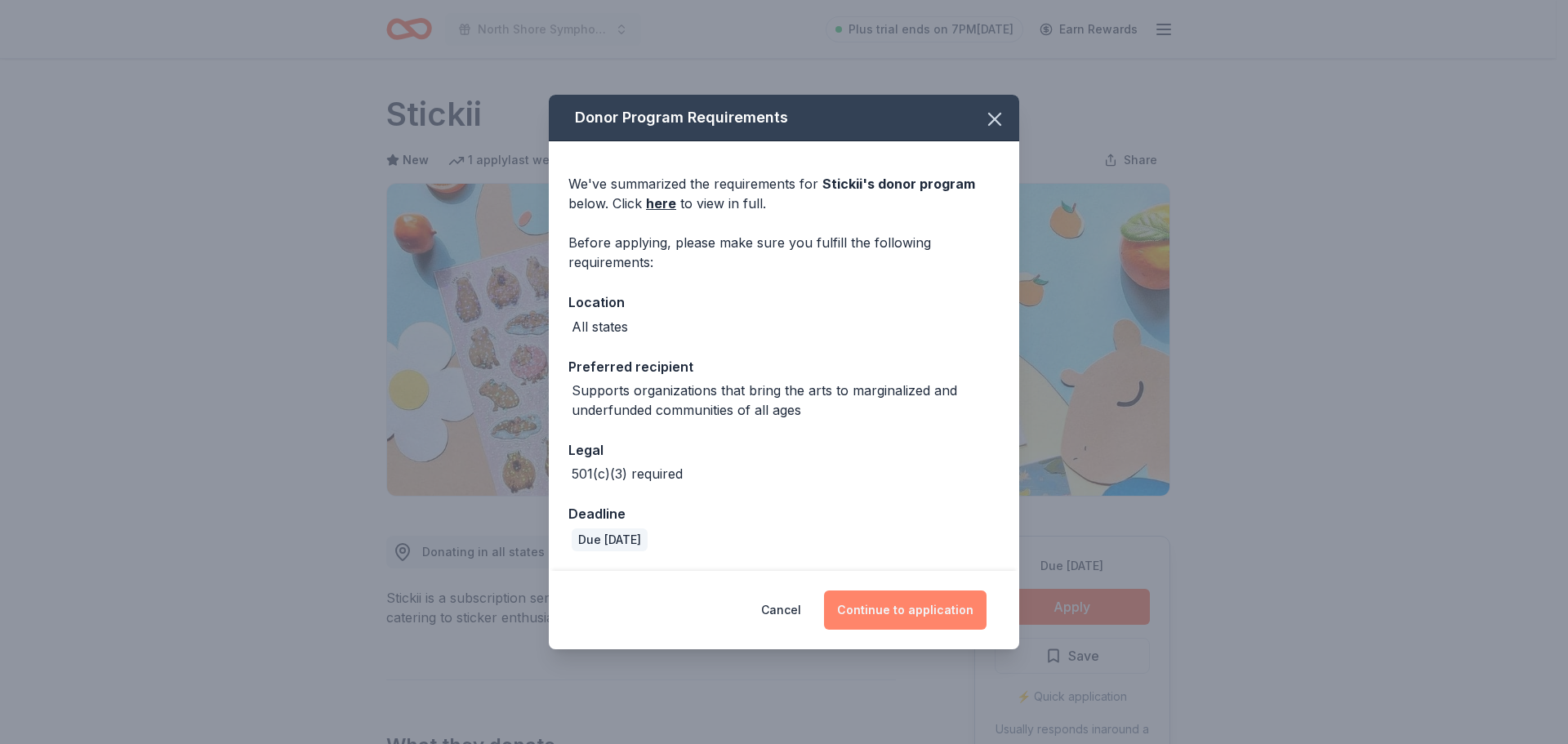
click at [915, 613] on button "Continue to application" at bounding box center [905, 609] width 163 height 39
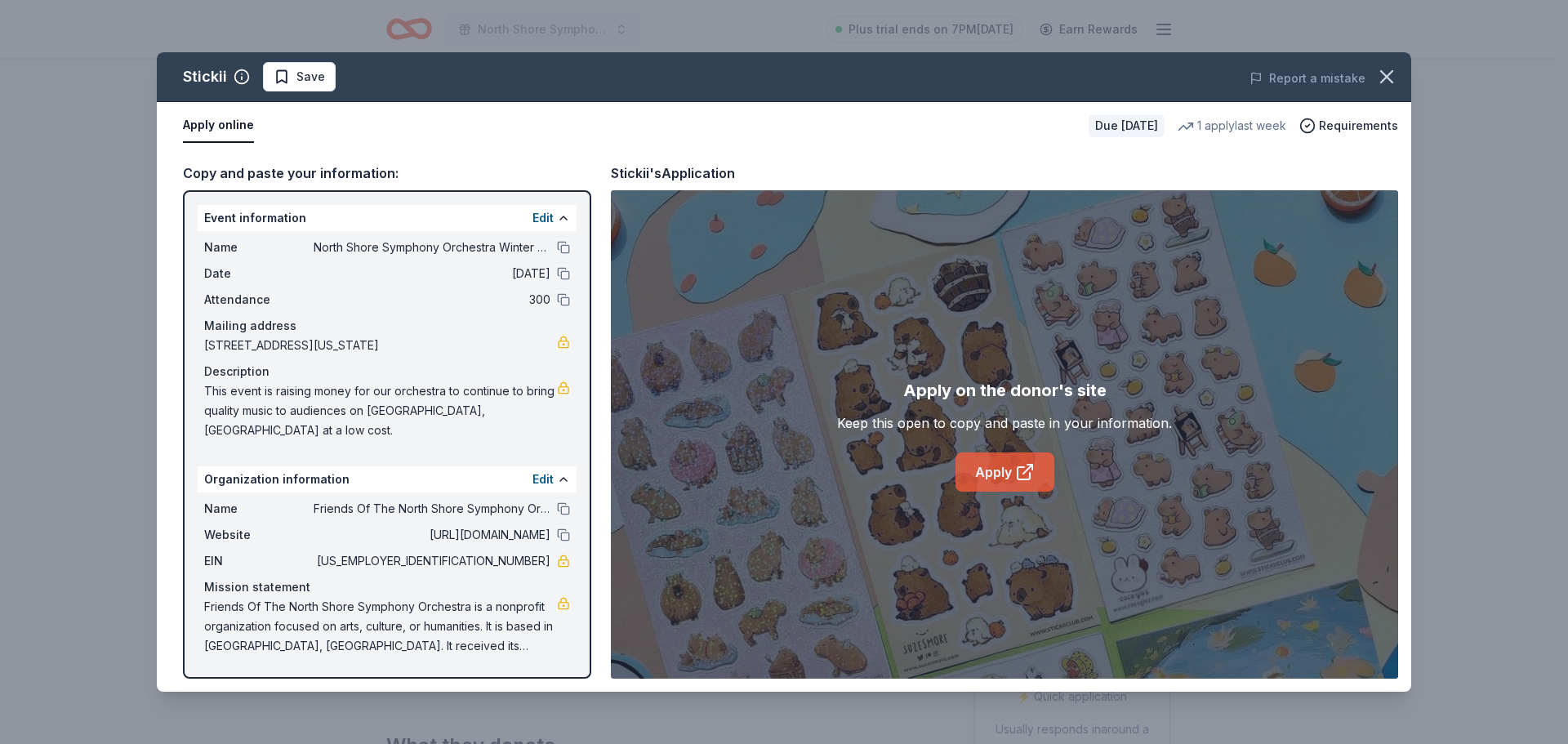
click at [1019, 471] on icon at bounding box center [1025, 471] width 19 height 19
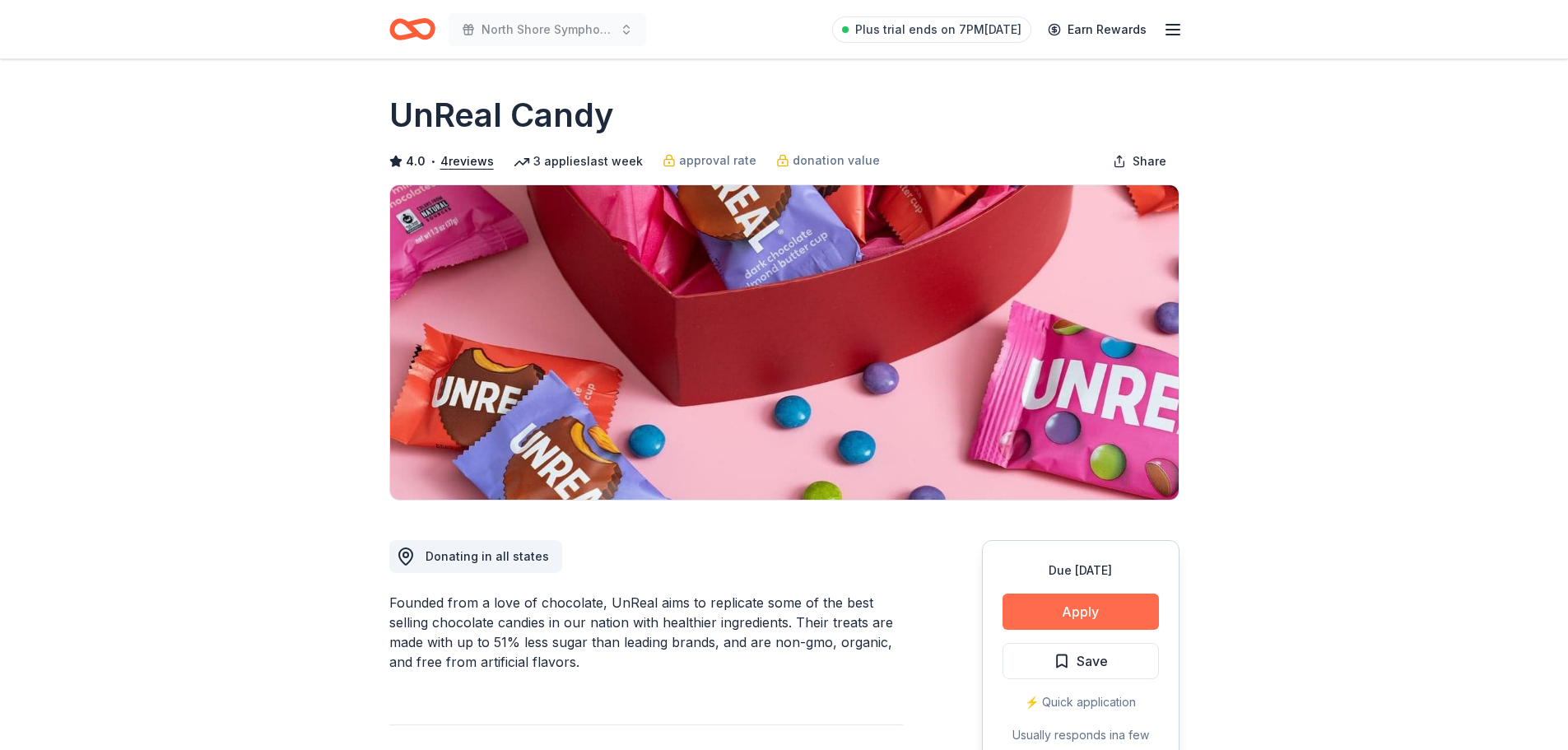
click at [1104, 606] on button "Apply" at bounding box center [1080, 611] width 157 height 36
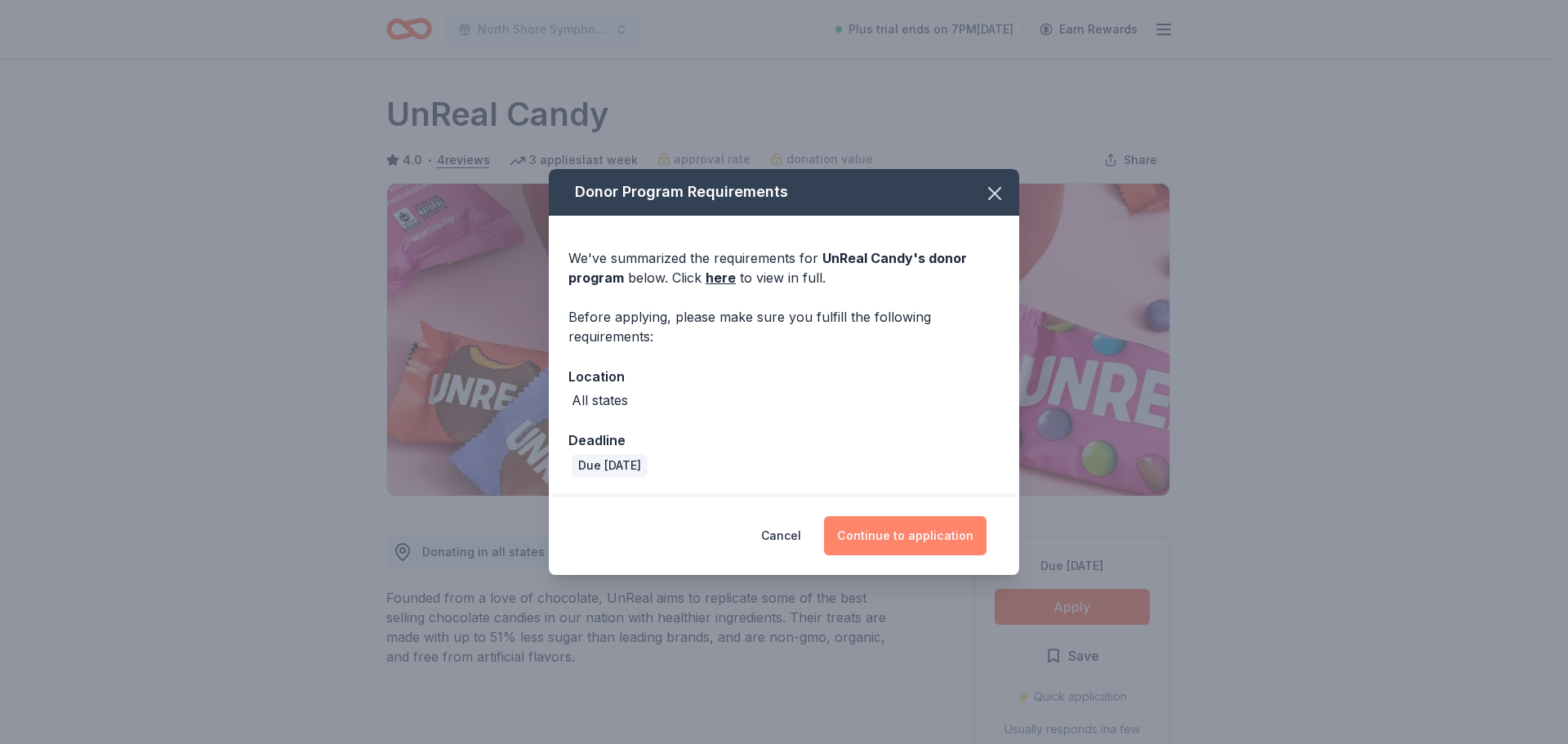
click at [938, 522] on button "Continue to application" at bounding box center [905, 535] width 163 height 39
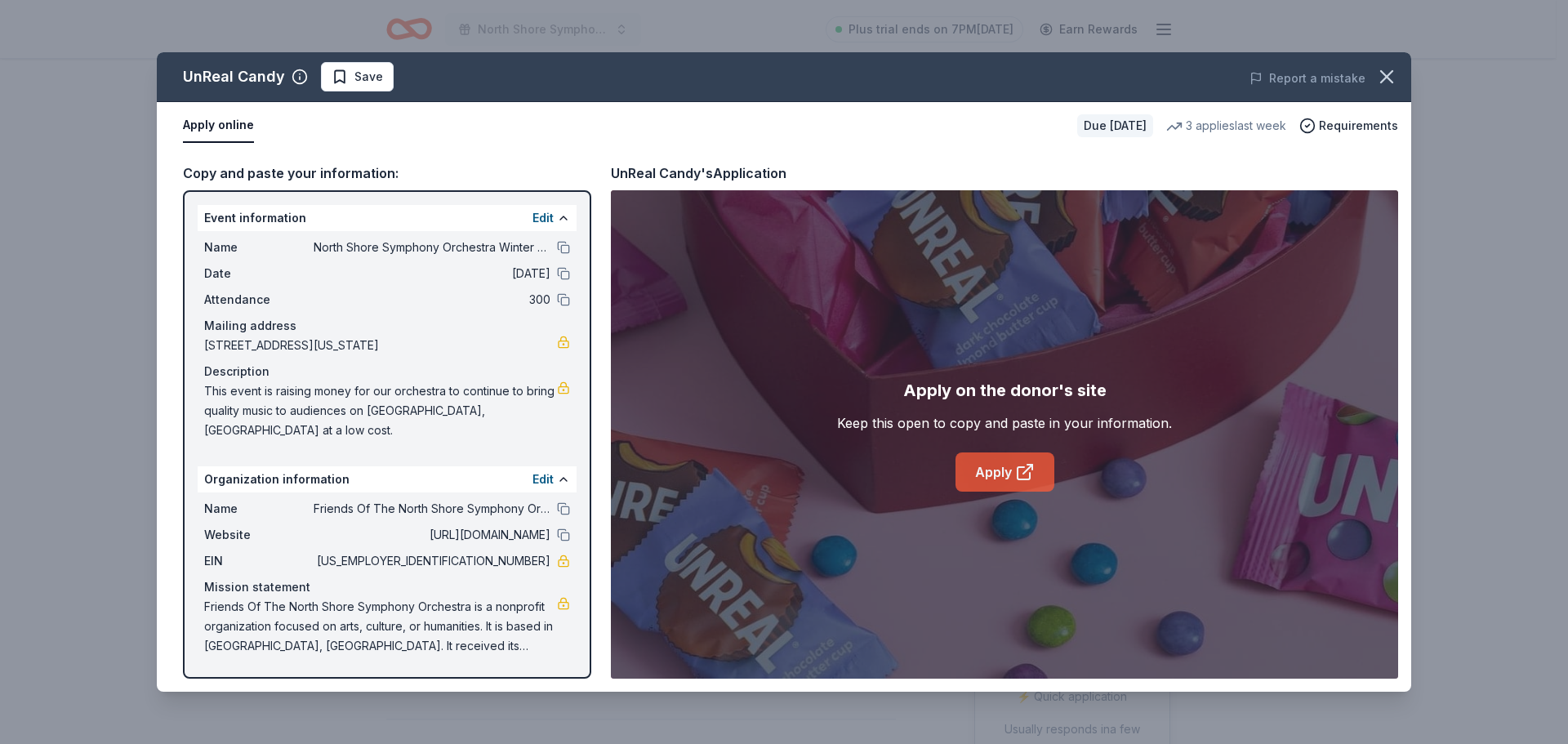
click at [983, 468] on link "Apply" at bounding box center [1006, 471] width 99 height 39
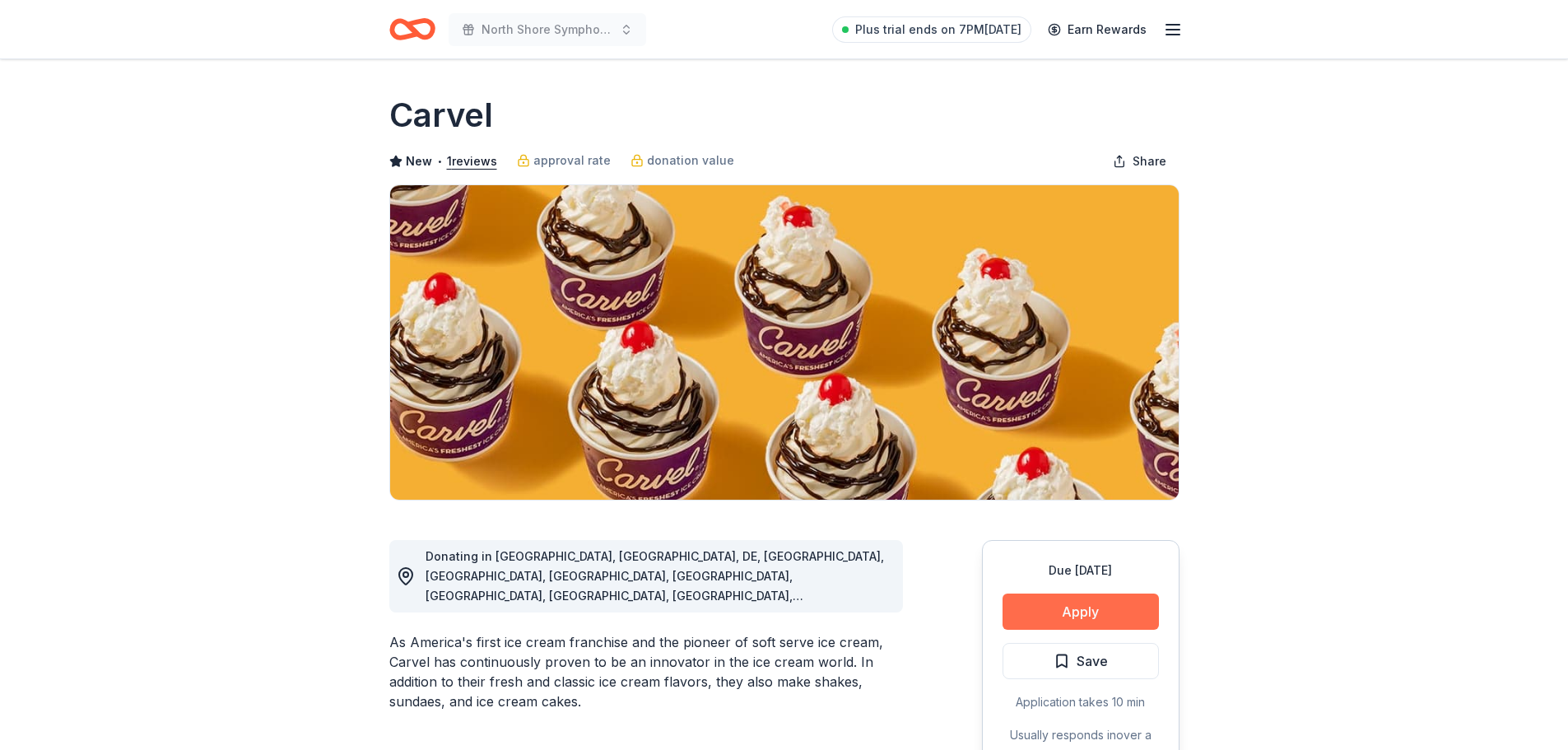
click at [1055, 609] on button "Apply" at bounding box center [1080, 611] width 157 height 36
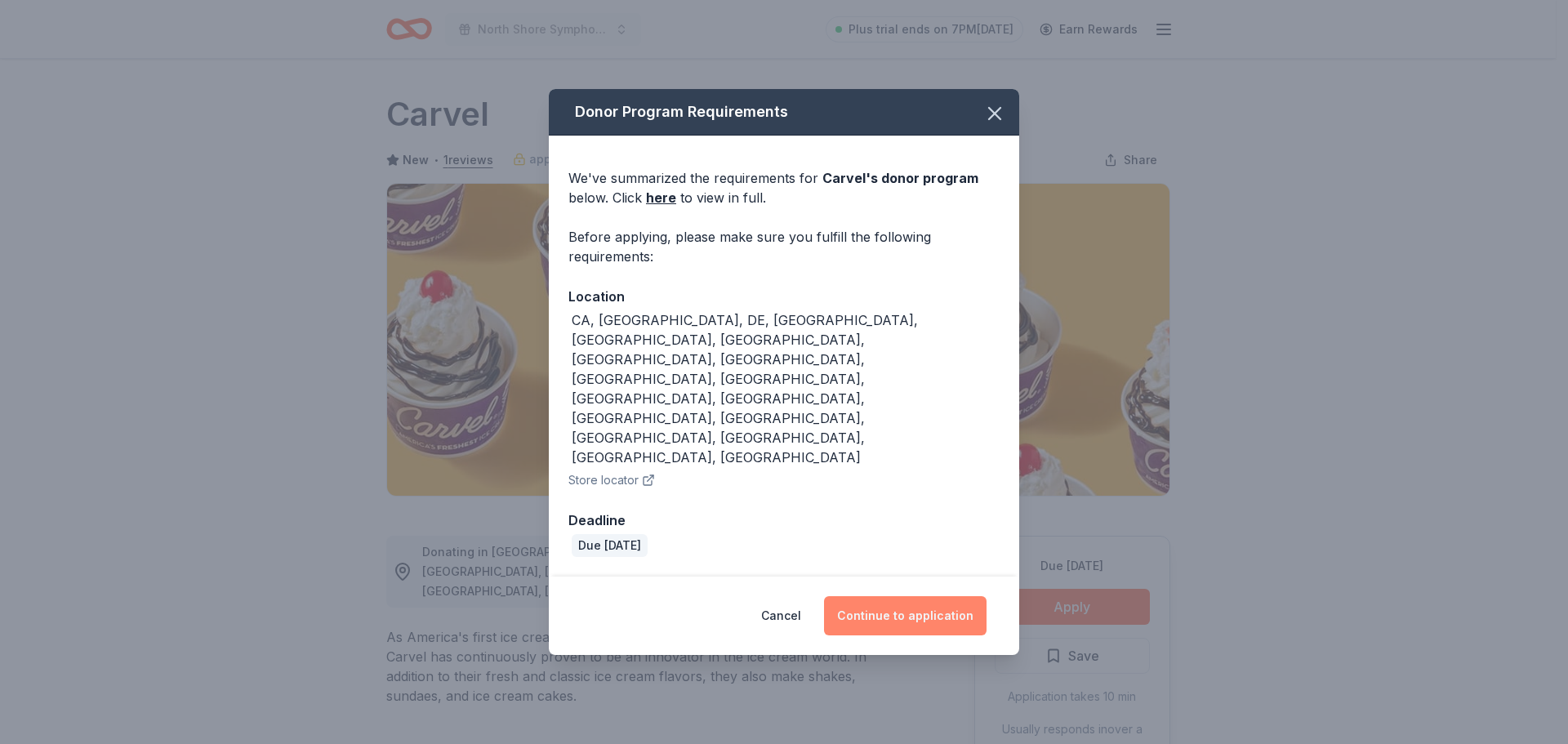
click at [926, 596] on button "Continue to application" at bounding box center [905, 615] width 163 height 39
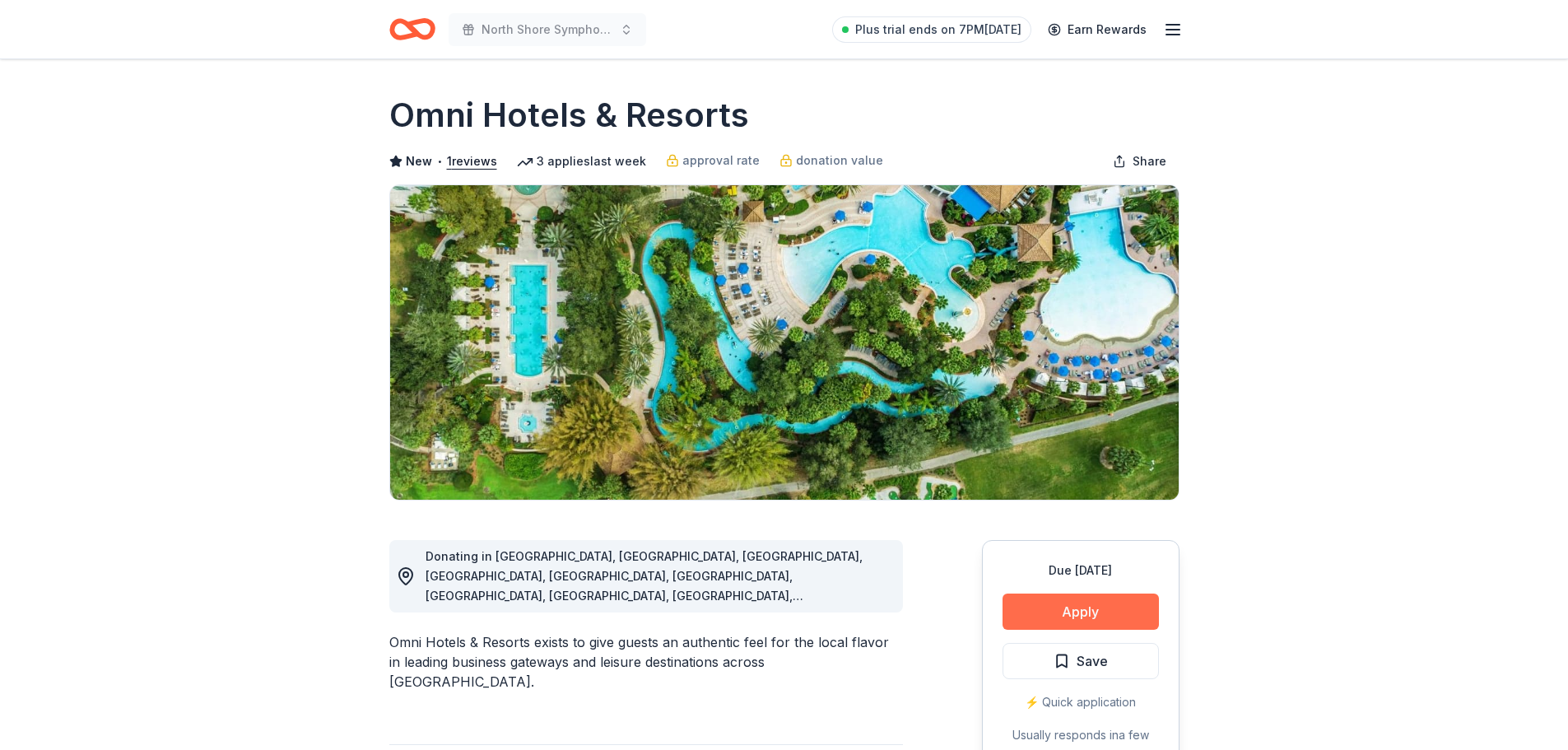
click at [1114, 609] on button "Apply" at bounding box center [1080, 611] width 157 height 36
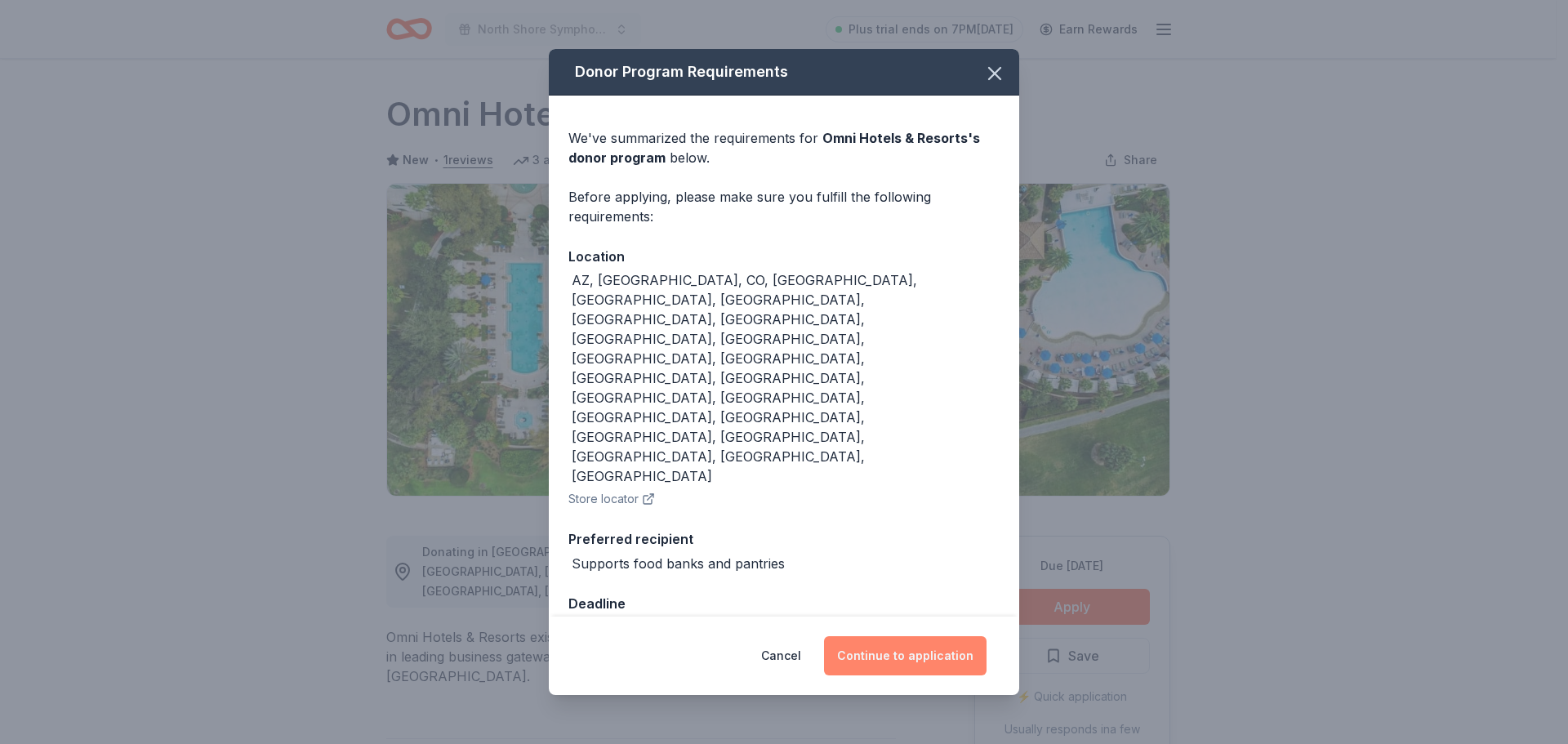
click at [883, 636] on button "Continue to application" at bounding box center [905, 655] width 163 height 39
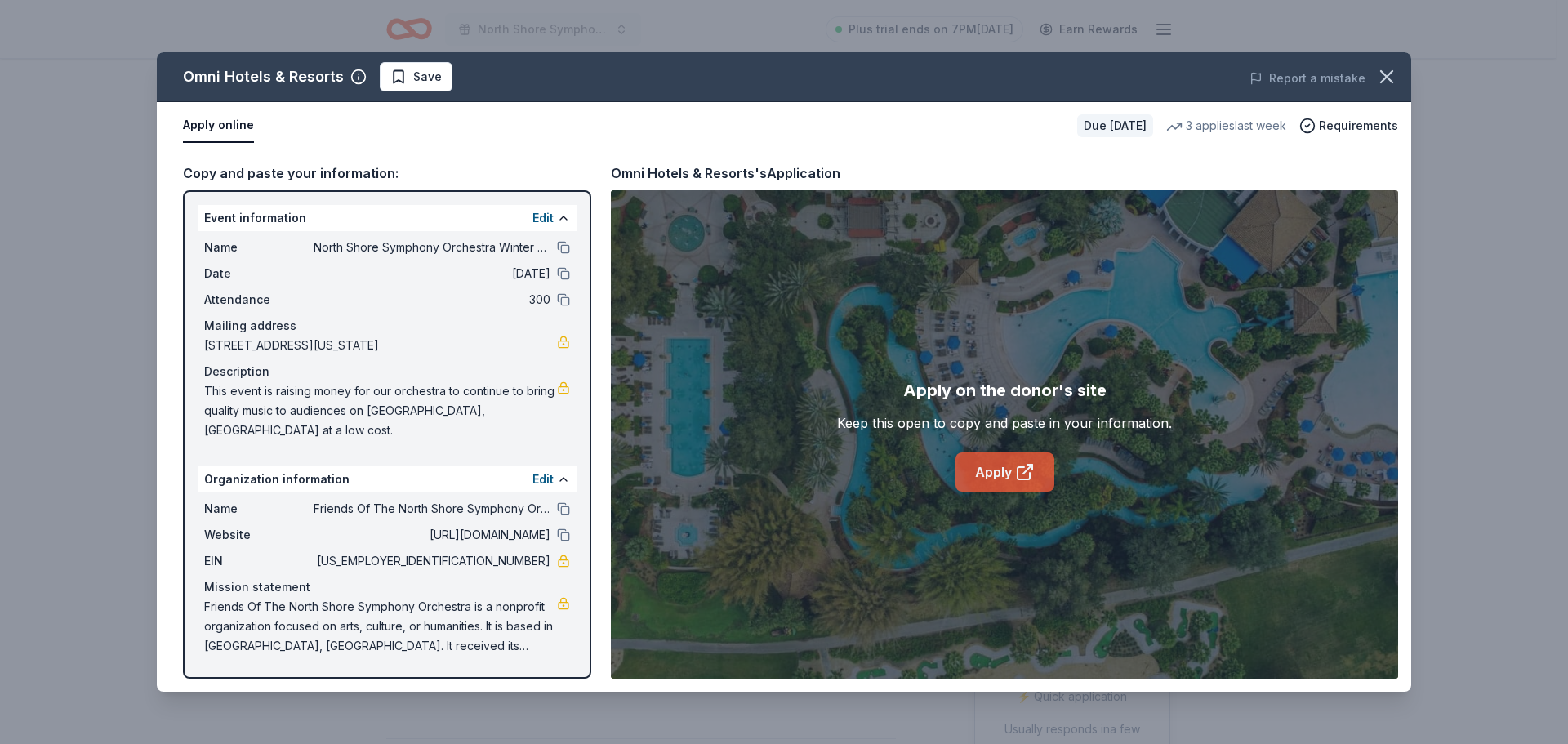
click at [1008, 478] on link "Apply" at bounding box center [1006, 471] width 99 height 39
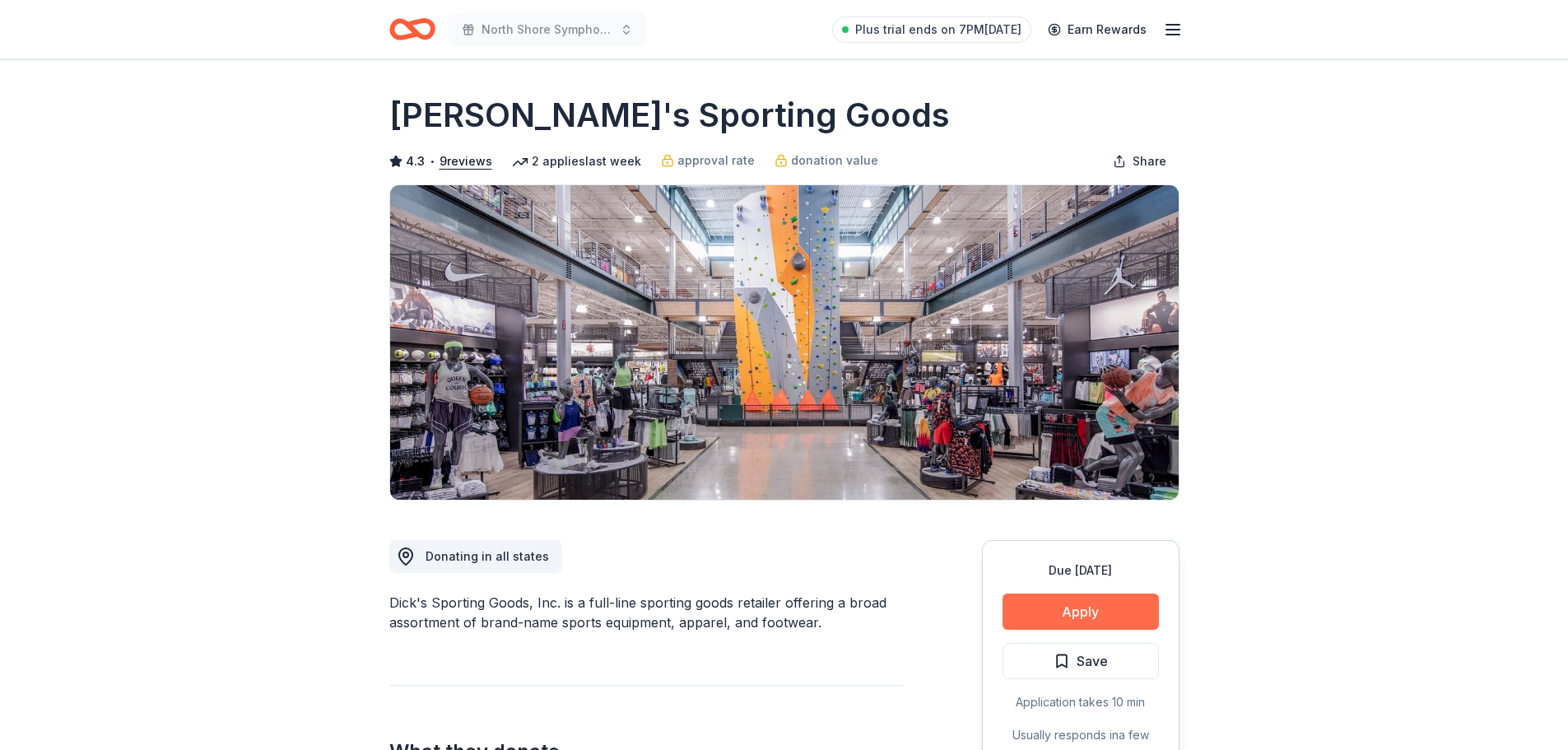
click at [1122, 612] on button "Apply" at bounding box center [1080, 611] width 157 height 36
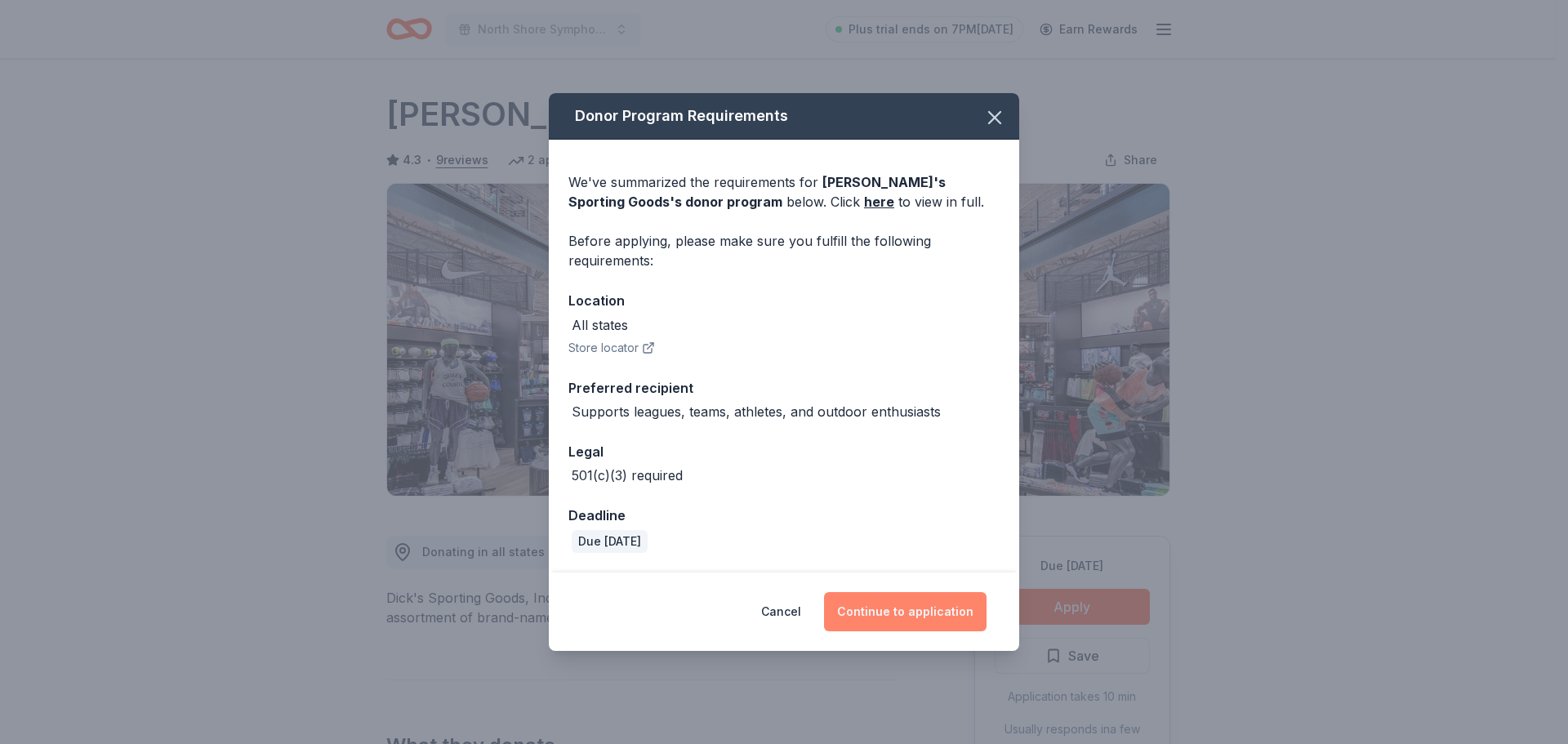
click at [926, 610] on button "Continue to application" at bounding box center [905, 611] width 163 height 39
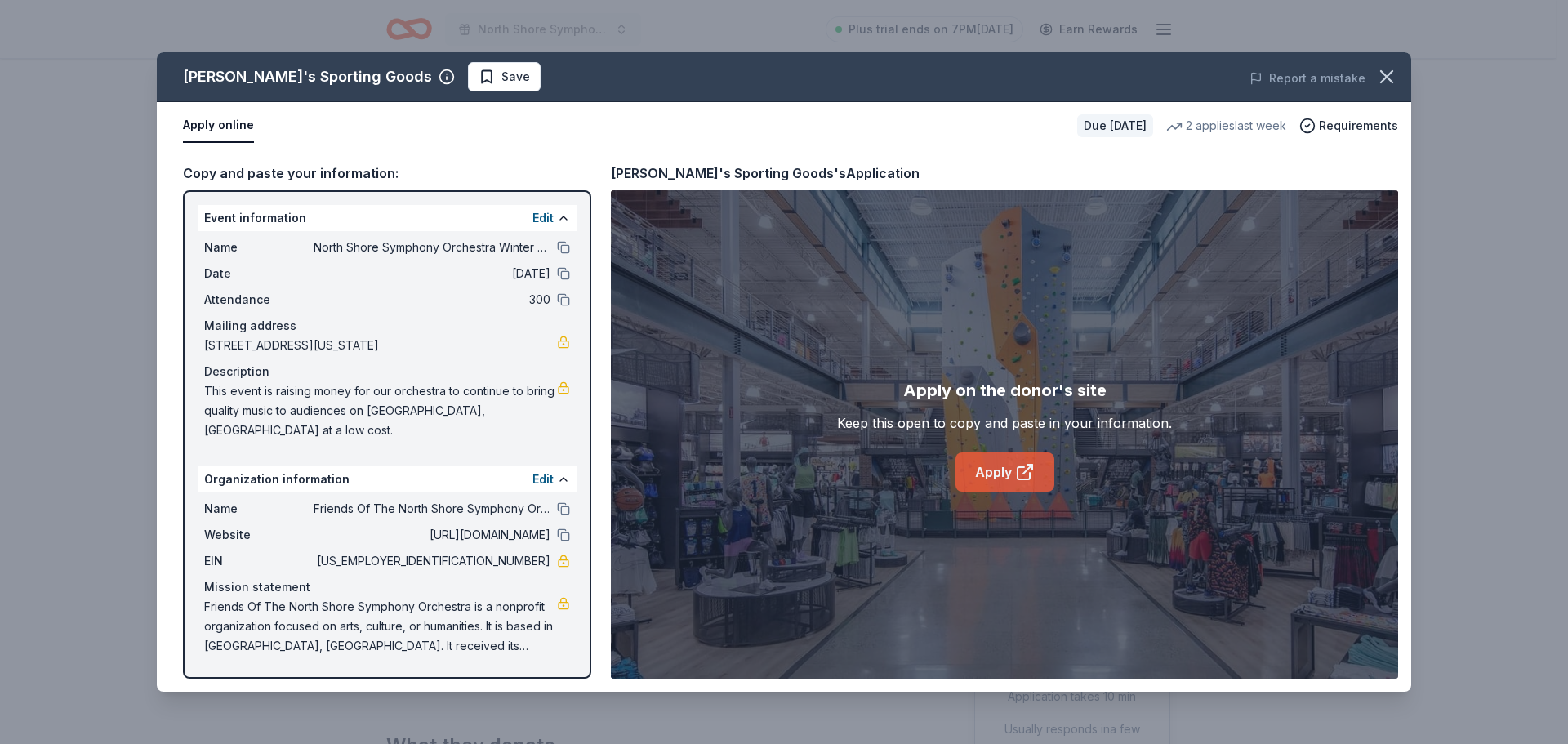
click at [994, 470] on link "Apply" at bounding box center [1006, 471] width 99 height 39
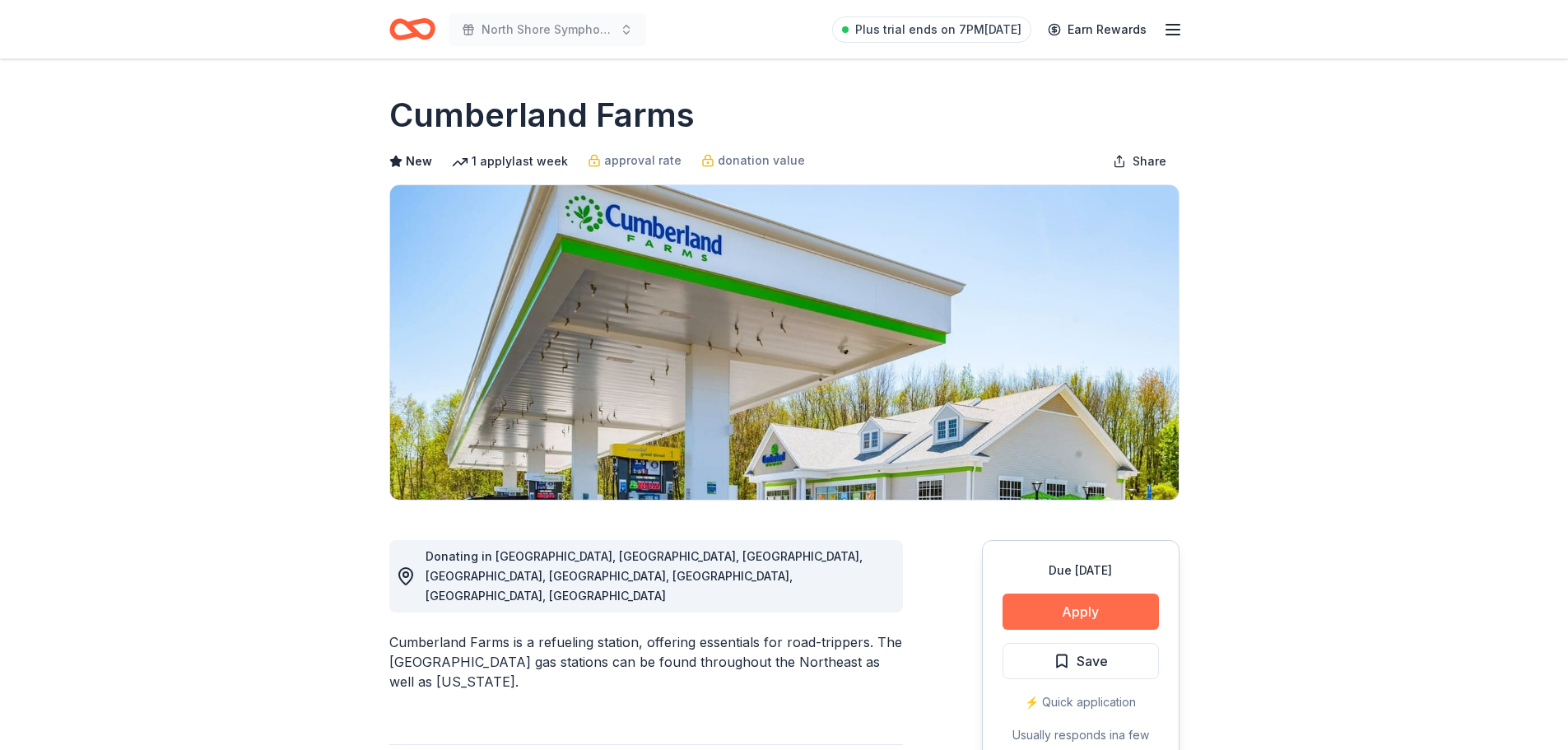
click at [1109, 606] on button "Apply" at bounding box center [1080, 611] width 157 height 36
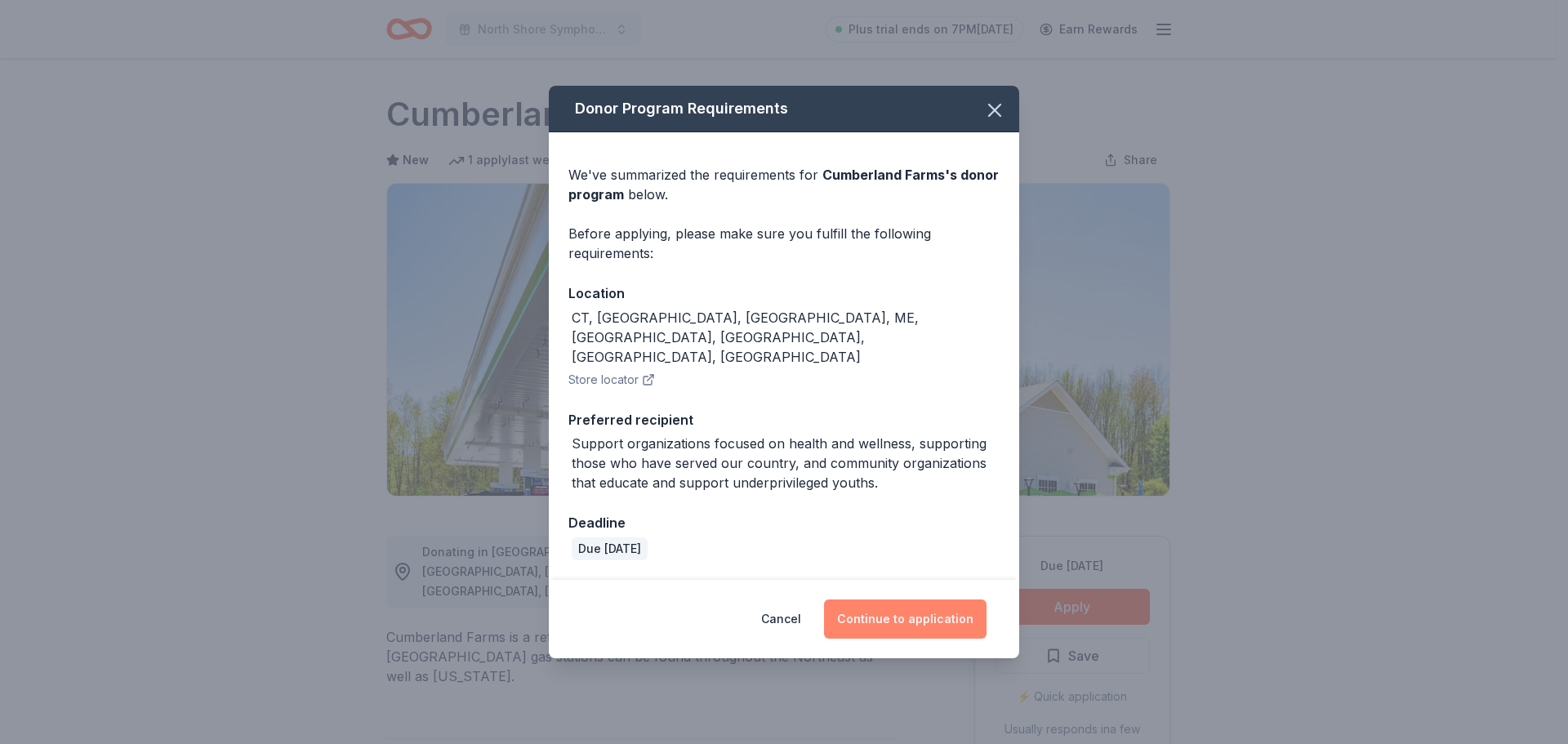
click at [925, 602] on button "Continue to application" at bounding box center [905, 618] width 163 height 39
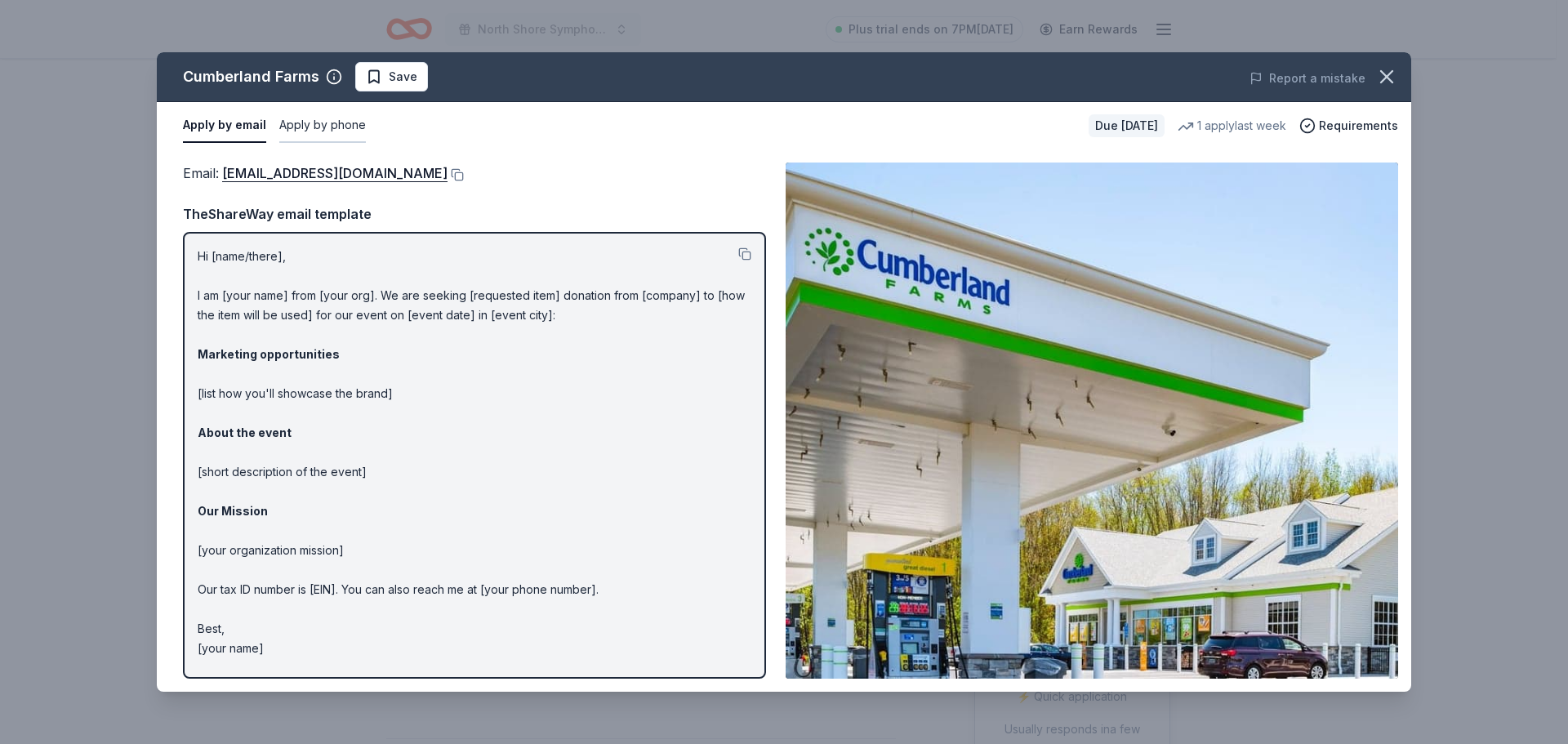
click at [339, 120] on button "Apply by phone" at bounding box center [323, 125] width 86 height 34
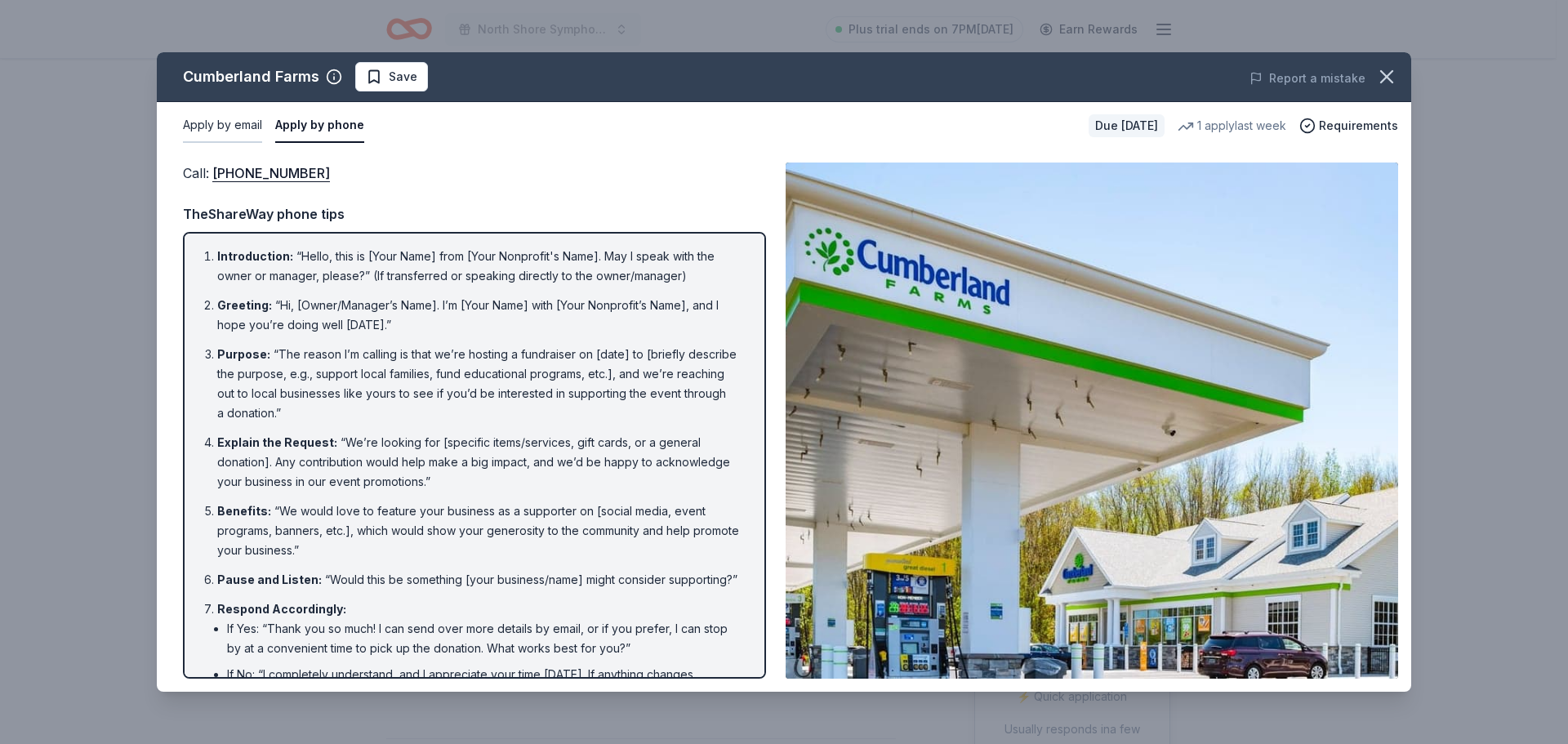
click at [206, 127] on button "Apply by email" at bounding box center [222, 125] width 79 height 34
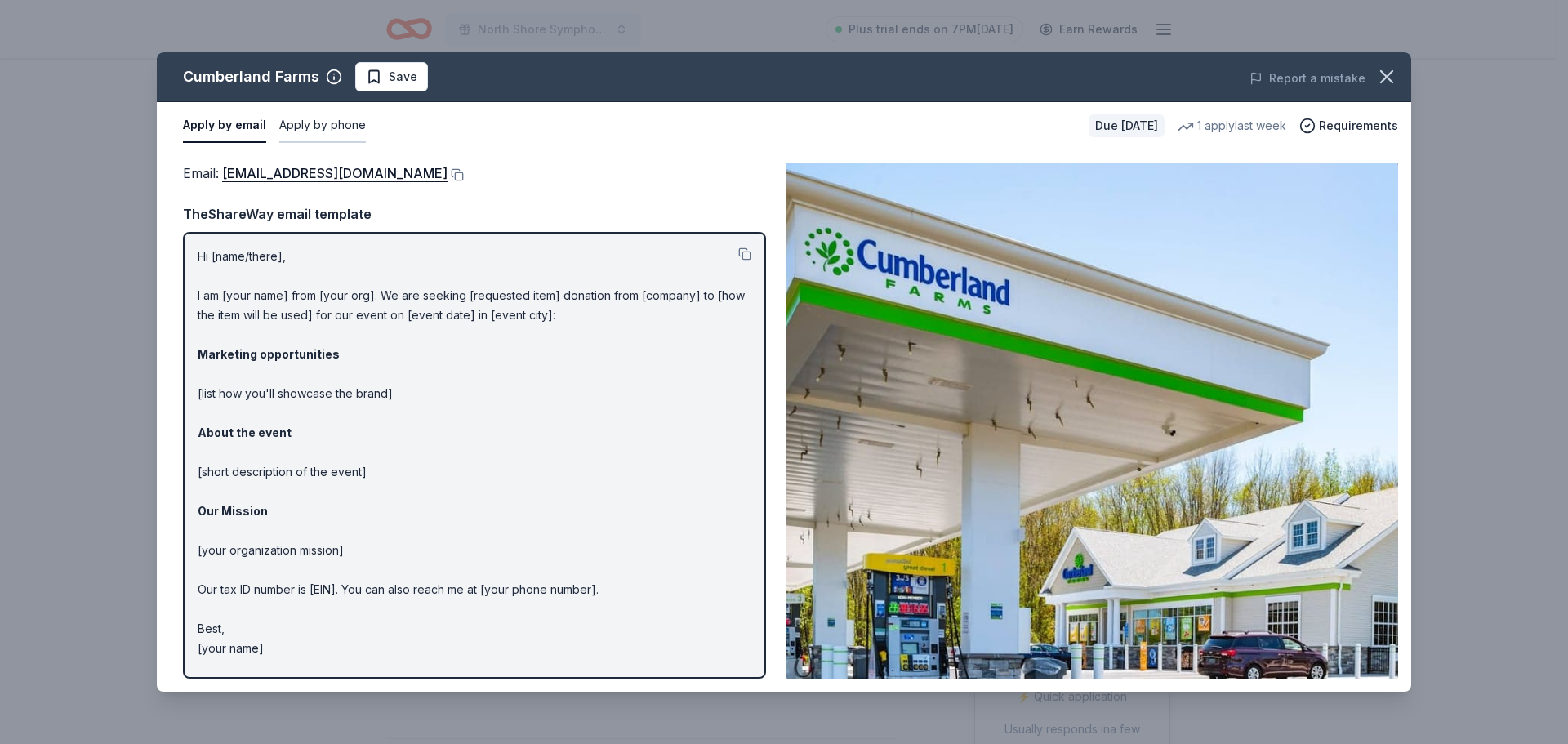
click at [334, 126] on button "Apply by phone" at bounding box center [323, 125] width 86 height 34
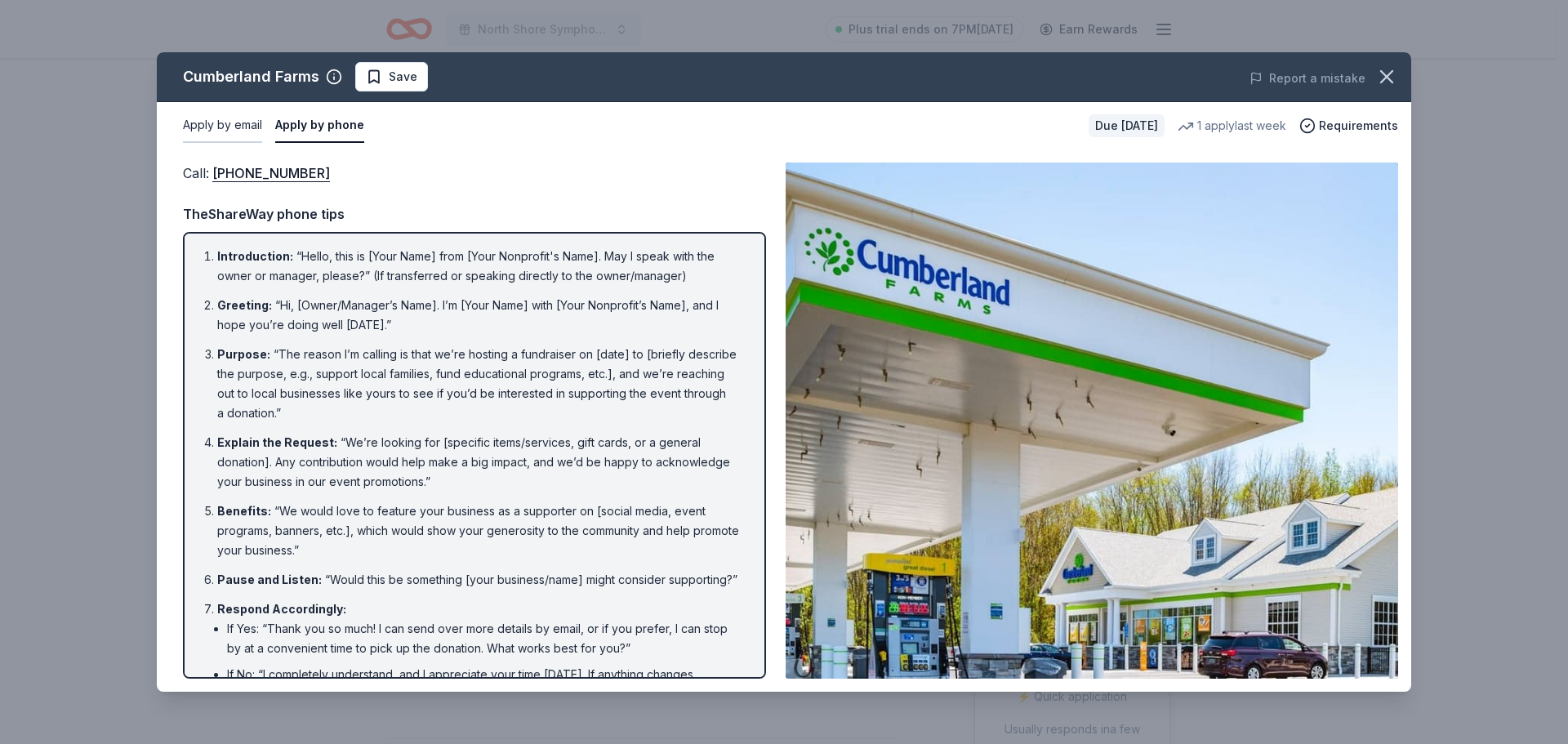
click at [214, 129] on button "Apply by email" at bounding box center [222, 125] width 79 height 34
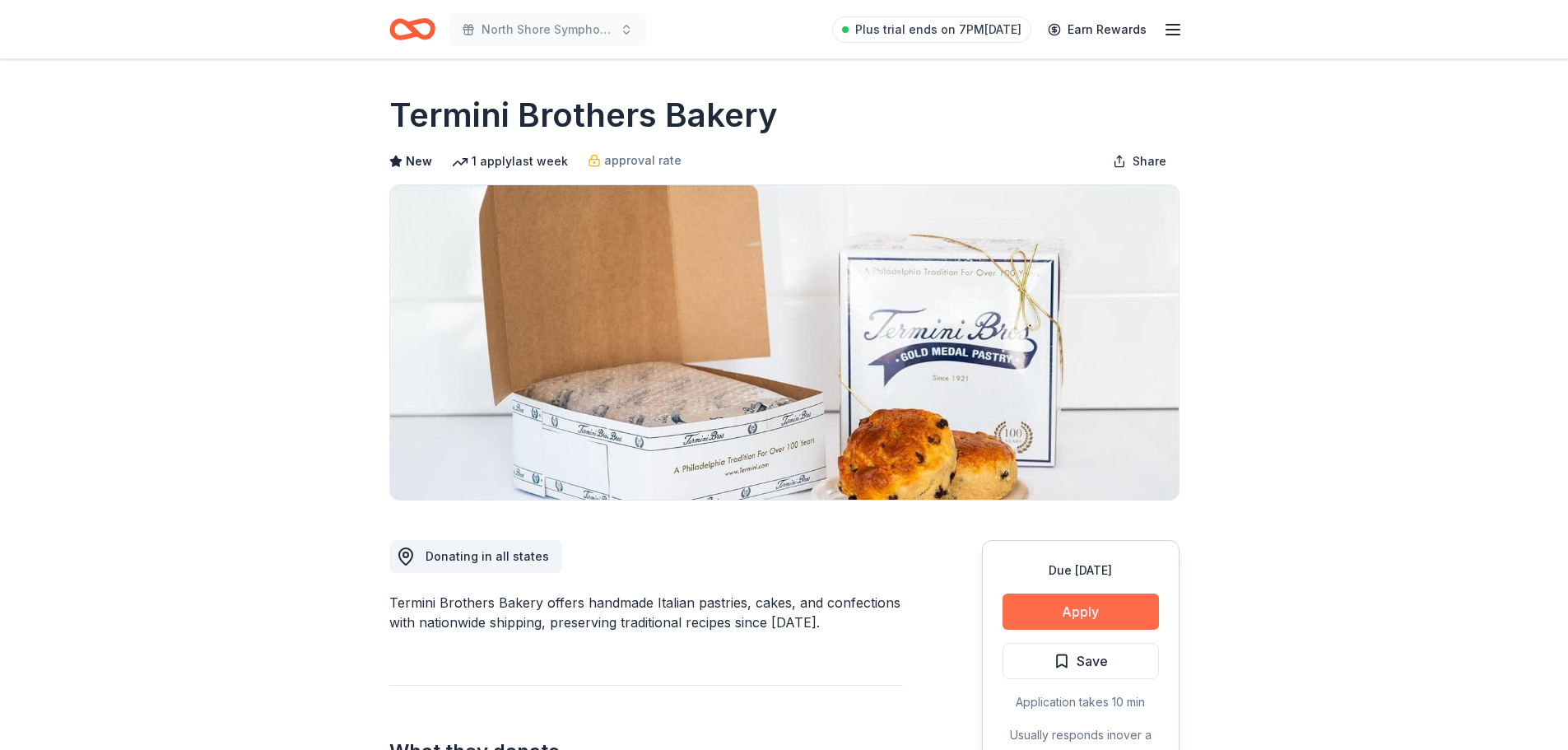
click at [1097, 611] on button "Apply" at bounding box center [1080, 611] width 157 height 36
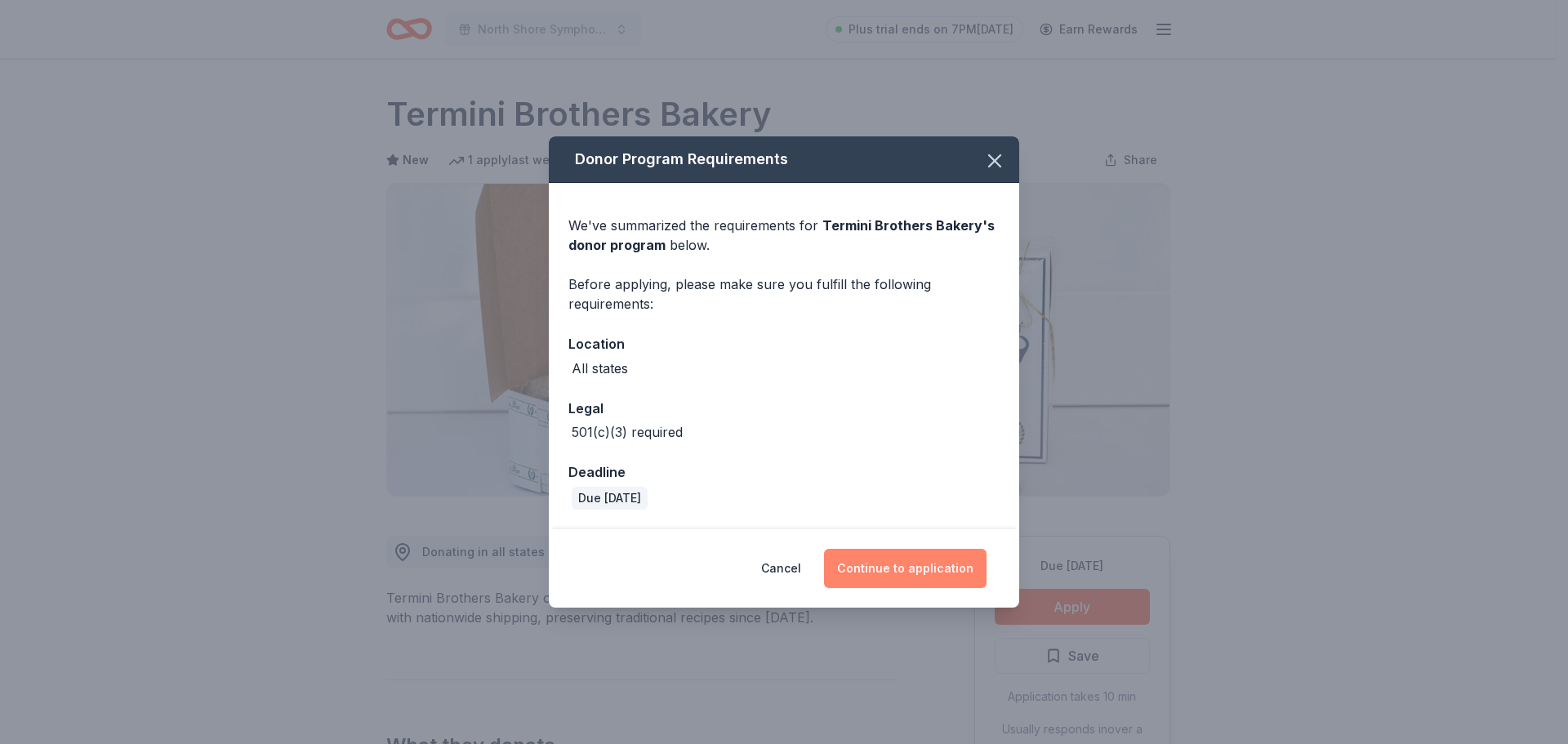
click at [915, 576] on button "Continue to application" at bounding box center [905, 568] width 163 height 39
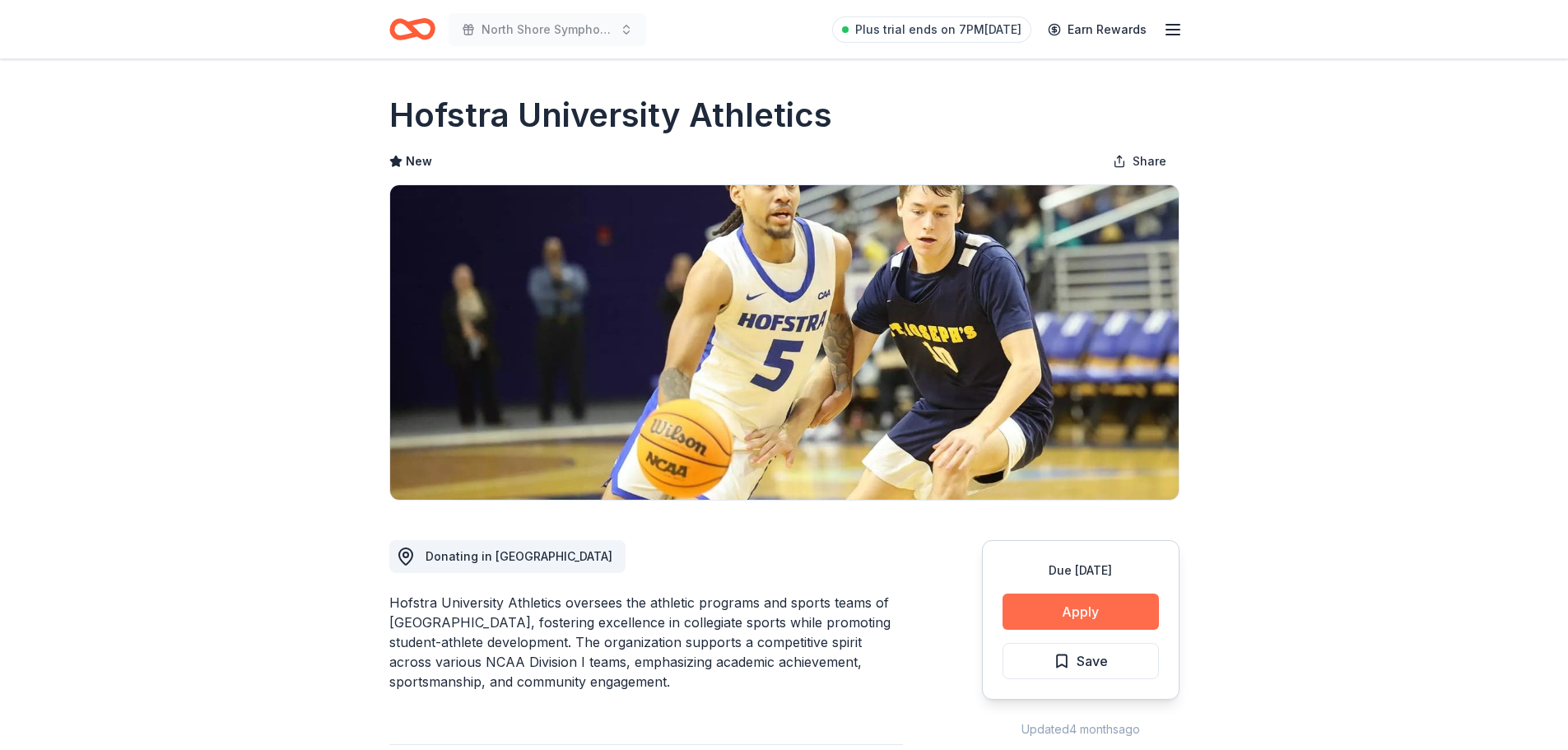
click at [1070, 606] on button "Apply" at bounding box center [1080, 611] width 157 height 36
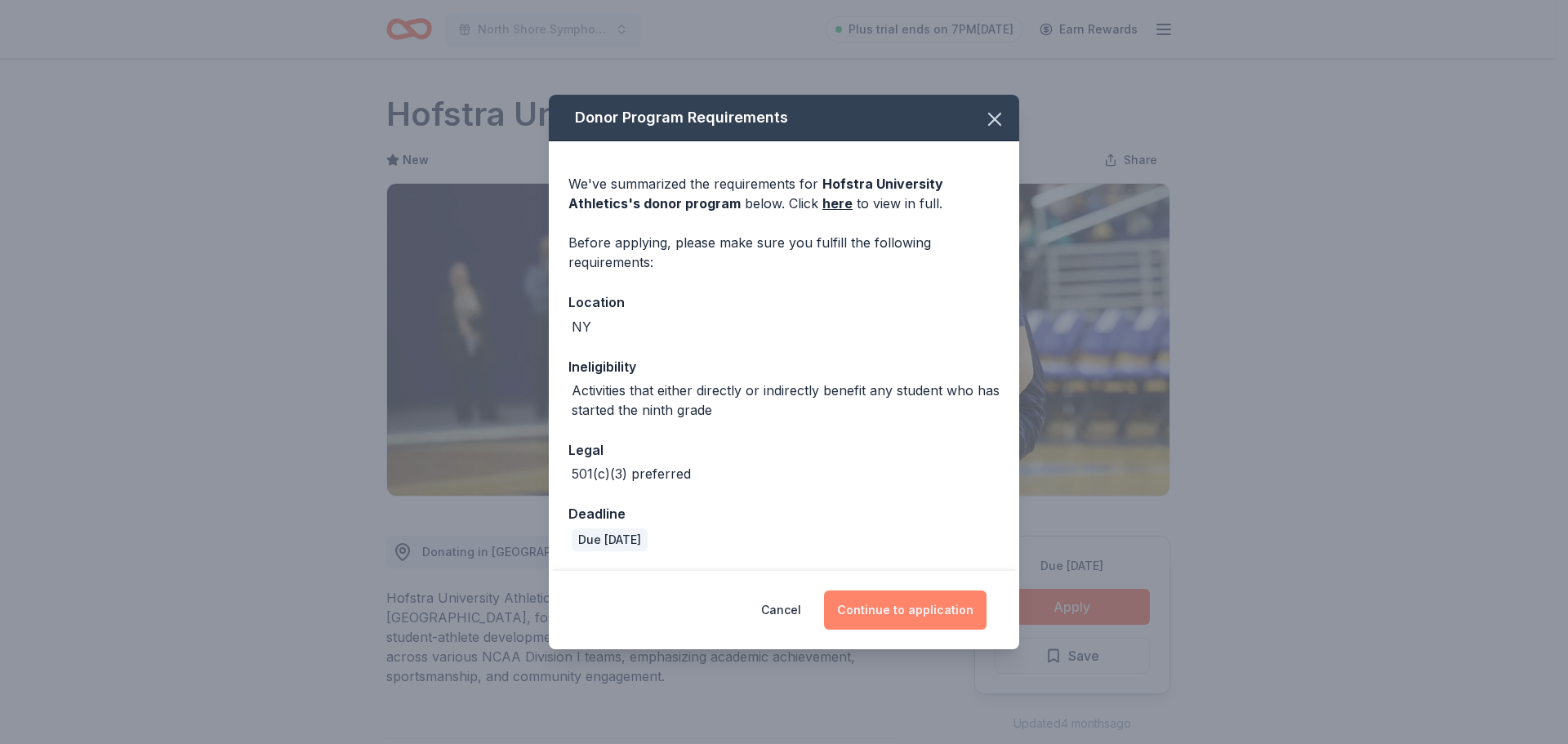
click at [924, 599] on button "Continue to application" at bounding box center [905, 609] width 163 height 39
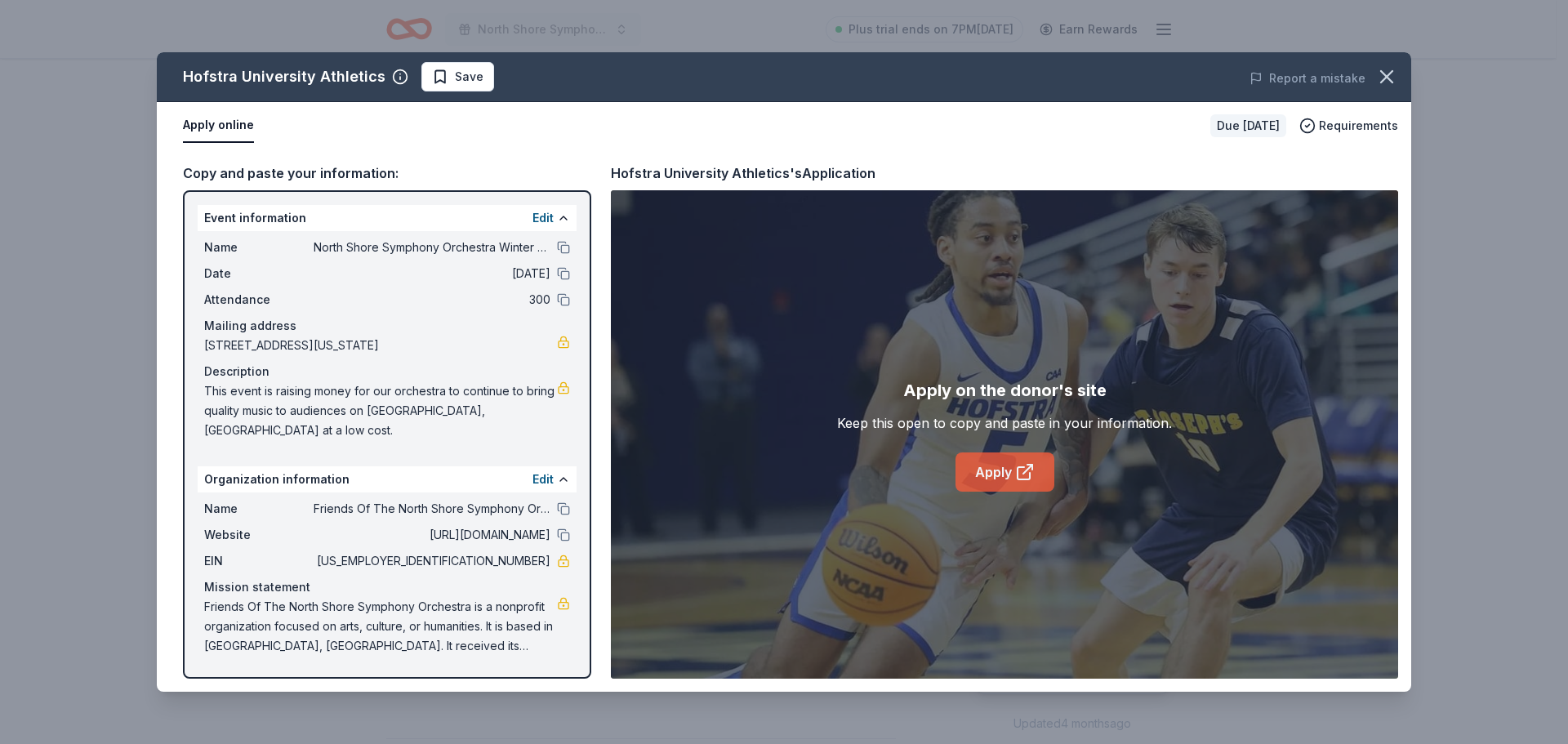
click at [1006, 472] on link "Apply" at bounding box center [1006, 471] width 99 height 39
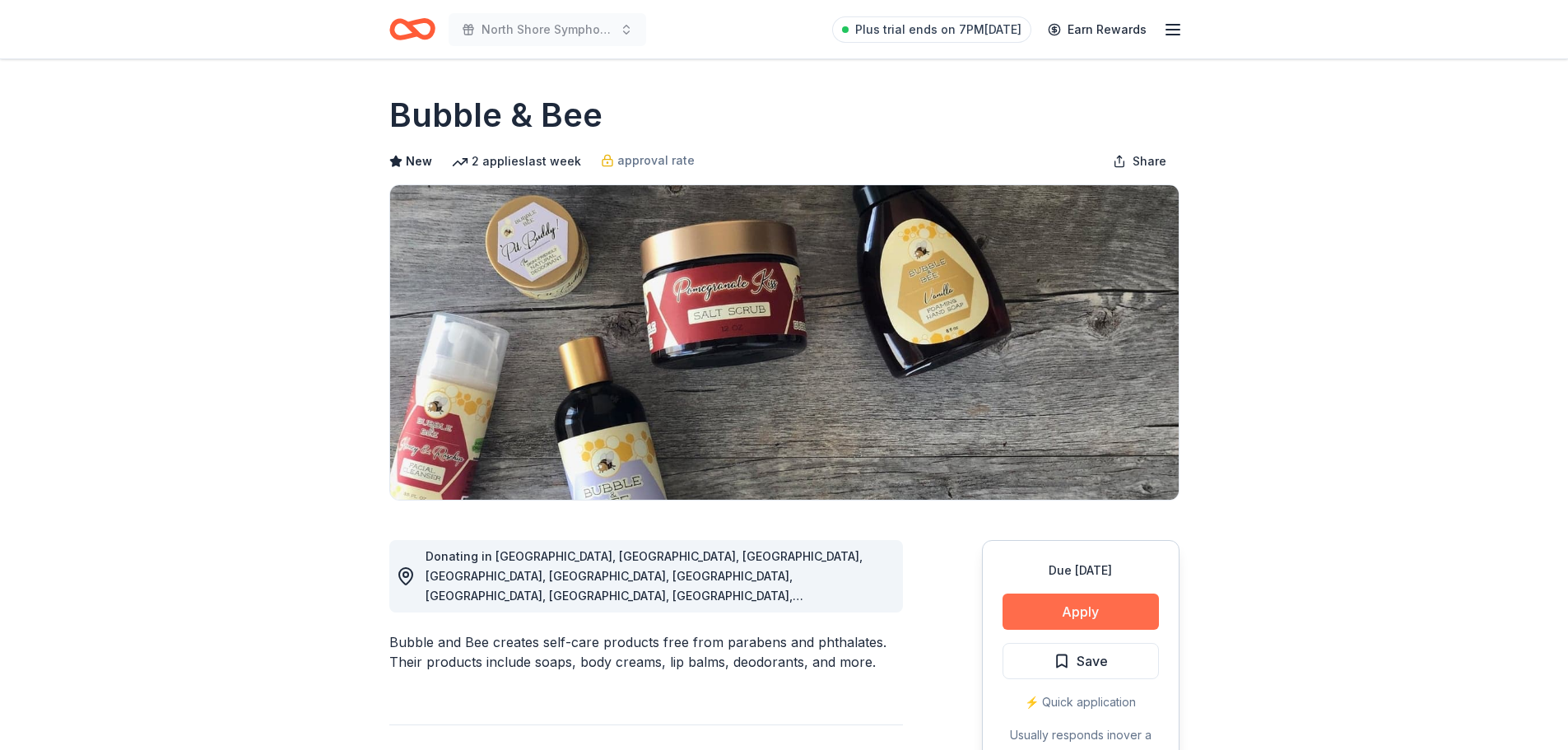
click at [1096, 610] on button "Apply" at bounding box center [1080, 611] width 157 height 36
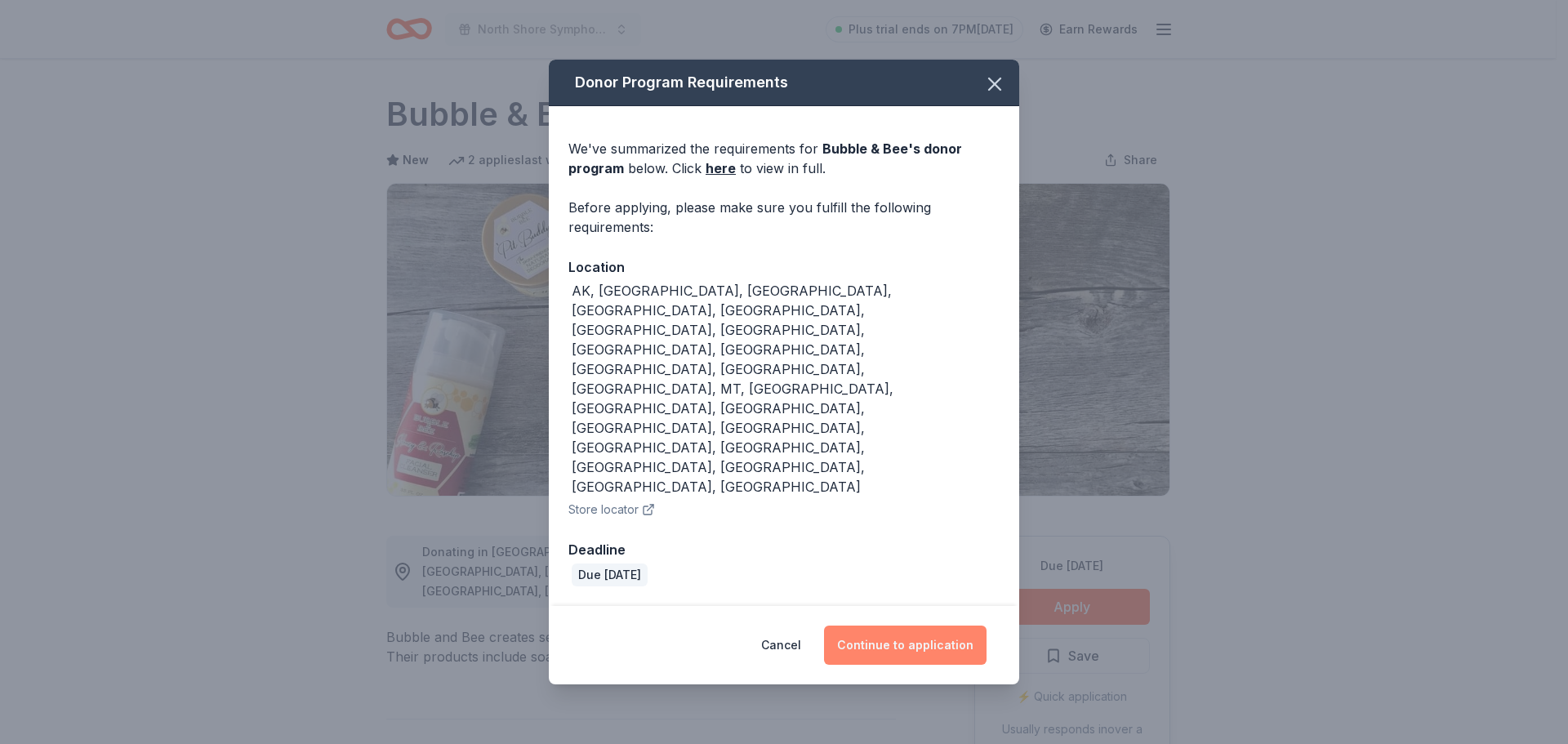
click at [890, 626] on button "Continue to application" at bounding box center [905, 645] width 163 height 39
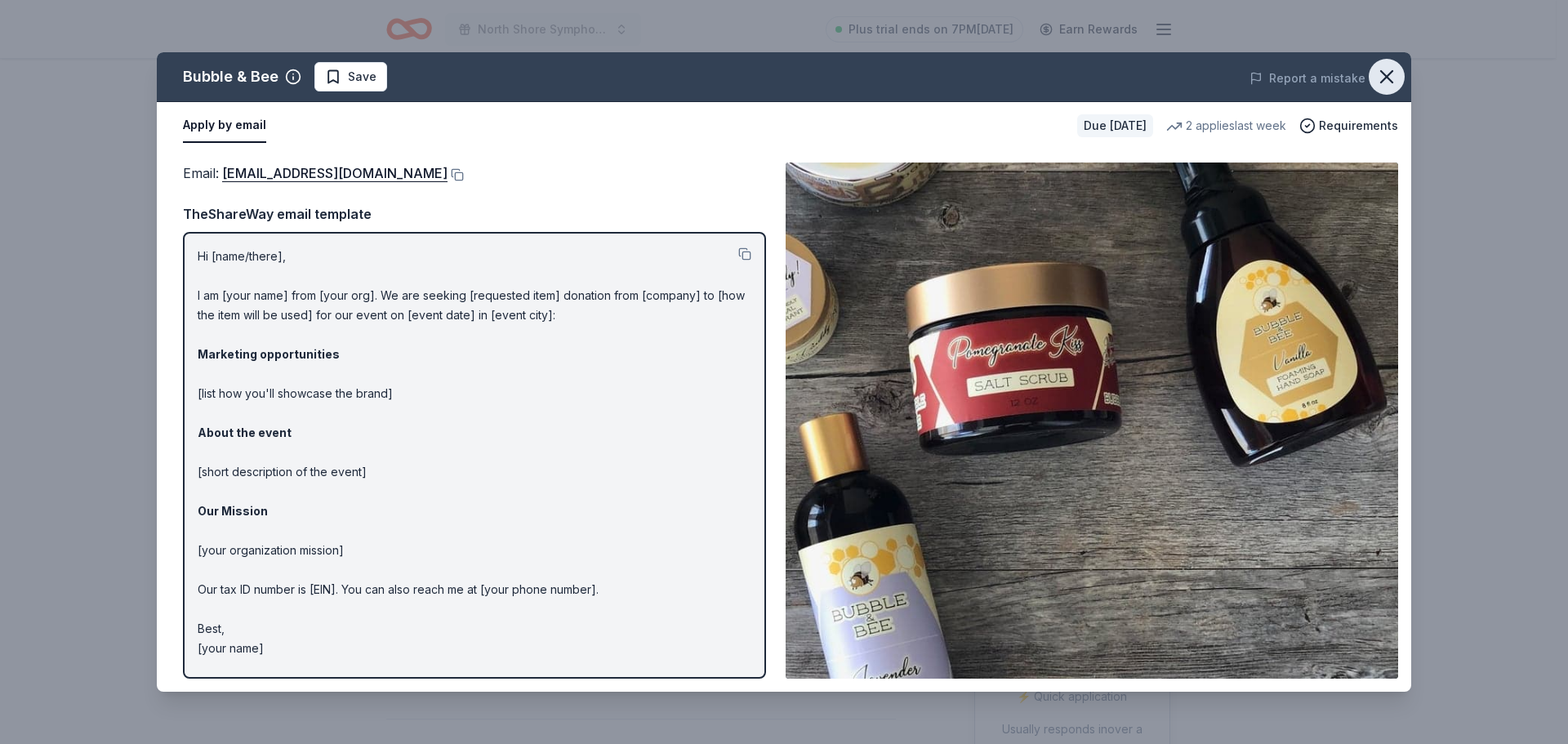
click at [1390, 75] on icon "button" at bounding box center [1386, 76] width 23 height 23
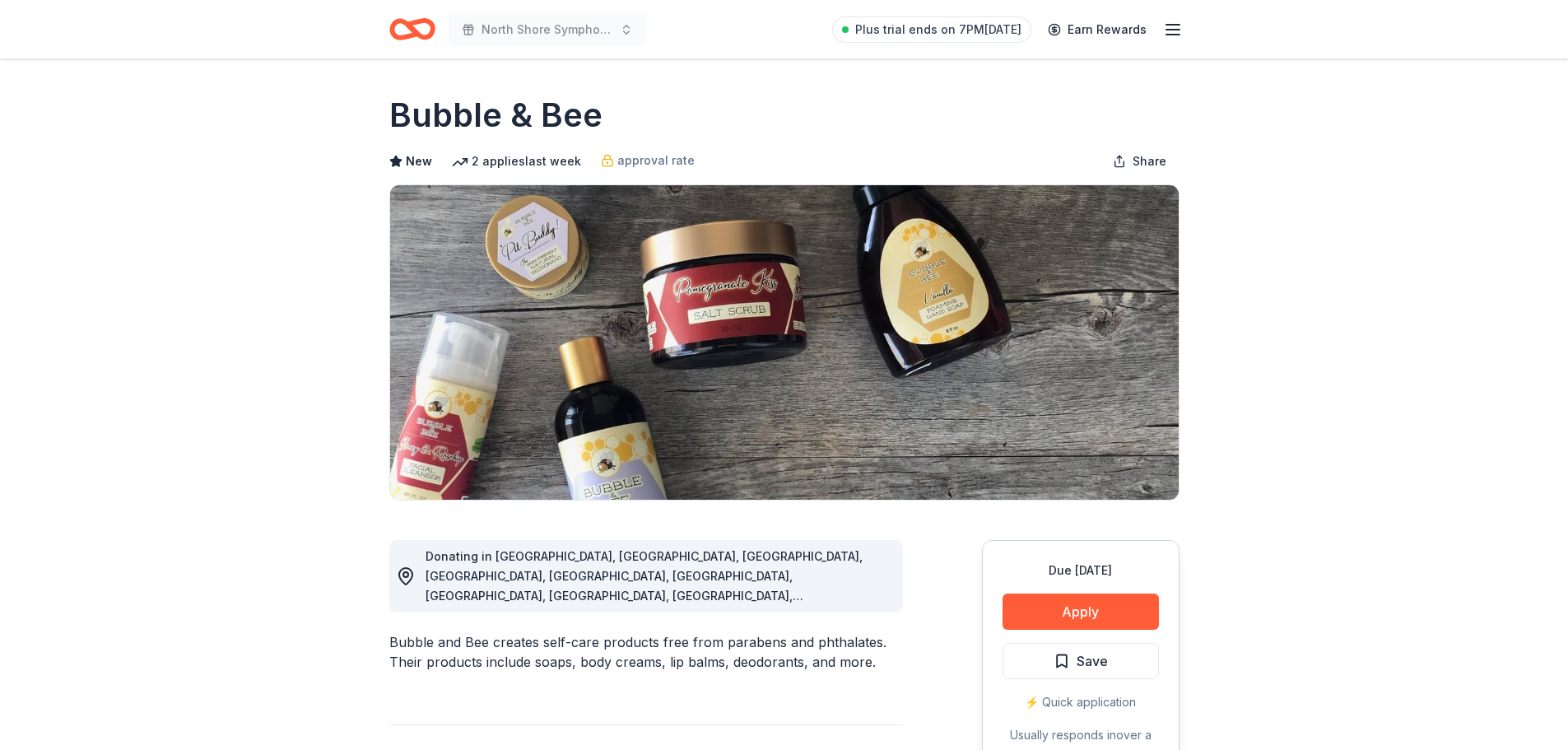
click at [1168, 30] on line "button" at bounding box center [1173, 30] width 13 height 0
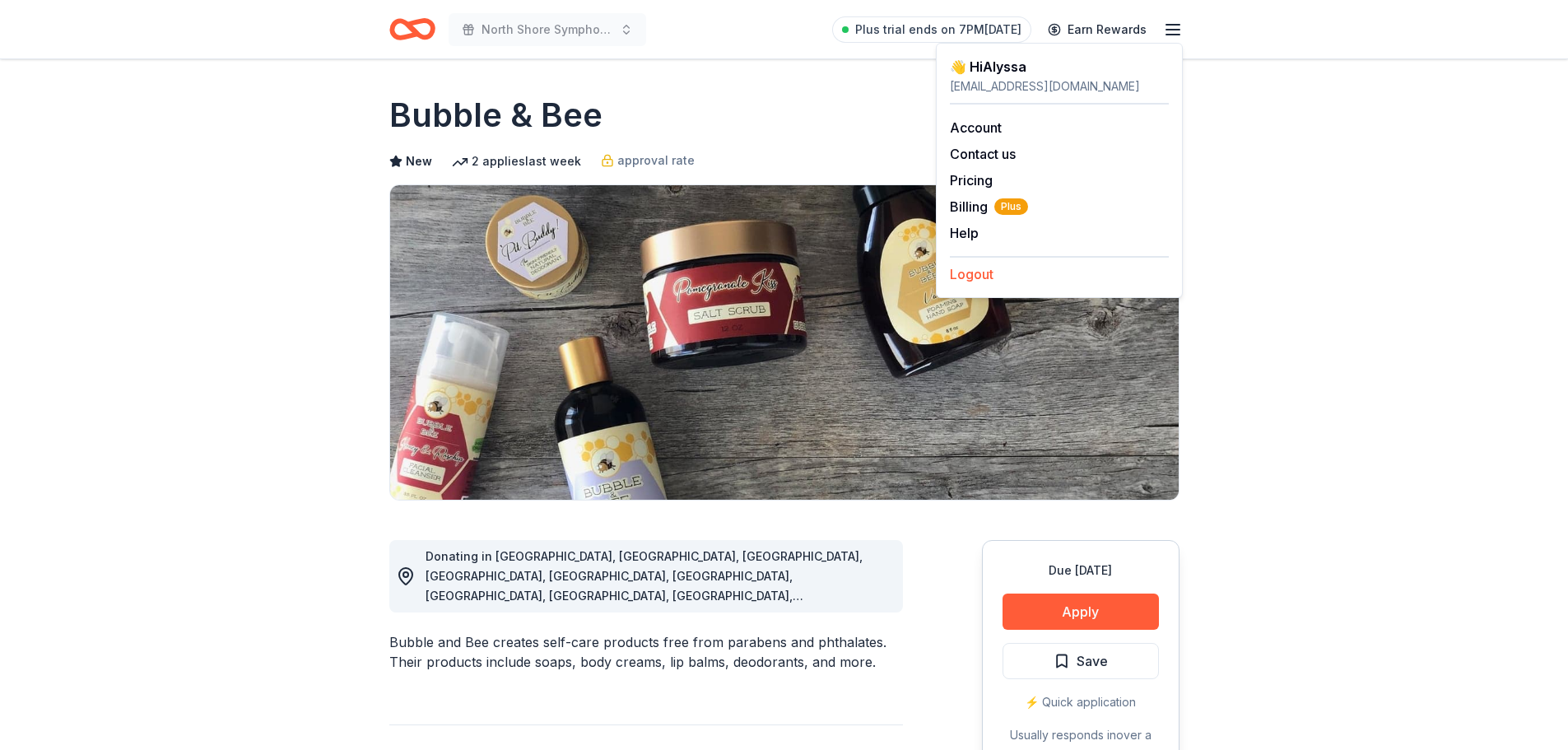
click at [966, 272] on button "Logout" at bounding box center [971, 273] width 44 height 19
